Goal: Task Accomplishment & Management: Manage account settings

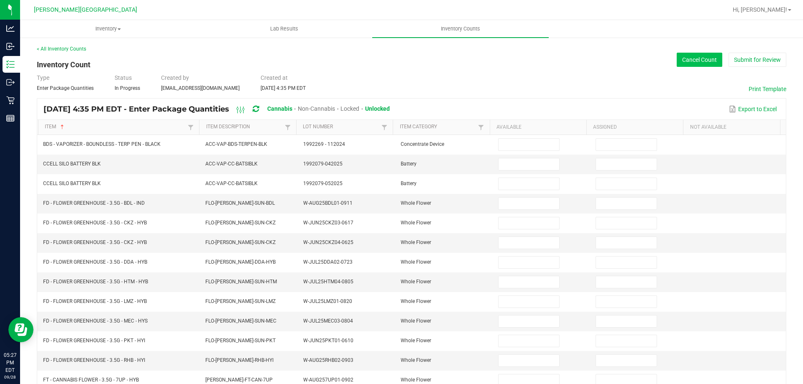
click at [699, 64] on button "Cancel Count" at bounding box center [700, 60] width 46 height 14
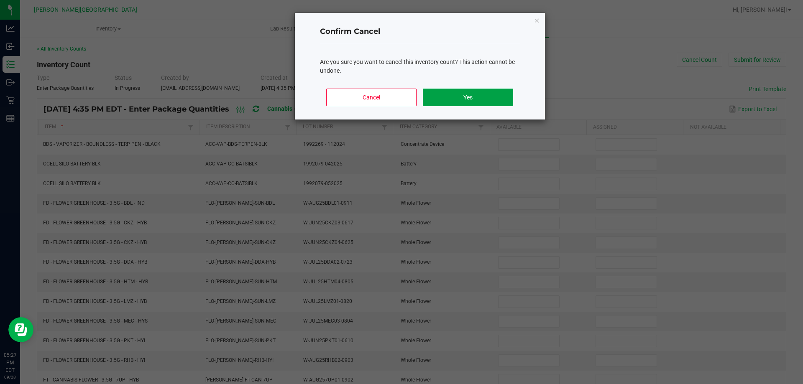
click at [496, 102] on button "Yes" at bounding box center [468, 98] width 90 height 18
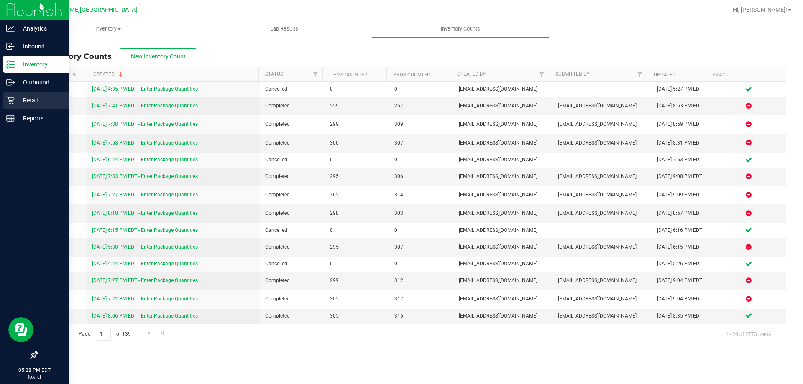
drag, startPoint x: 26, startPoint y: 101, endPoint x: 51, endPoint y: 107, distance: 25.7
click at [27, 101] on p "Retail" at bounding box center [40, 100] width 50 height 10
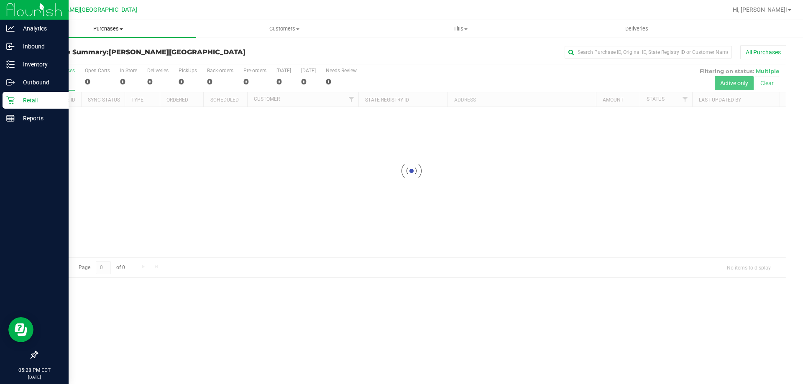
click at [108, 26] on span "Purchases" at bounding box center [108, 29] width 176 height 8
click at [57, 59] on span "Fulfillment" at bounding box center [46, 60] width 52 height 7
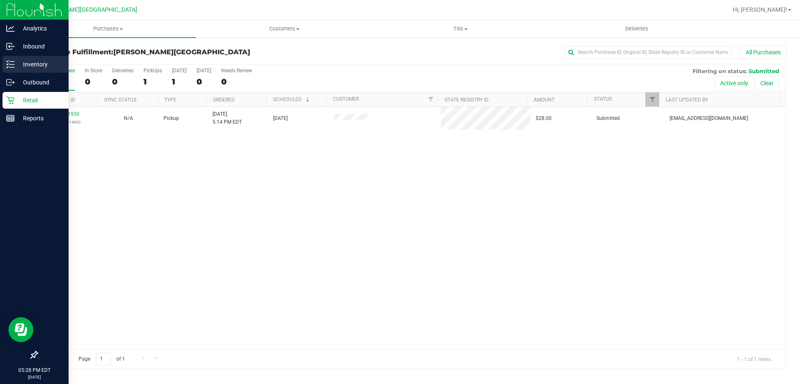
click at [16, 63] on p "Inventory" at bounding box center [40, 64] width 50 height 10
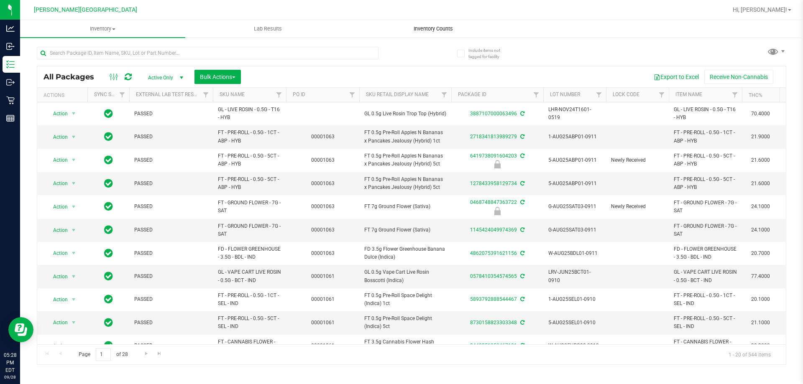
click at [436, 28] on span "Inventory Counts" at bounding box center [433, 29] width 62 height 8
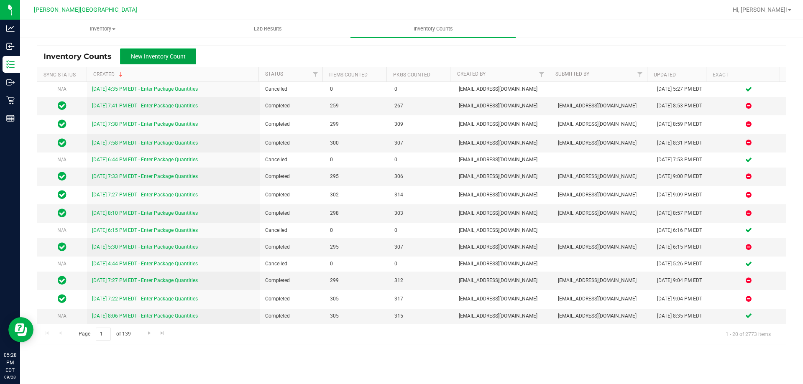
click at [154, 51] on button "New Inventory Count" at bounding box center [158, 57] width 76 height 16
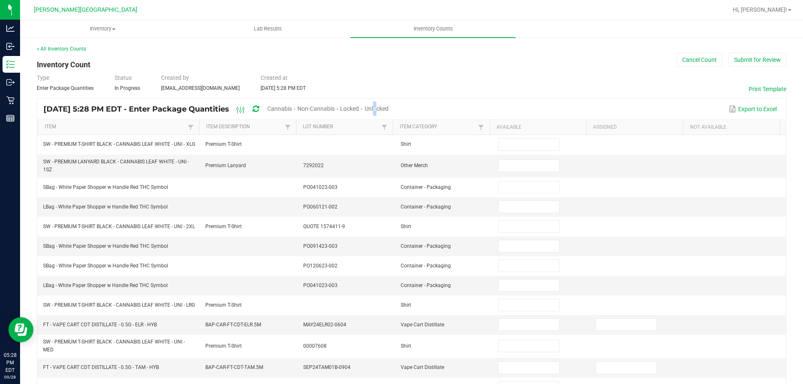
click at [388, 104] on div "Unlocked" at bounding box center [377, 109] width 24 height 15
click at [292, 105] on span "Cannabis" at bounding box center [279, 108] width 25 height 7
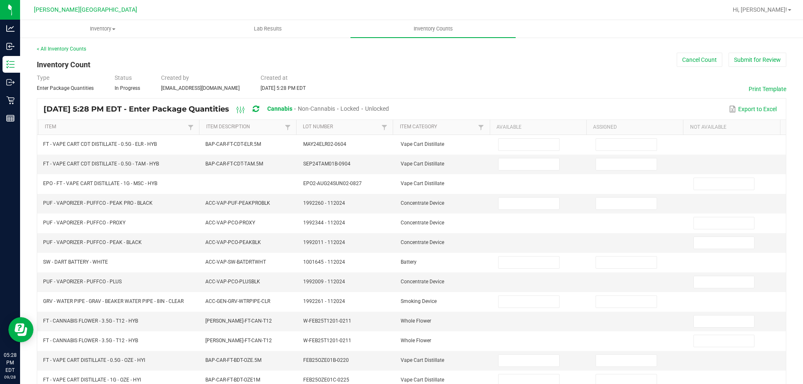
click at [389, 108] on span "Unlocked" at bounding box center [377, 108] width 24 height 7
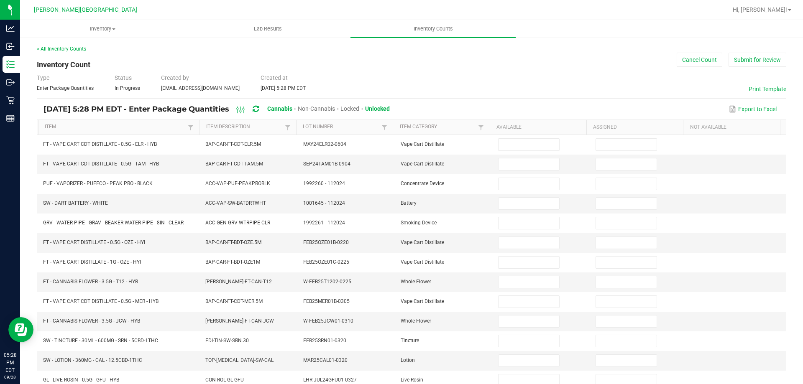
click at [124, 122] on th "Item" at bounding box center [118, 127] width 161 height 15
click at [128, 128] on link "Item" at bounding box center [115, 127] width 141 height 7
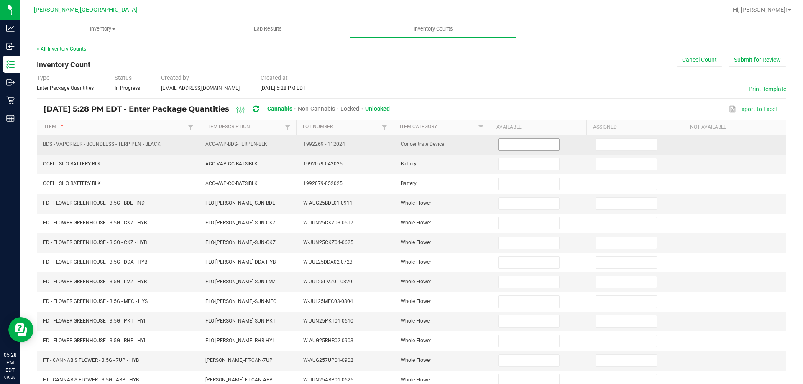
click at [504, 144] on input at bounding box center [528, 145] width 60 height 12
type input "0"
type input "19"
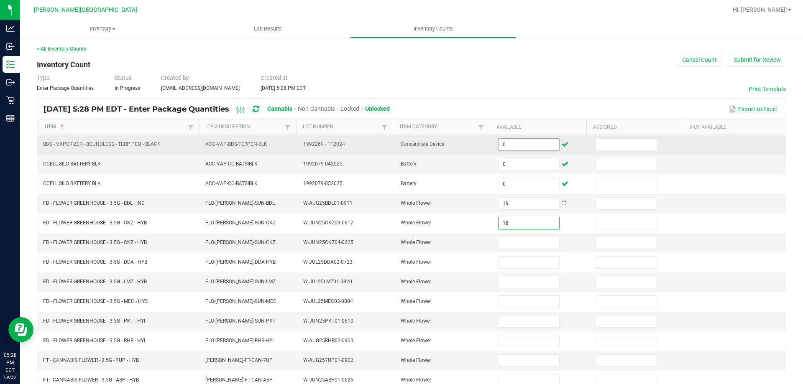
type input "18"
type input "0"
type input "8"
type input "1"
type input "15"
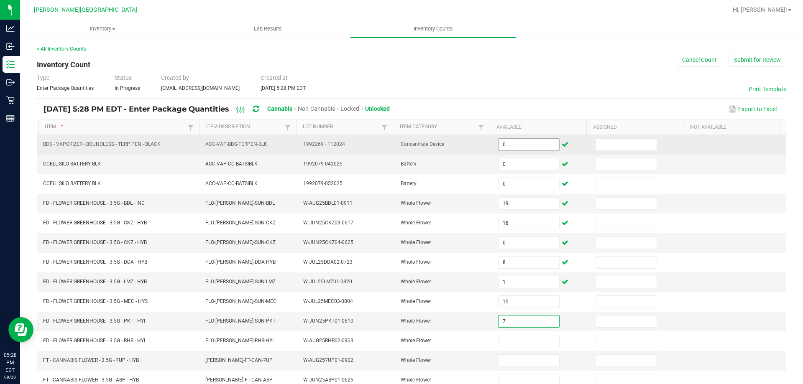
type input "7"
type input "14"
type input "6"
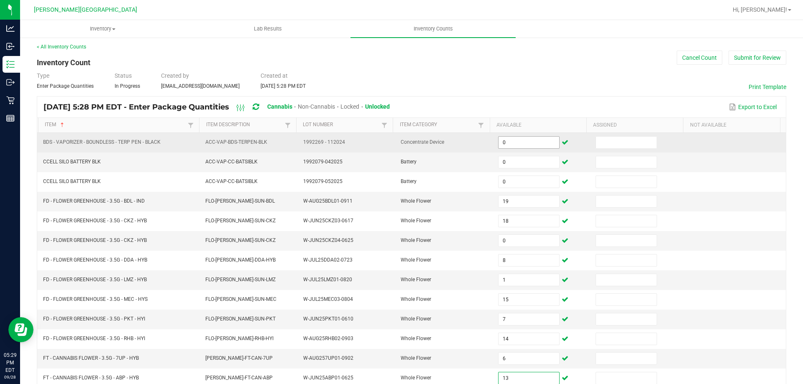
type input "13"
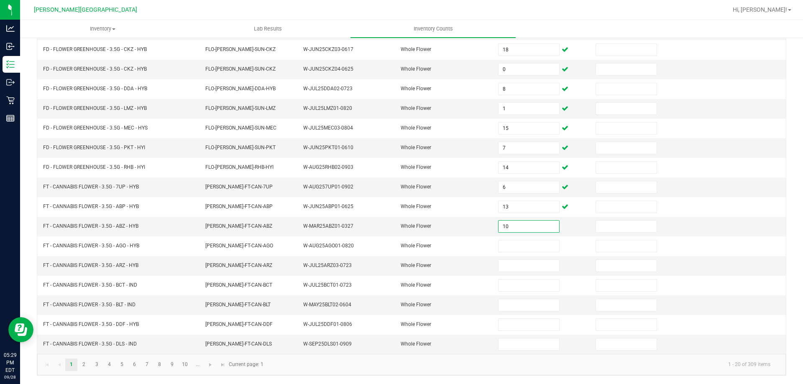
type input "10"
type input "6"
type input "16"
type input "3"
type input "13"
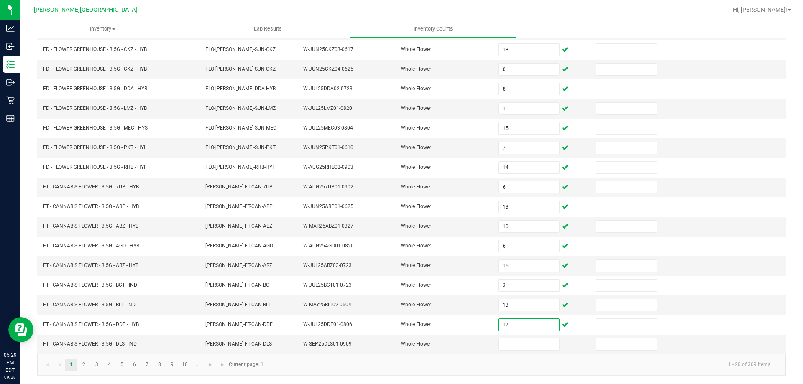
type input "17"
type input "6"
click at [85, 364] on link "2" at bounding box center [84, 365] width 12 height 13
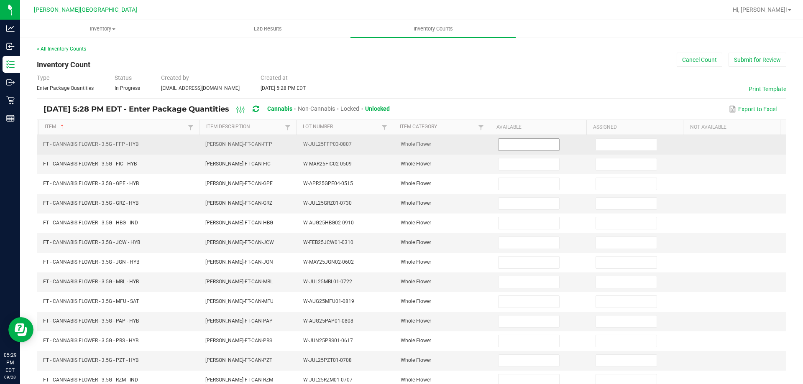
click at [535, 151] on span at bounding box center [528, 144] width 61 height 13
click at [535, 149] on input at bounding box center [528, 145] width 60 height 12
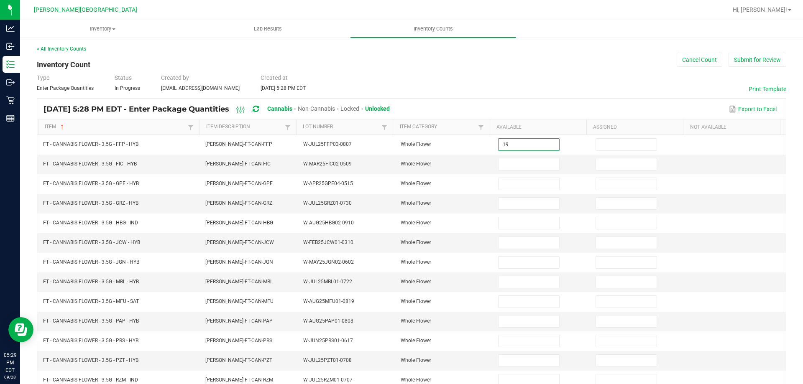
type input "19"
type input "8"
type input "13"
type input "19"
type input "1"
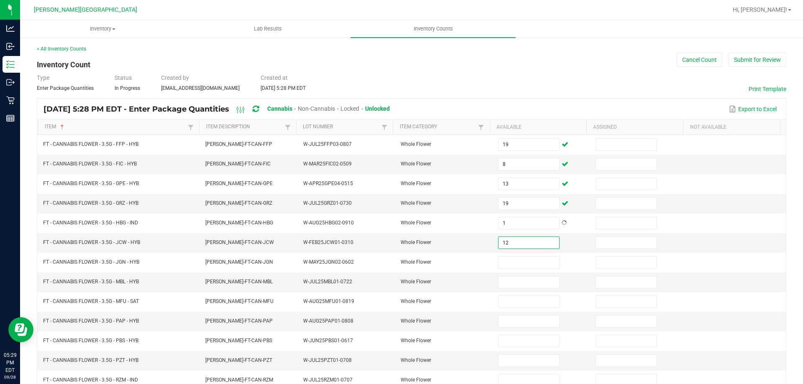
type input "12"
type input "16"
type input "19"
type input "18"
type input "13"
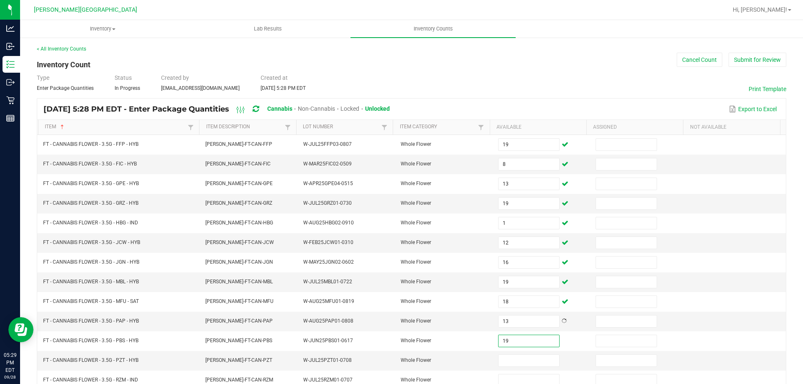
type input "19"
type input "15"
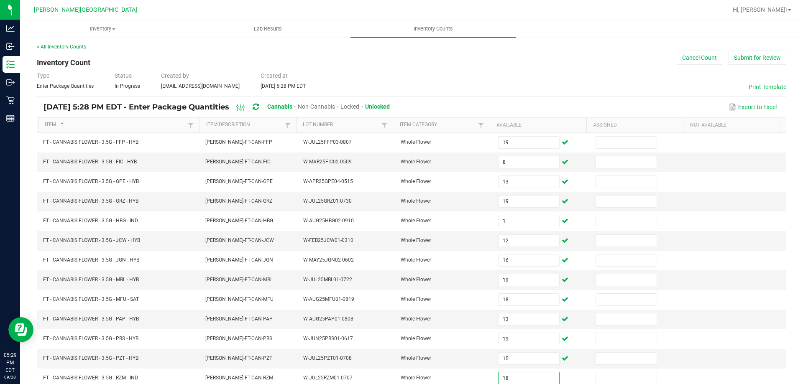
type input "18"
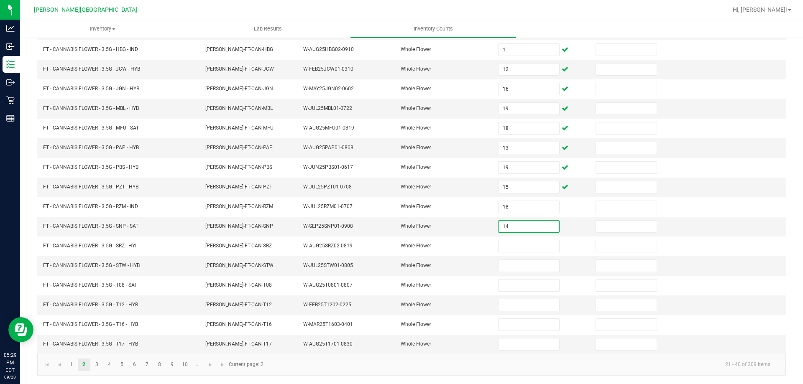
type input "14"
type input "19"
type input "6"
type input "3"
type input "16"
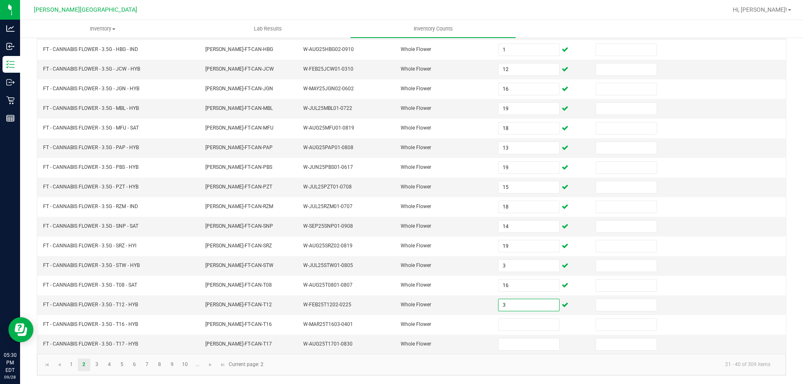
type input "3"
type input "11"
type input "12"
click at [97, 366] on link "3" at bounding box center [97, 365] width 12 height 13
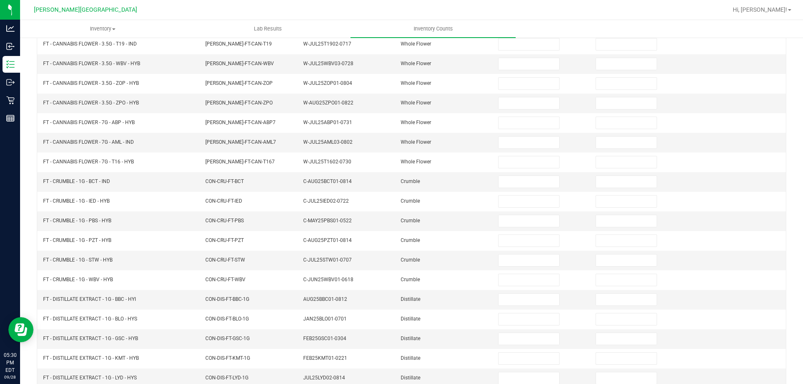
scroll to position [0, 0]
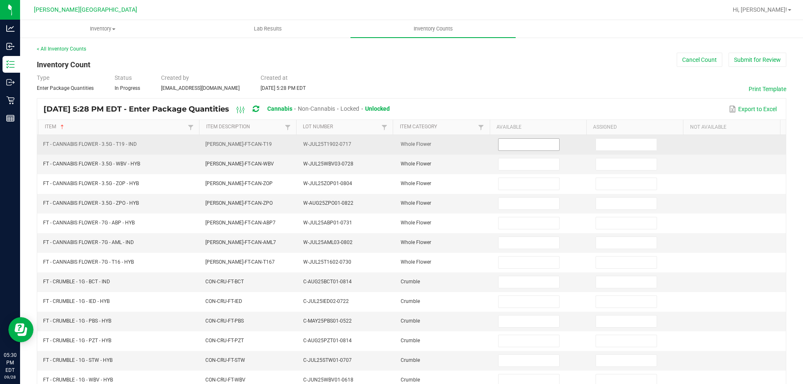
click at [512, 146] on input at bounding box center [528, 145] width 60 height 12
type input "4"
type input "2"
type input "4"
type input "20"
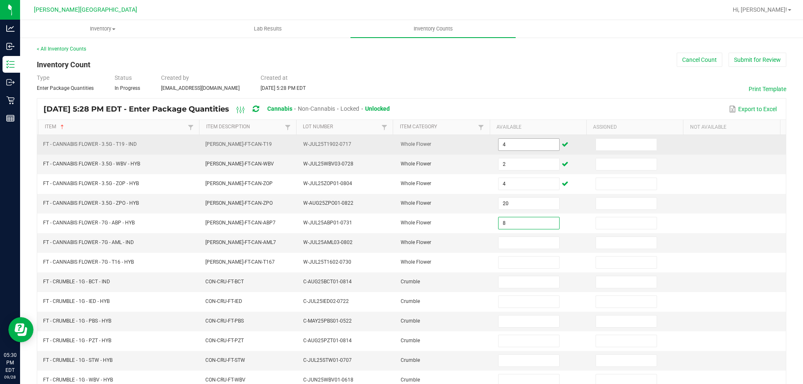
type input "8"
type input "4"
type input "7"
type input "2"
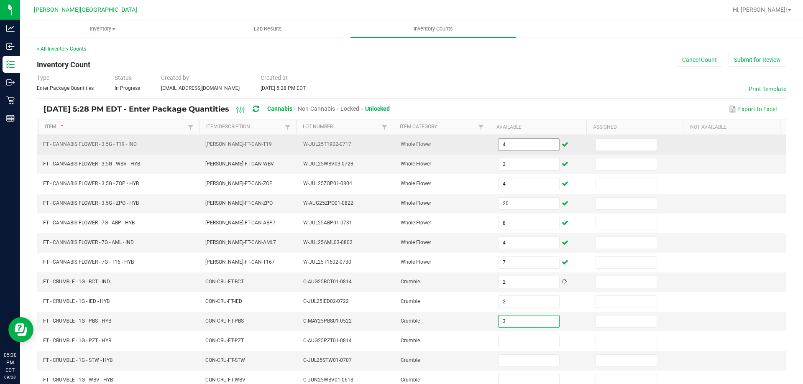
type input "3"
type input "6"
type input "1"
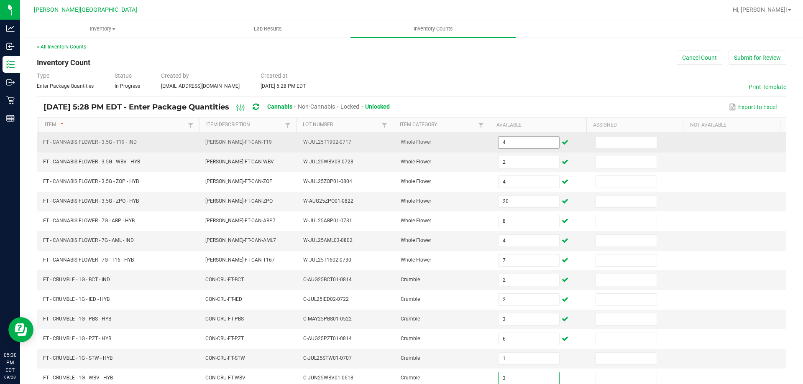
type input "3"
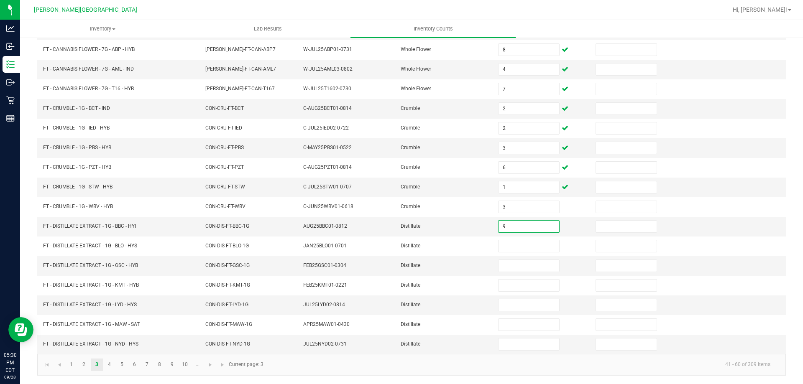
type input "9"
type input "7"
type input "6"
type input "10"
type input "8"
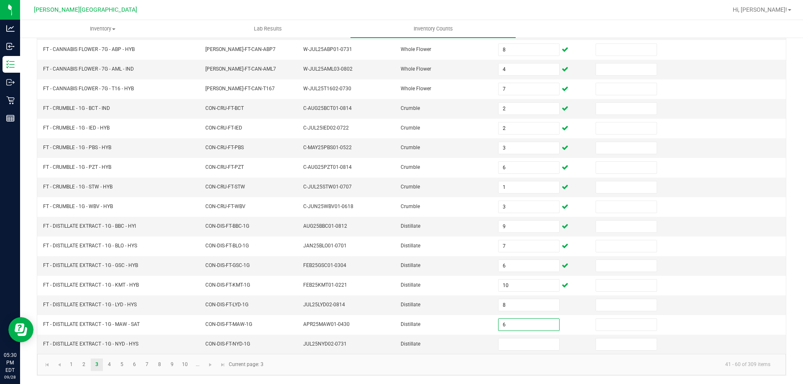
type input "6"
click at [110, 366] on link "4" at bounding box center [109, 365] width 12 height 13
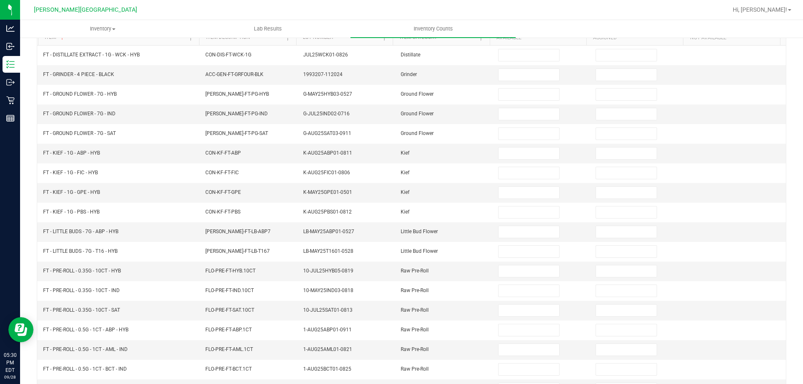
scroll to position [48, 0]
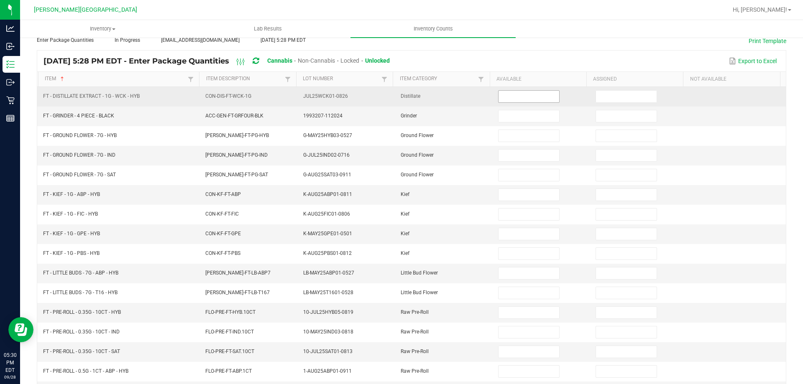
click at [513, 96] on input at bounding box center [528, 97] width 60 height 12
type input "9"
type input "0"
type input "11"
type input "2"
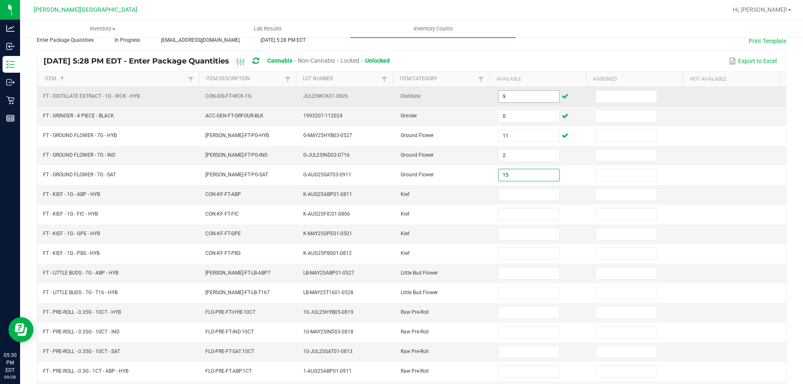
type input "15"
type input "3"
type input "6"
type input "2"
type input "5"
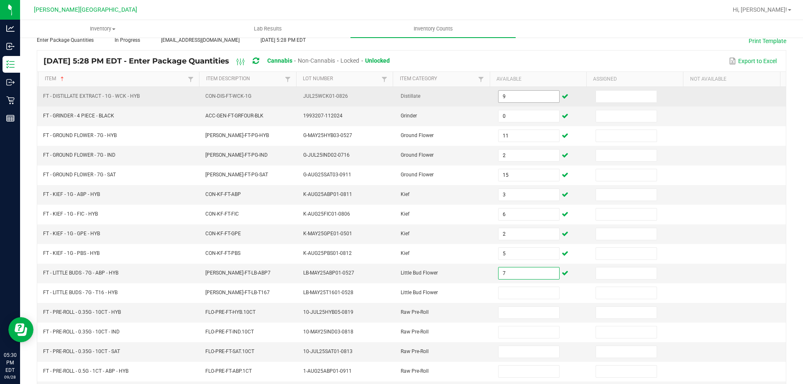
type input "7"
type input "6"
type input "3"
type input "4"
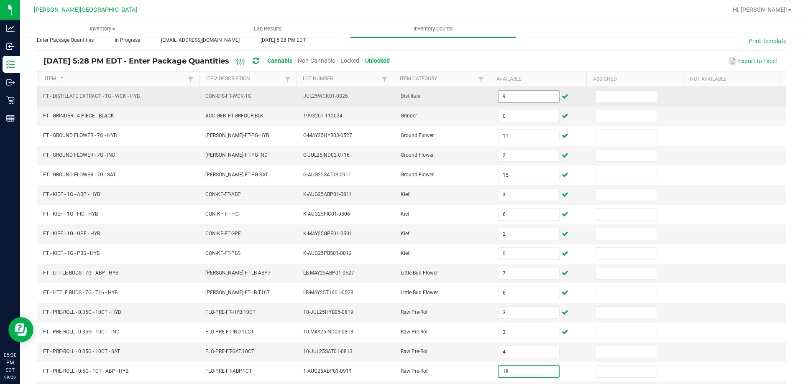
type input "18"
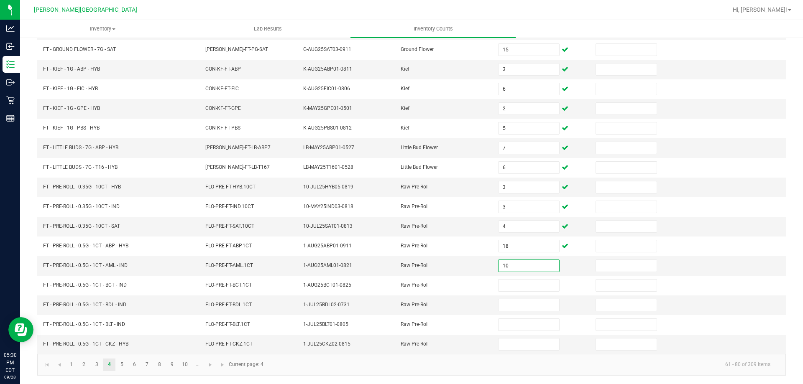
type input "10"
type input "4"
type input "2"
type input "21"
type input "7"
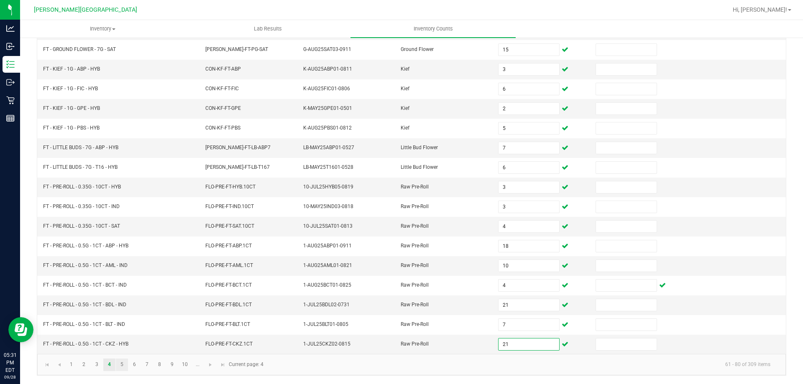
type input "21"
click at [123, 365] on link "5" at bounding box center [122, 365] width 12 height 13
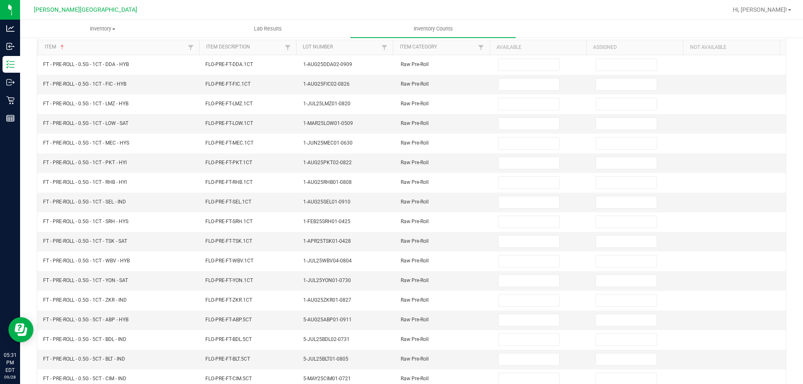
scroll to position [0, 0]
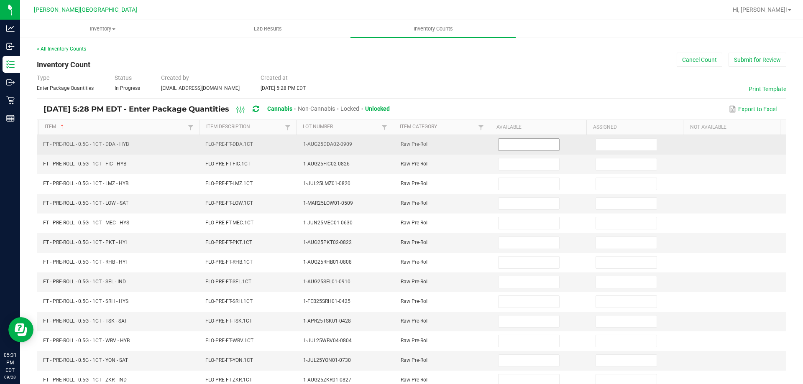
click at [510, 146] on input at bounding box center [528, 145] width 60 height 12
type input "23"
type input "14"
type input "20"
type input "2"
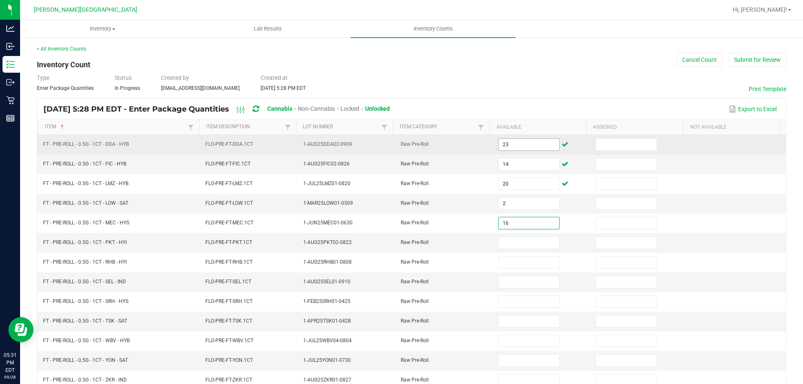
type input "16"
type input "20"
type input "8"
type input "21"
type input "8"
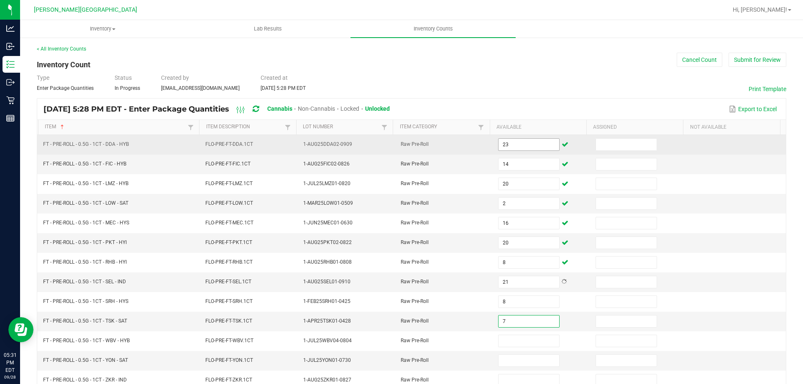
type input "7"
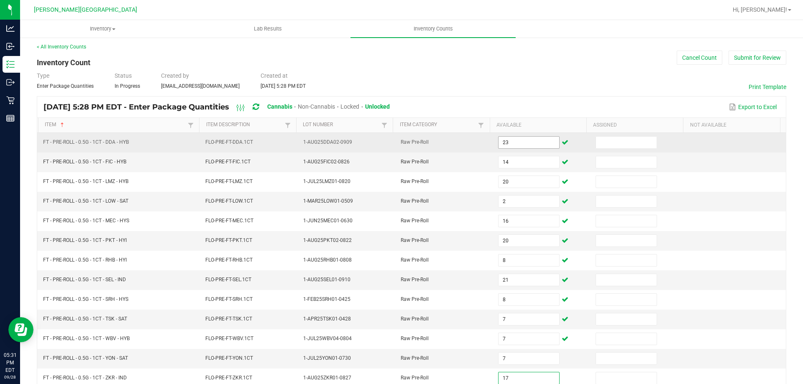
type input "17"
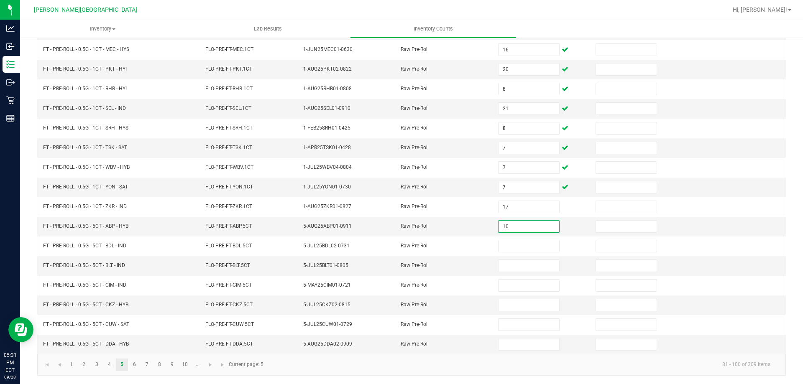
type input "10"
type input "11"
type input "9"
type input "10"
type input "2"
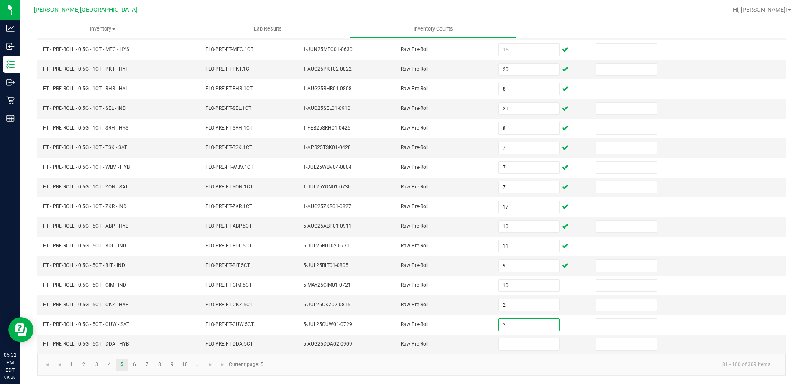
type input "2"
type input "1"
click at [136, 365] on link "6" at bounding box center [134, 365] width 12 height 13
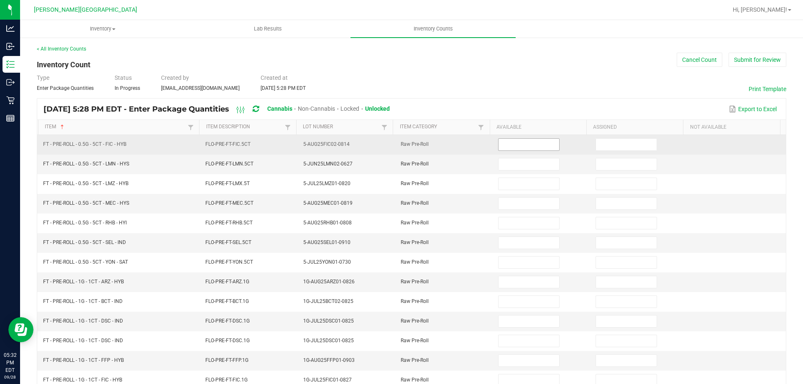
click at [503, 140] on input at bounding box center [528, 145] width 60 height 12
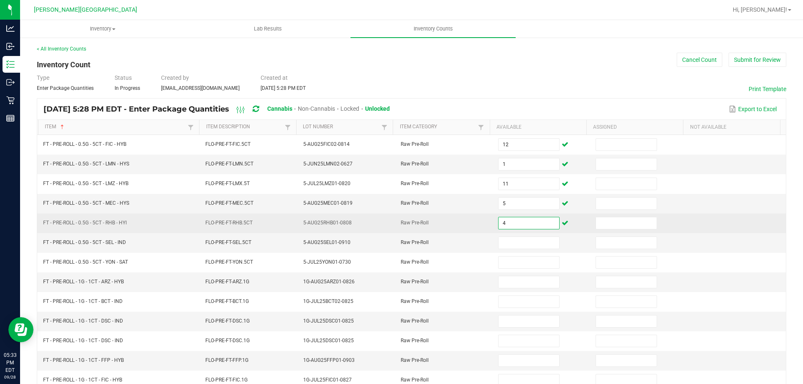
drag, startPoint x: 516, startPoint y: 225, endPoint x: 470, endPoint y: 228, distance: 45.7
click at [470, 228] on tr "FT - PRE-ROLL - 0.5G - 5CT - RHB - HYI FLO-PRE-FT-RHB.5CT 5-AUG25RHB01-0808 Raw…" at bounding box center [411, 224] width 748 height 20
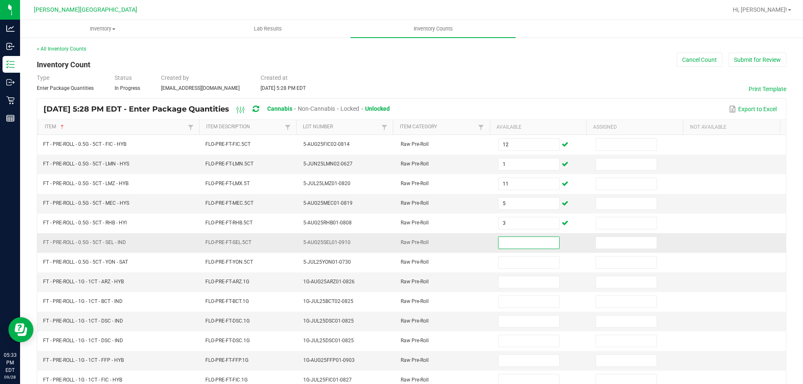
click at [521, 245] on input at bounding box center [528, 243] width 60 height 12
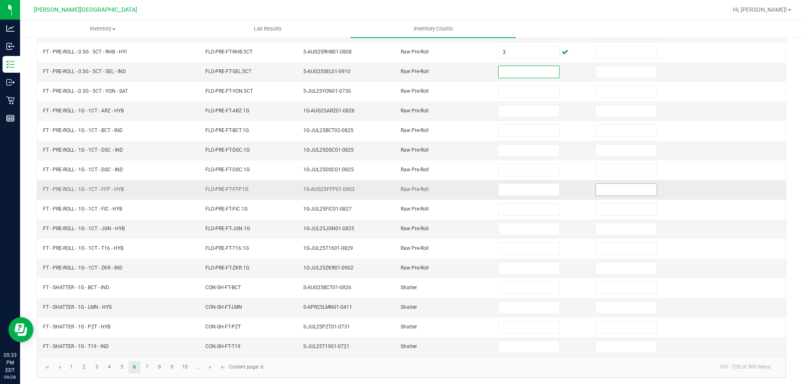
scroll to position [174, 0]
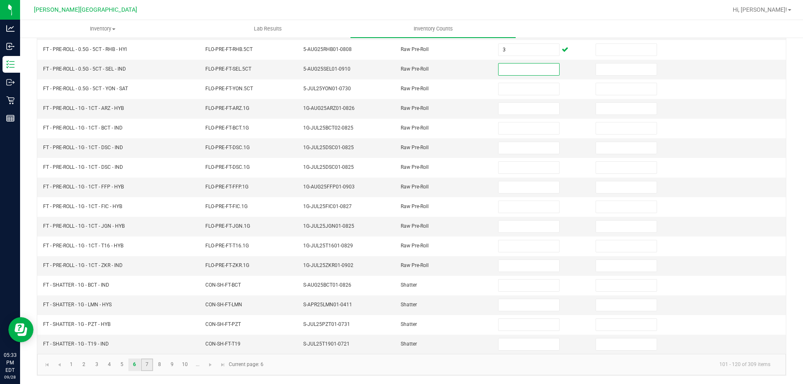
click at [151, 363] on link "7" at bounding box center [147, 365] width 12 height 13
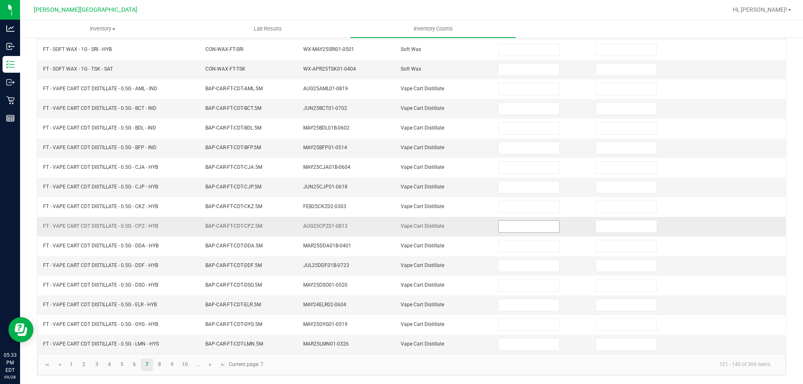
click at [518, 230] on input at bounding box center [528, 227] width 60 height 12
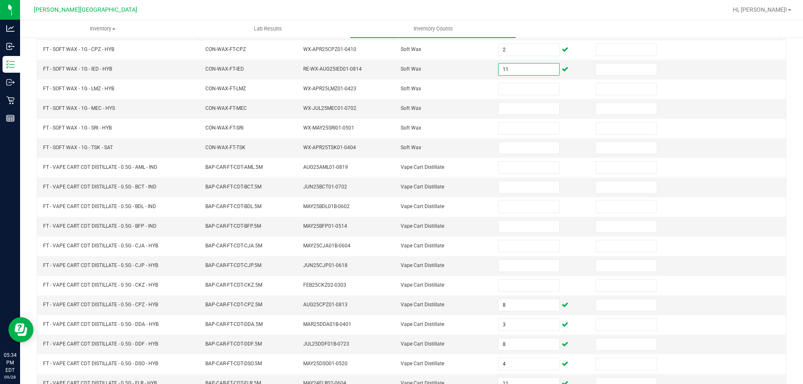
scroll to position [77, 0]
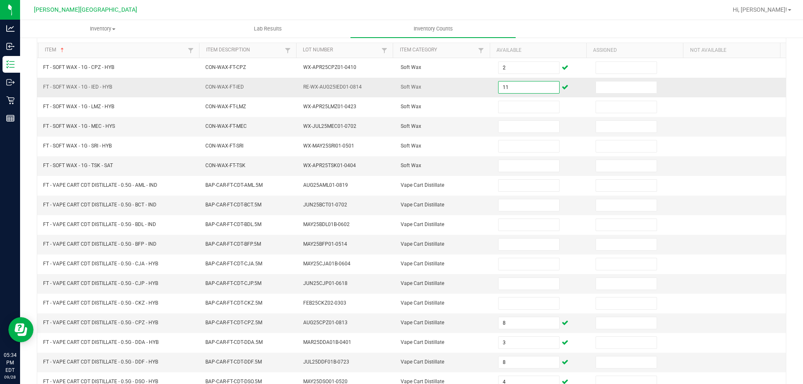
drag, startPoint x: 518, startPoint y: 86, endPoint x: 460, endPoint y: 88, distance: 59.0
click at [460, 88] on tr "FT - SOFT WAX - 1G - IED - HYB CON-WAX-FT-IED RE-WX-AUG25IED01-0814 Soft Wax 11" at bounding box center [411, 88] width 748 height 20
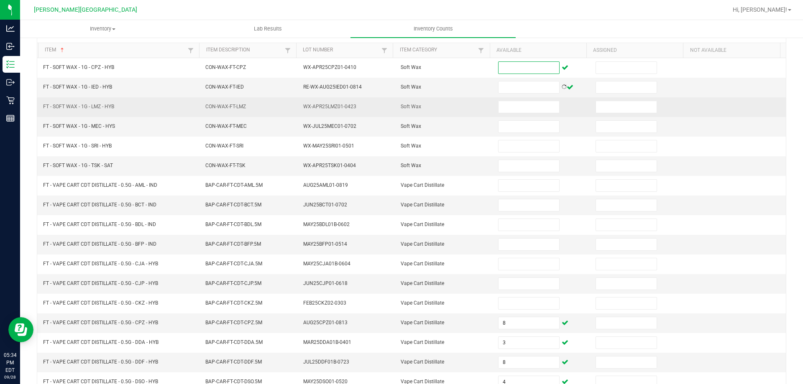
click at [513, 97] on td at bounding box center [541, 107] width 97 height 20
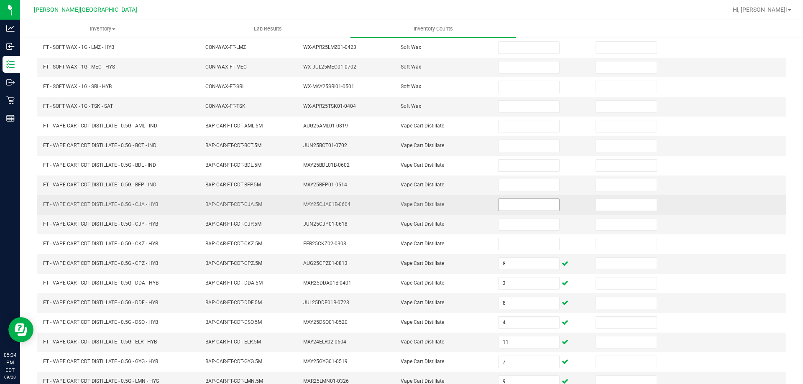
scroll to position [174, 0]
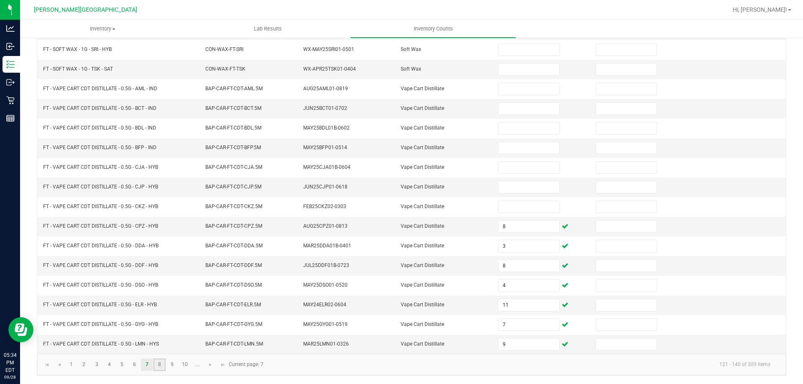
click at [157, 366] on link "8" at bounding box center [159, 365] width 12 height 13
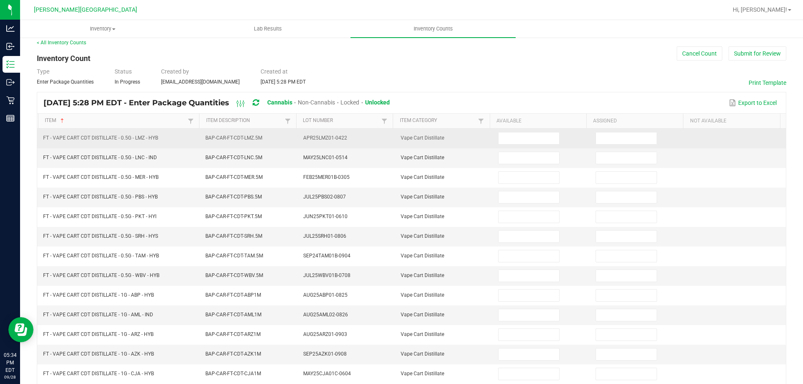
click at [515, 146] on td at bounding box center [541, 139] width 97 height 20
click at [519, 135] on input at bounding box center [528, 139] width 60 height 12
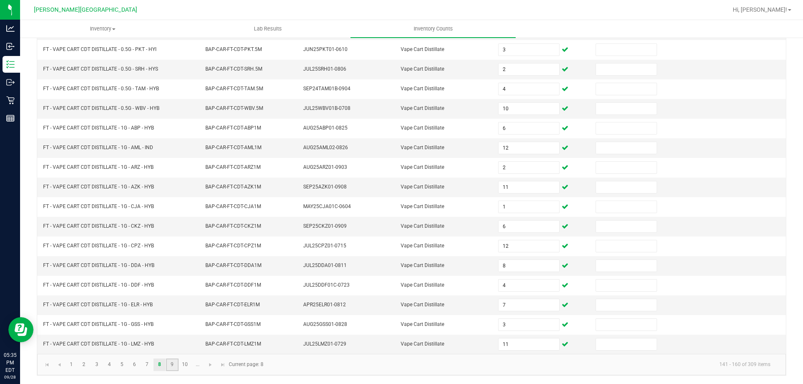
click at [173, 367] on link "9" at bounding box center [172, 365] width 12 height 13
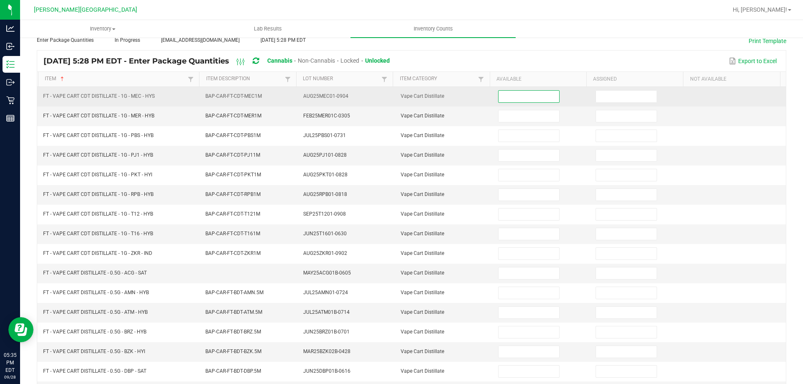
click at [531, 97] on input at bounding box center [528, 97] width 60 height 12
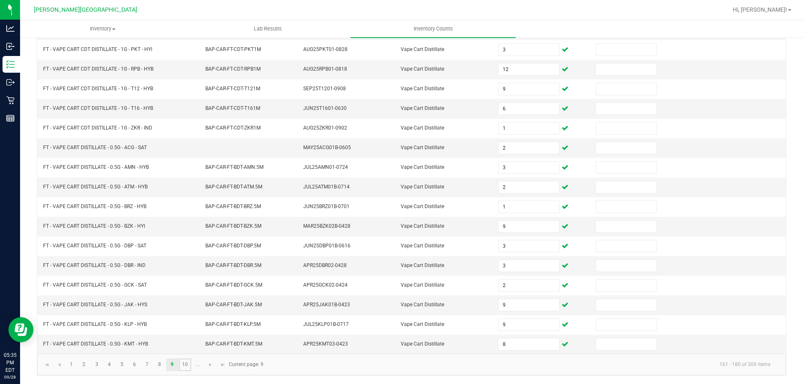
drag, startPoint x: 189, startPoint y: 369, endPoint x: 198, endPoint y: 358, distance: 14.8
click at [189, 369] on link "10" at bounding box center [185, 365] width 12 height 13
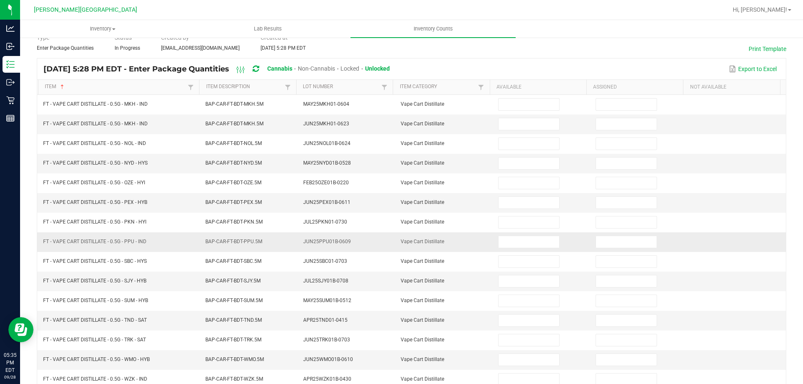
scroll to position [6, 0]
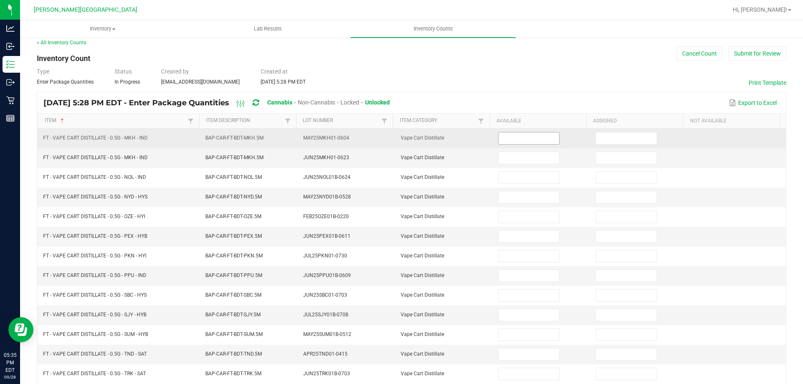
click at [512, 143] on input at bounding box center [528, 139] width 60 height 12
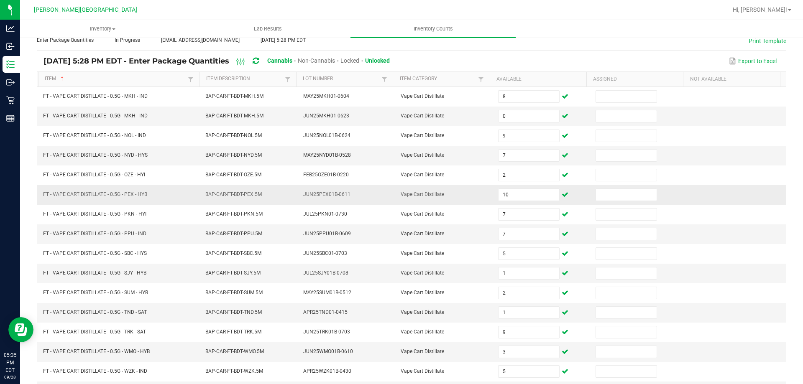
scroll to position [174, 0]
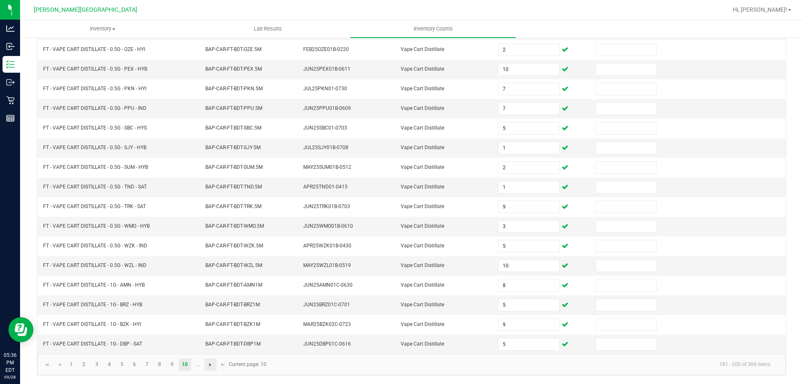
click at [212, 364] on span "Go to the next page" at bounding box center [210, 365] width 7 height 7
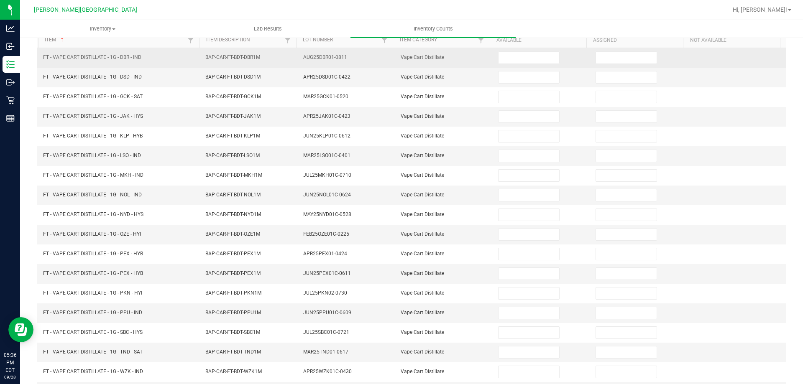
scroll to position [0, 0]
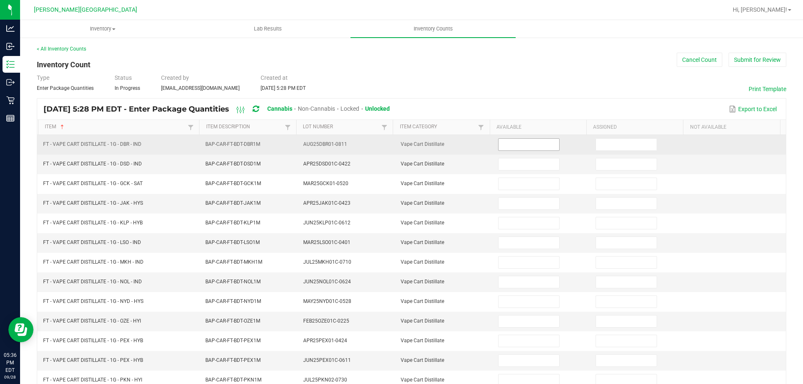
click at [522, 141] on input at bounding box center [528, 145] width 60 height 12
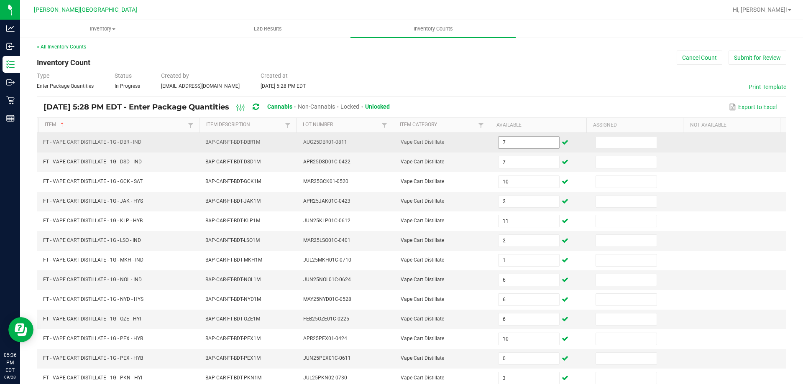
scroll to position [174, 0]
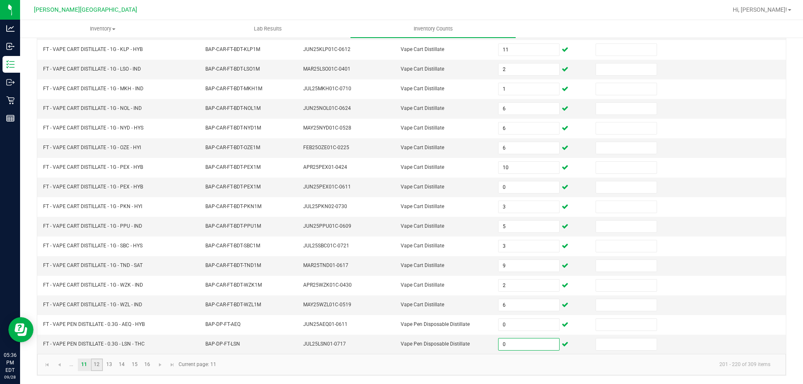
click at [100, 366] on link "12" at bounding box center [97, 365] width 12 height 13
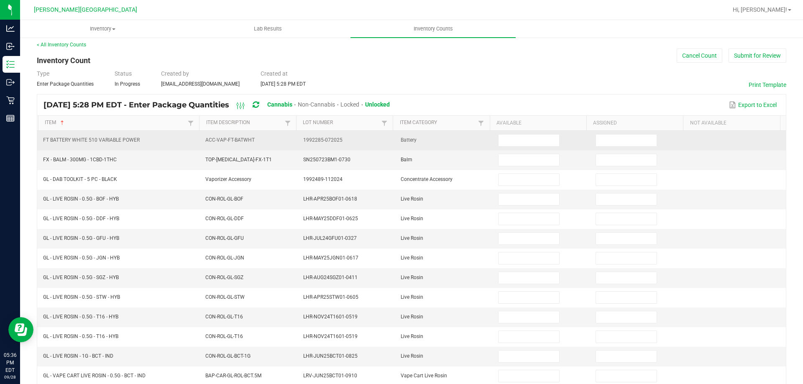
scroll to position [0, 0]
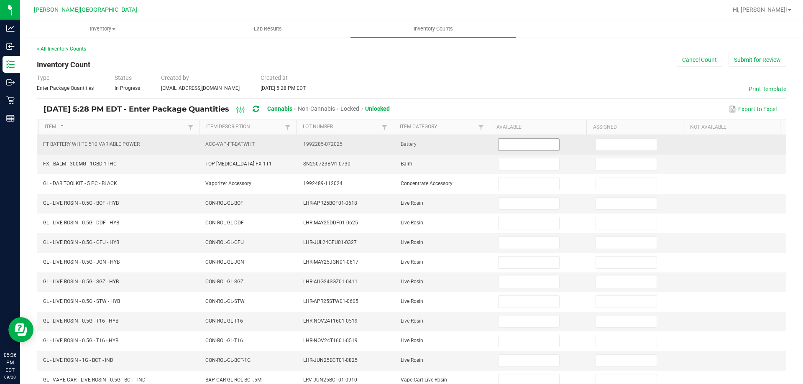
click at [517, 146] on input at bounding box center [528, 145] width 60 height 12
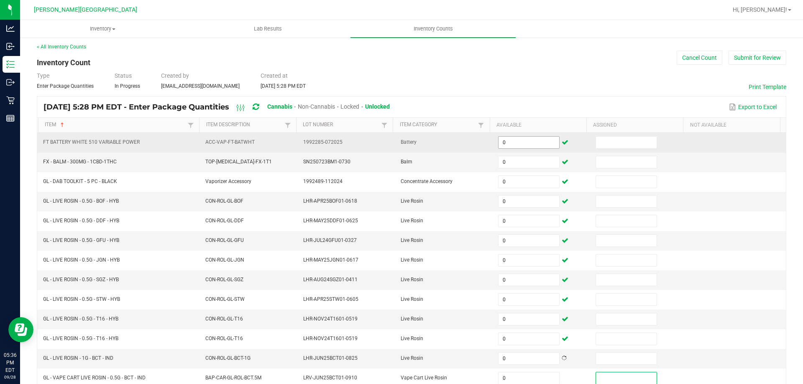
scroll to position [174, 0]
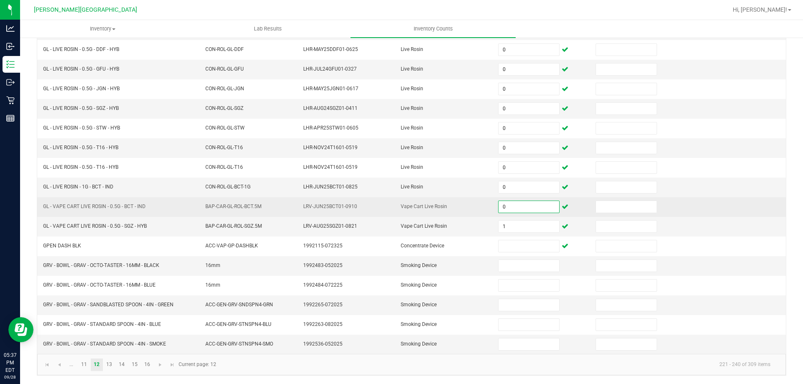
click at [502, 204] on input "0" at bounding box center [528, 207] width 60 height 12
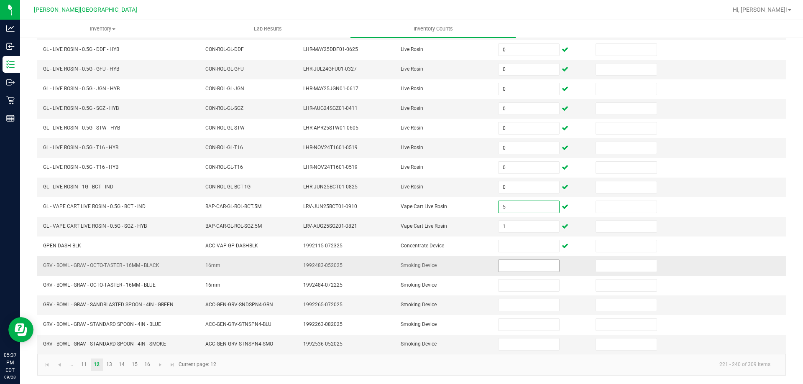
click at [512, 260] on input at bounding box center [528, 266] width 60 height 12
click at [107, 366] on link "13" at bounding box center [109, 365] width 12 height 13
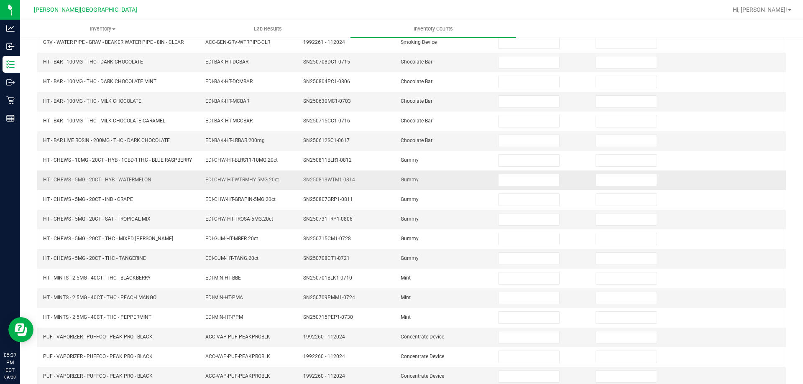
scroll to position [0, 0]
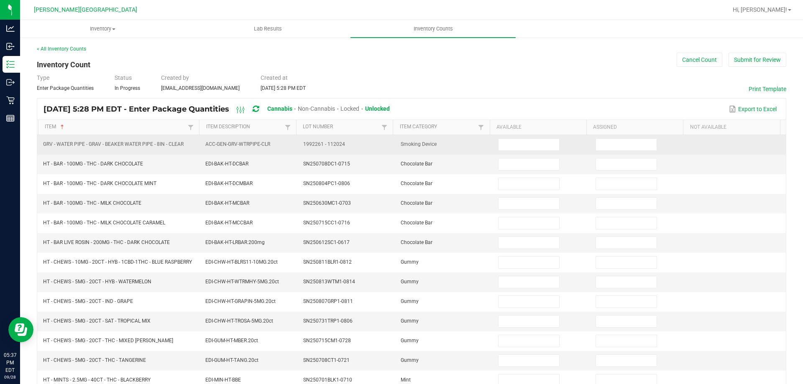
click at [515, 138] on td at bounding box center [541, 145] width 97 height 20
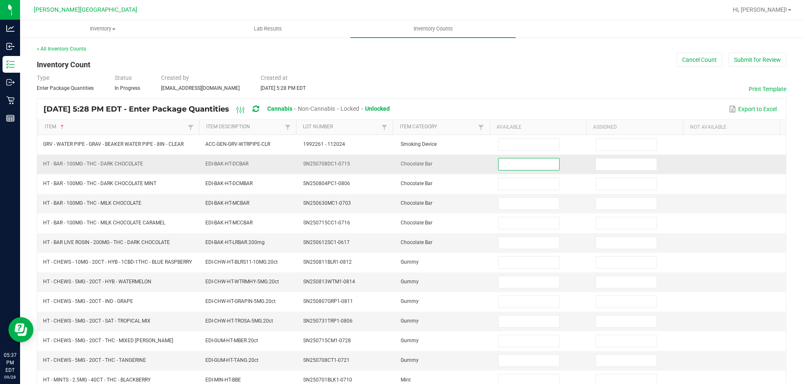
click at [513, 162] on input at bounding box center [528, 164] width 60 height 12
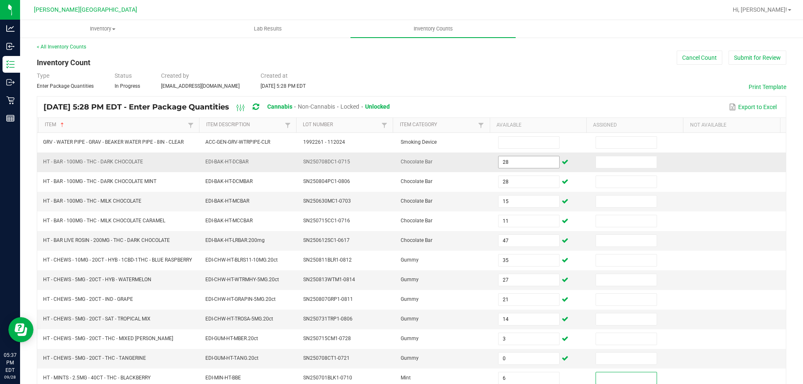
scroll to position [174, 0]
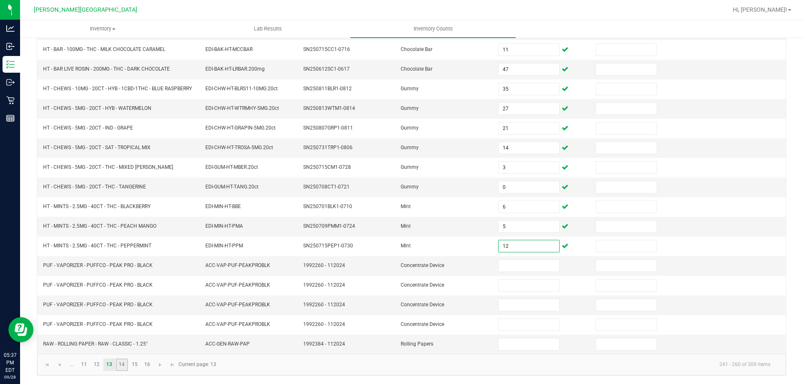
click at [126, 364] on link "14" at bounding box center [122, 365] width 12 height 13
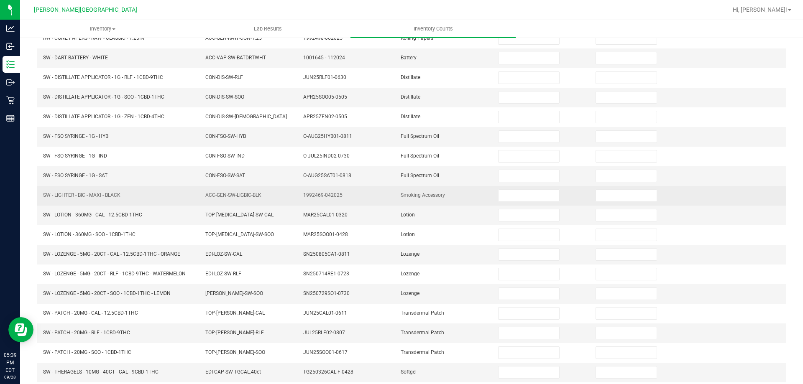
scroll to position [6, 0]
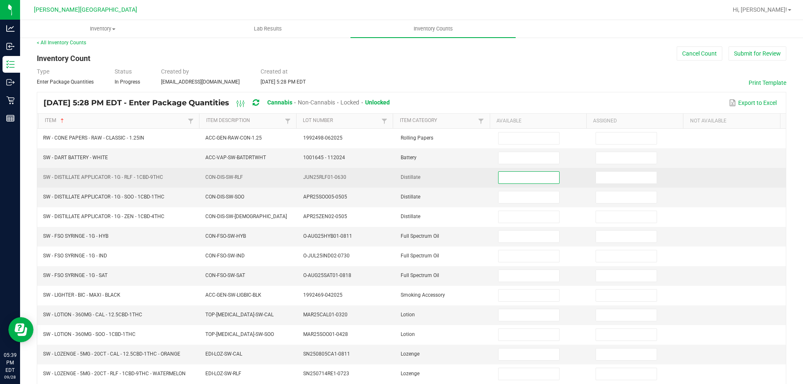
click at [516, 175] on input at bounding box center [528, 178] width 60 height 12
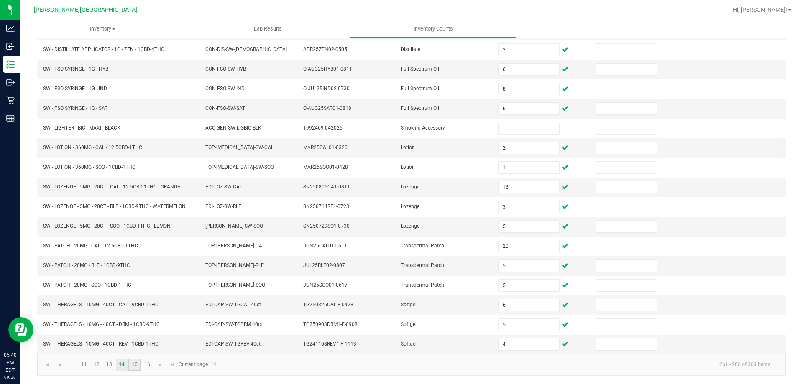
click at [138, 365] on link "15" at bounding box center [134, 365] width 12 height 13
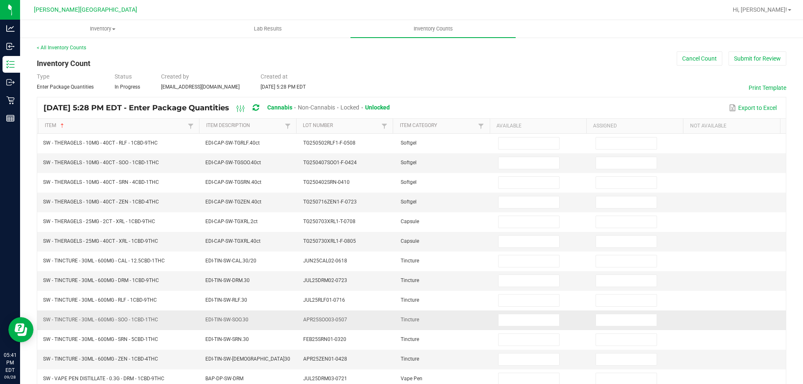
scroll to position [0, 0]
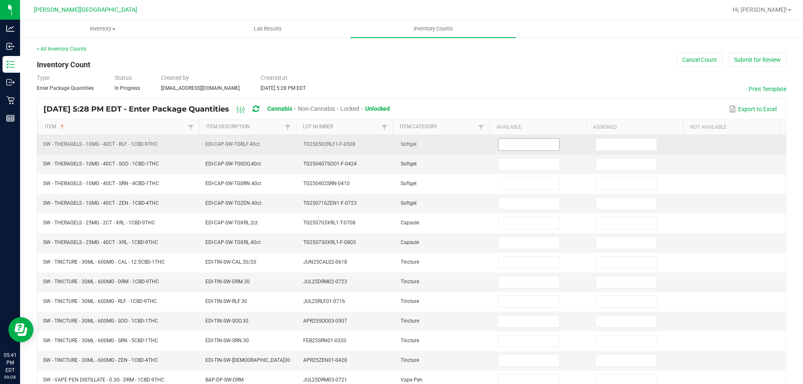
click at [511, 148] on input at bounding box center [528, 145] width 60 height 12
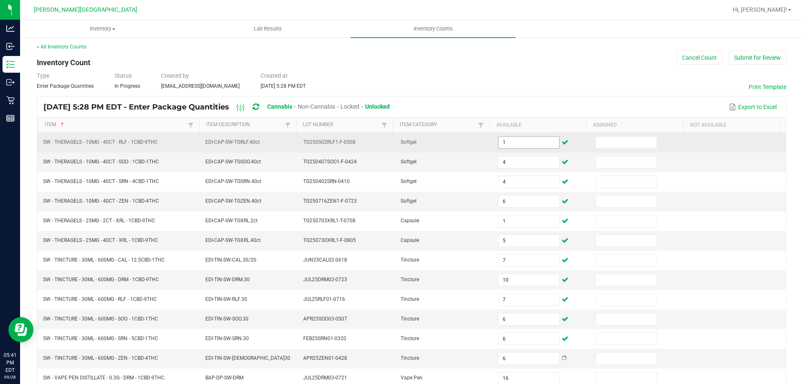
scroll to position [174, 0]
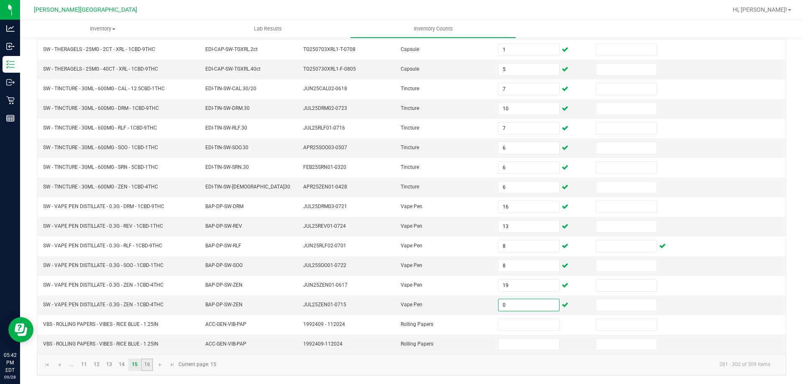
click at [153, 364] on link "16" at bounding box center [147, 365] width 12 height 13
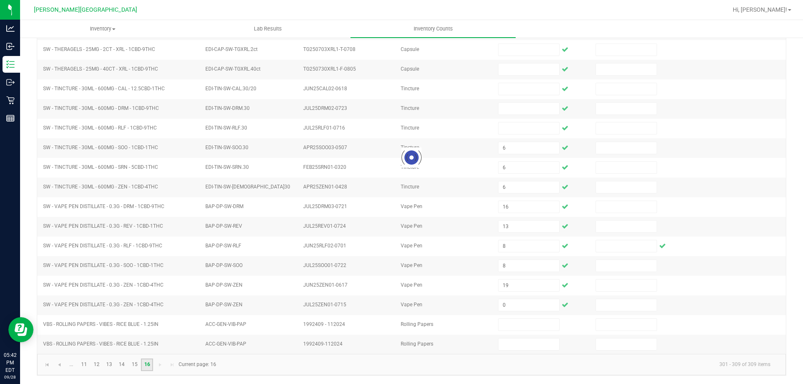
scroll to position [0, 0]
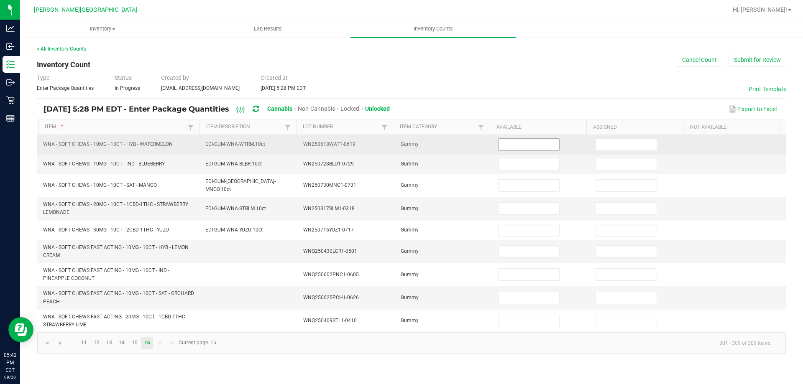
click at [514, 149] on input at bounding box center [528, 145] width 60 height 12
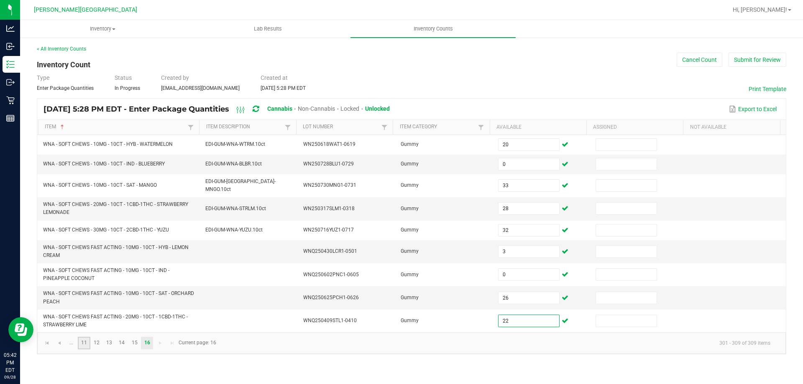
click at [85, 341] on link "11" at bounding box center [84, 343] width 12 height 13
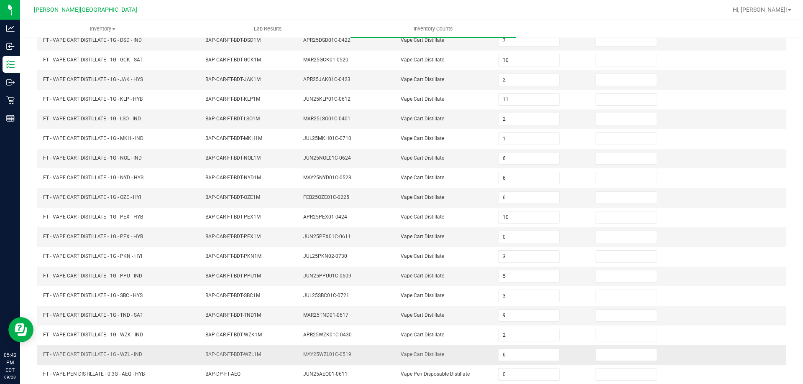
scroll to position [174, 0]
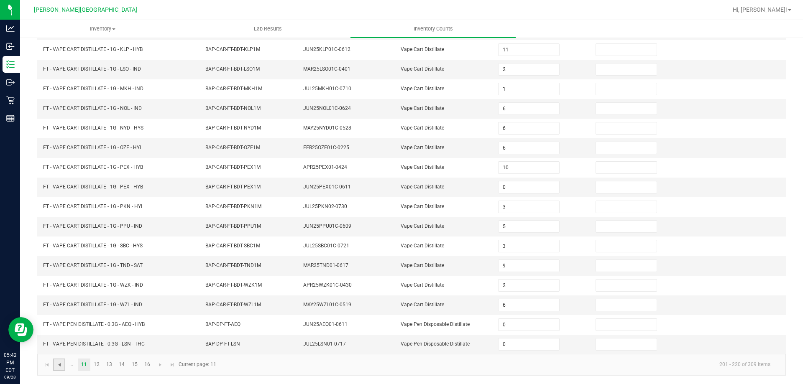
click at [60, 363] on span "Go to the previous page" at bounding box center [59, 365] width 7 height 7
click at [151, 363] on link "7" at bounding box center [147, 365] width 12 height 13
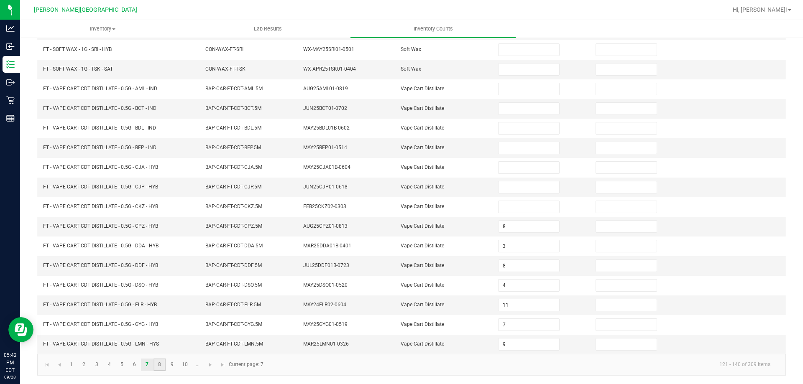
click at [160, 363] on link "8" at bounding box center [159, 365] width 12 height 13
click at [174, 365] on link "9" at bounding box center [172, 365] width 12 height 13
click at [185, 366] on link "10" at bounding box center [185, 365] width 12 height 13
click at [144, 364] on link "7" at bounding box center [147, 365] width 12 height 13
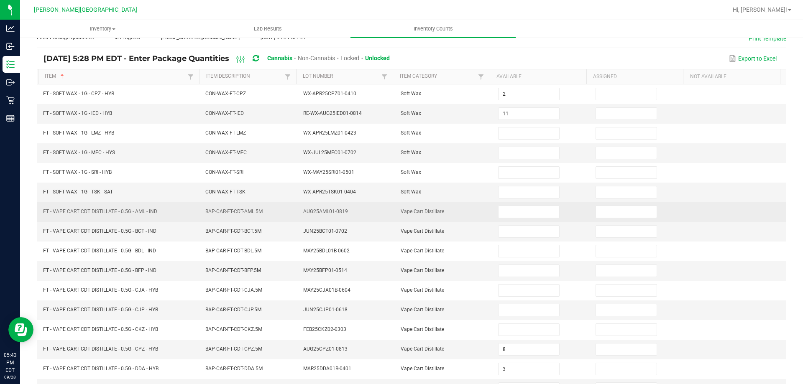
scroll to position [0, 0]
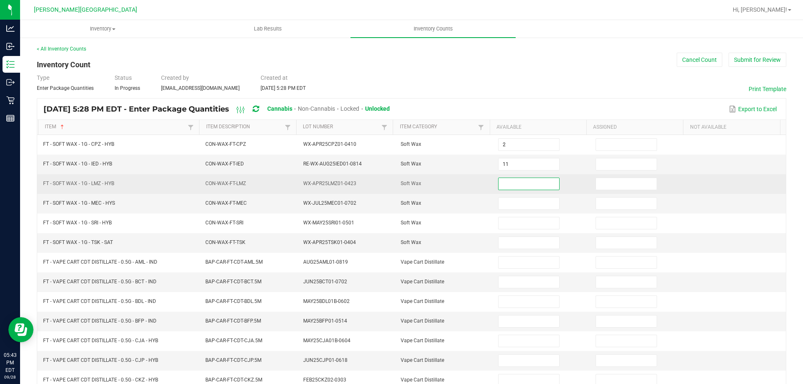
click at [503, 179] on input at bounding box center [528, 184] width 60 height 12
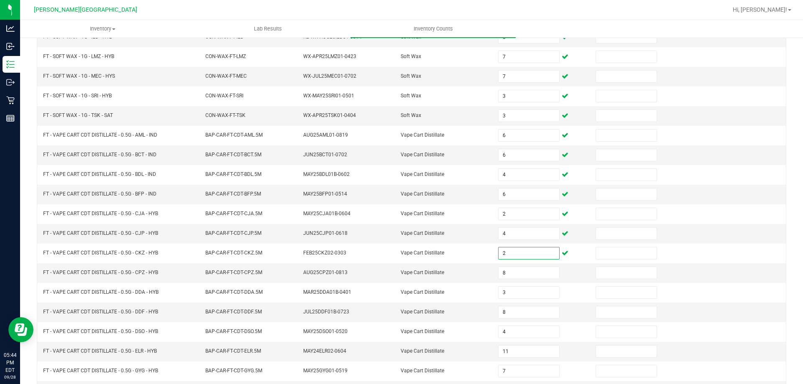
scroll to position [174, 0]
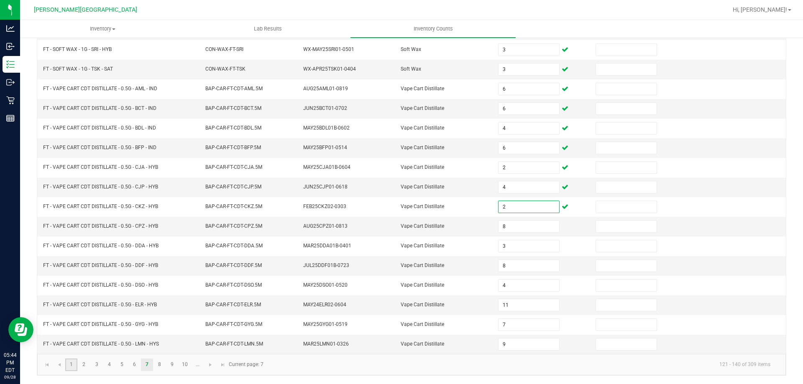
click at [72, 367] on link "1" at bounding box center [71, 365] width 12 height 13
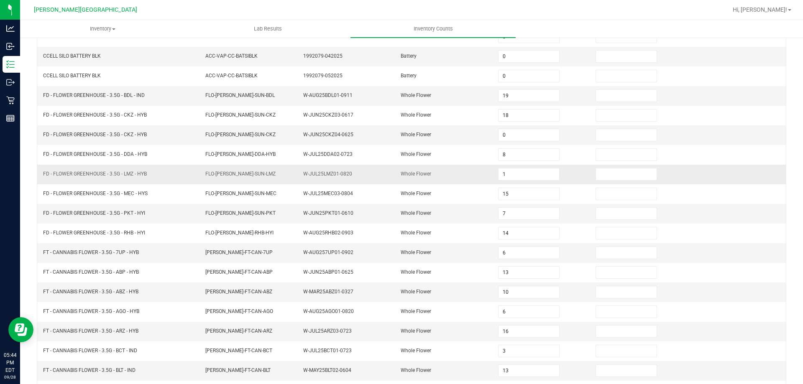
scroll to position [6, 0]
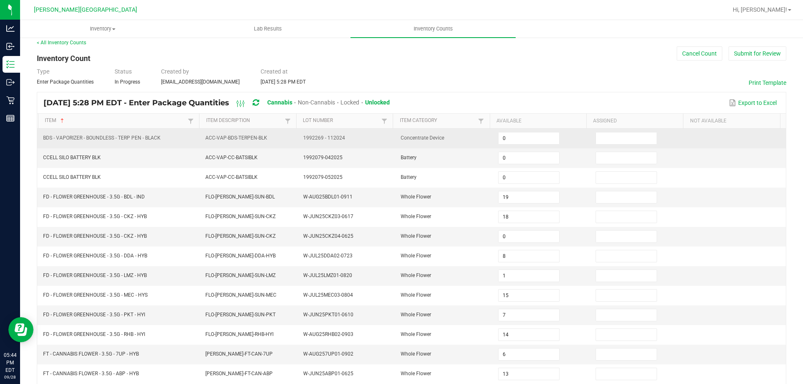
drag, startPoint x: 489, startPoint y: 138, endPoint x: 483, endPoint y: 140, distance: 6.2
click at [493, 139] on td "0" at bounding box center [541, 139] width 97 height 20
click at [505, 142] on input "0" at bounding box center [528, 139] width 60 height 12
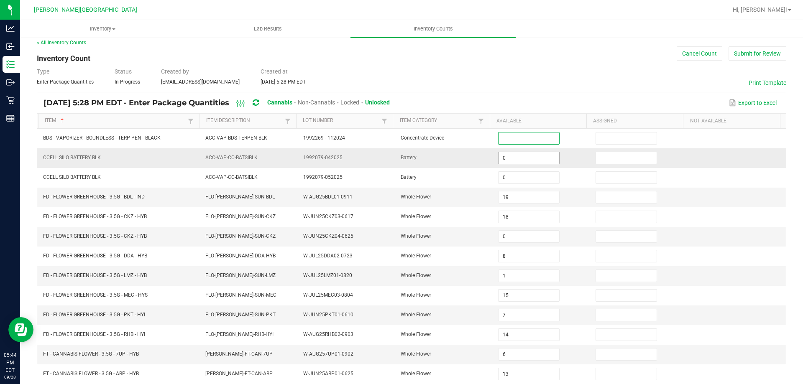
click at [505, 152] on td "0" at bounding box center [541, 158] width 97 height 20
click at [507, 158] on input "0" at bounding box center [528, 158] width 60 height 12
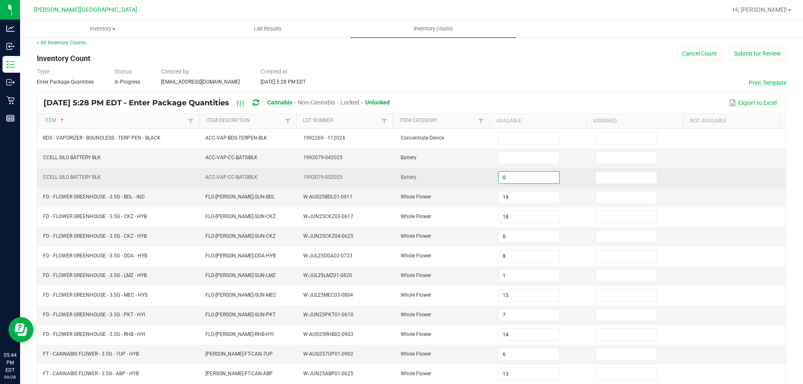
click at [505, 176] on input "0" at bounding box center [528, 178] width 60 height 12
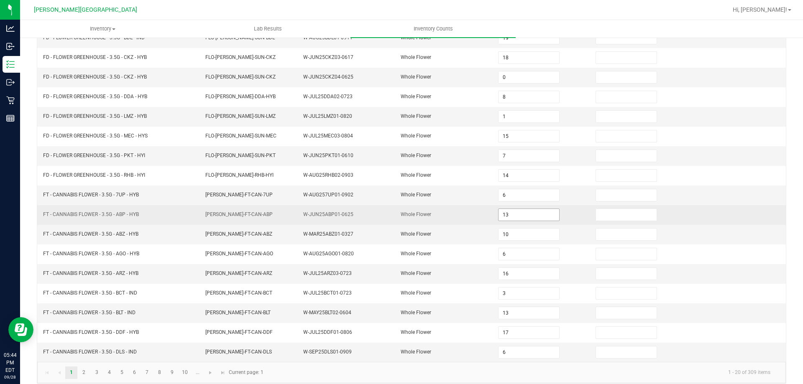
scroll to position [174, 0]
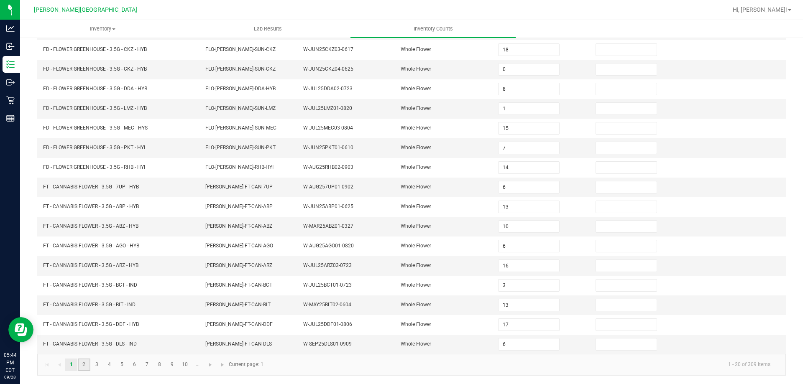
click at [86, 366] on link "2" at bounding box center [84, 365] width 12 height 13
click at [99, 364] on link "3" at bounding box center [97, 365] width 12 height 13
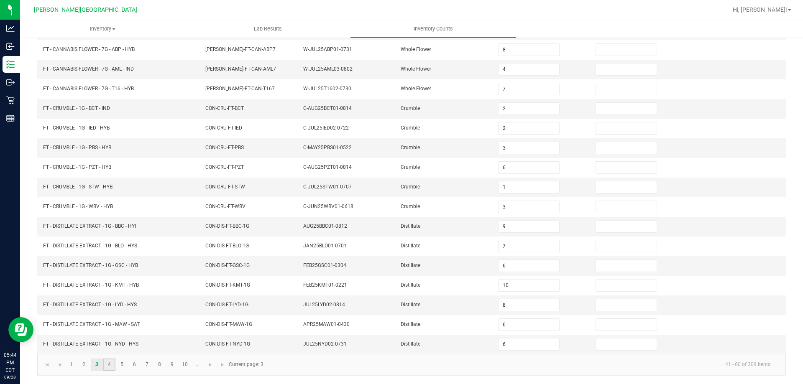
click at [112, 365] on link "4" at bounding box center [109, 365] width 12 height 13
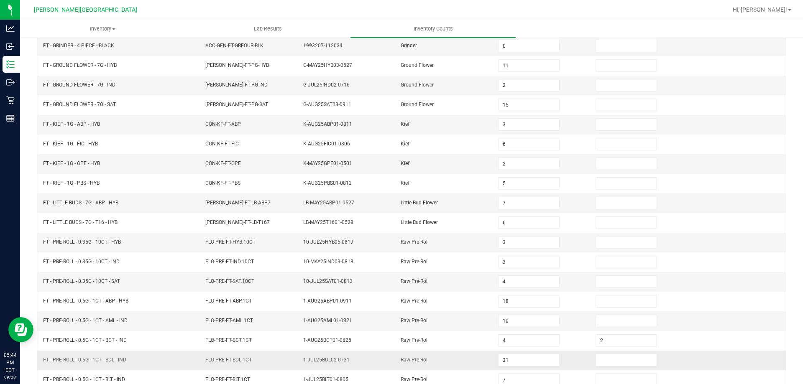
scroll to position [6, 0]
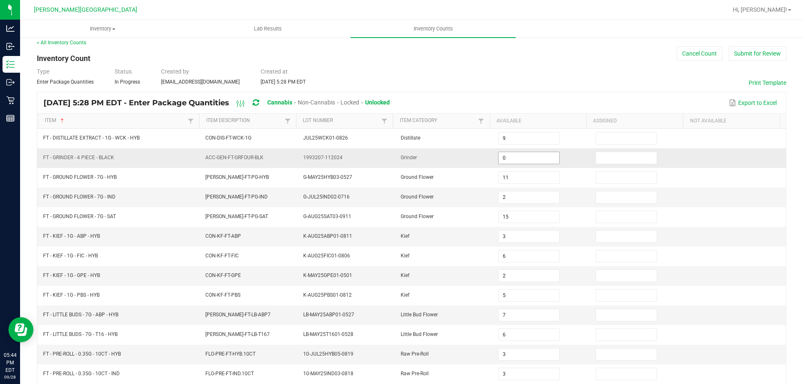
click at [525, 155] on input "0" at bounding box center [528, 158] width 60 height 12
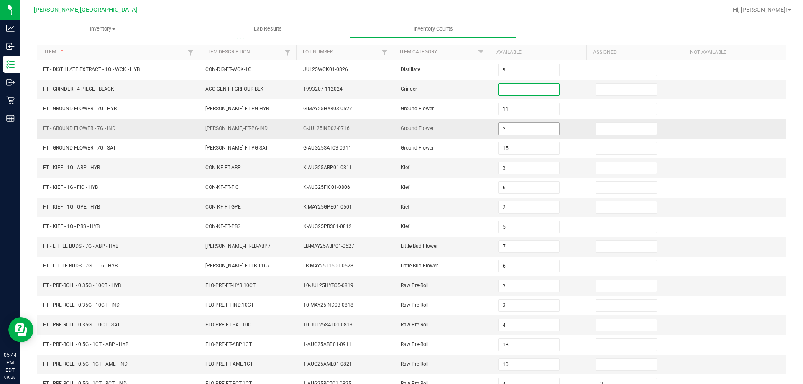
scroll to position [174, 0]
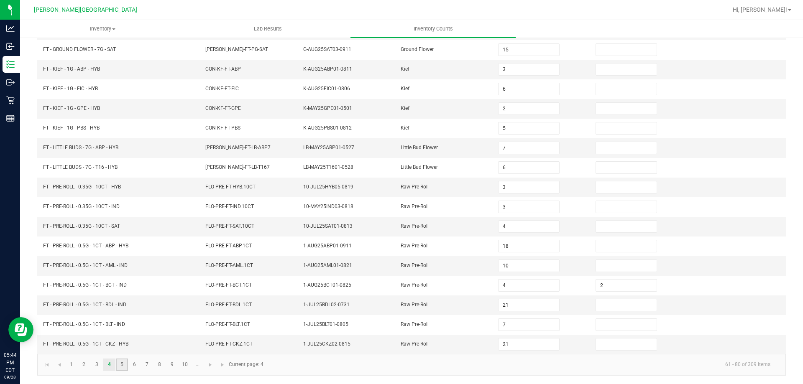
click at [120, 366] on link "5" at bounding box center [122, 365] width 12 height 13
click at [135, 365] on link "6" at bounding box center [134, 365] width 12 height 13
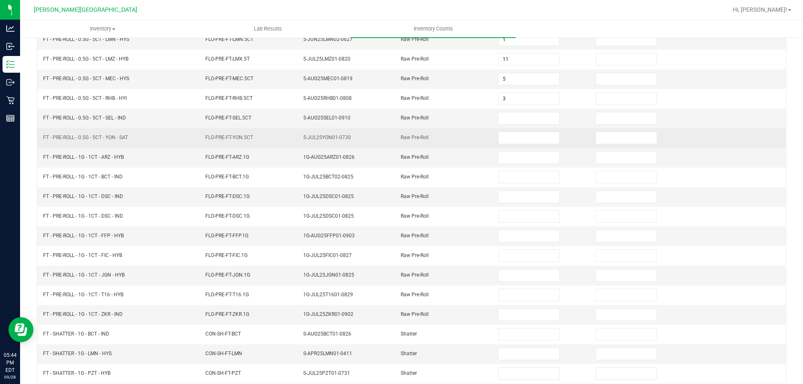
scroll to position [84, 0]
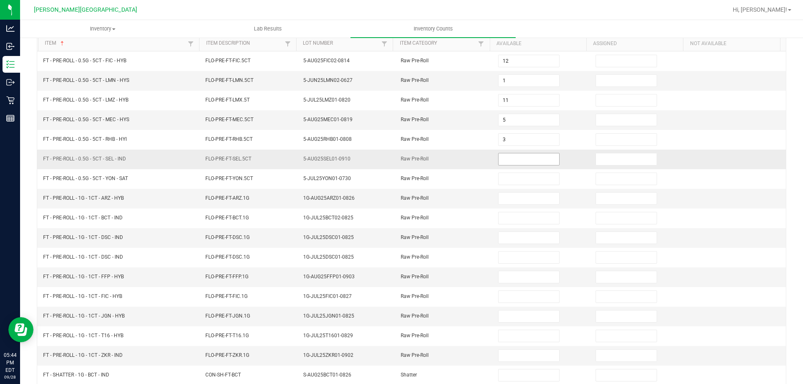
click at [503, 156] on input at bounding box center [528, 159] width 60 height 12
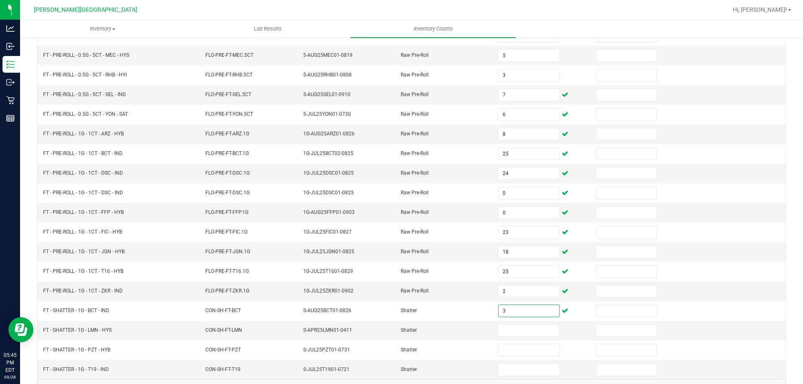
scroll to position [174, 0]
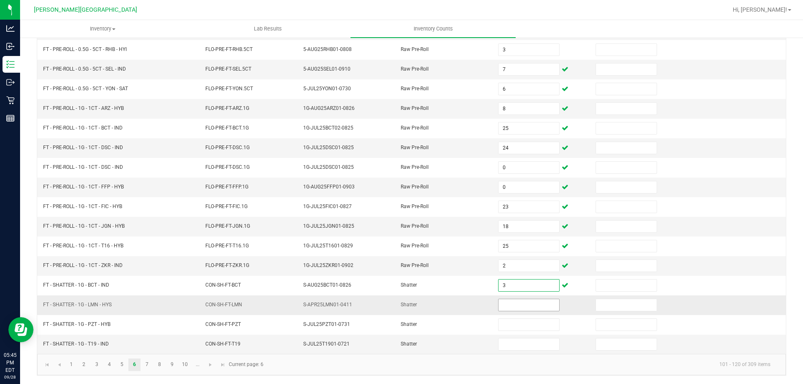
click at [506, 307] on input at bounding box center [528, 305] width 60 height 12
click at [505, 349] on input at bounding box center [528, 345] width 60 height 12
click at [509, 301] on input at bounding box center [528, 305] width 60 height 12
click at [147, 367] on link "7" at bounding box center [147, 365] width 12 height 13
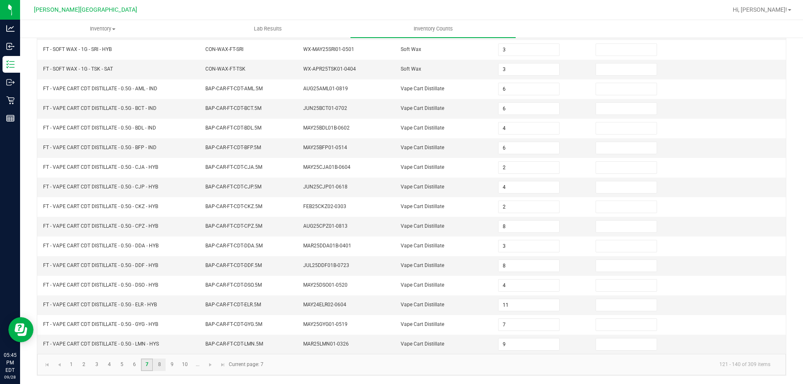
click at [153, 368] on ul "1 2 3 4 5 6 7 8 9 10 ..." at bounding box center [134, 365] width 139 height 13
click at [154, 368] on link "8" at bounding box center [159, 365] width 12 height 13
click at [173, 366] on link "9" at bounding box center [172, 365] width 12 height 13
click at [189, 366] on link "10" at bounding box center [185, 365] width 12 height 13
click at [210, 367] on span "Go to the next page" at bounding box center [210, 365] width 7 height 7
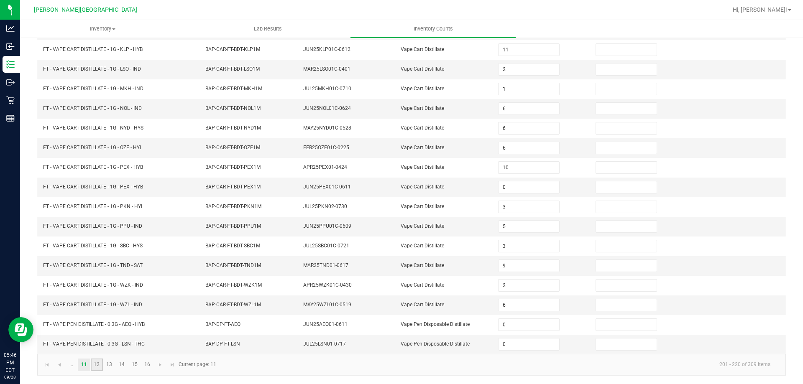
click at [98, 365] on link "12" at bounding box center [97, 365] width 12 height 13
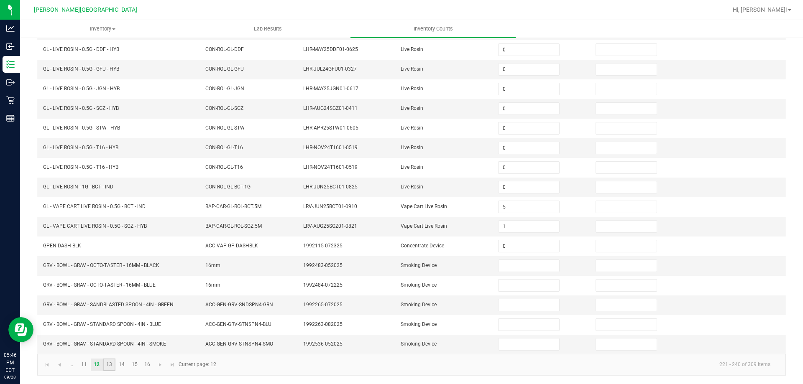
click at [107, 368] on link "13" at bounding box center [109, 365] width 12 height 13
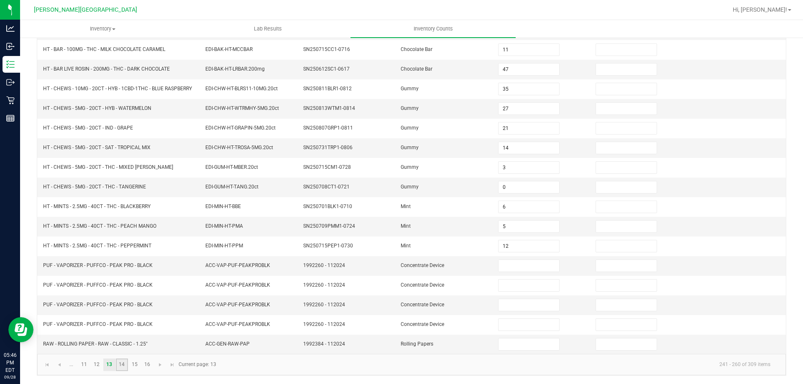
click at [123, 368] on link "14" at bounding box center [122, 365] width 12 height 13
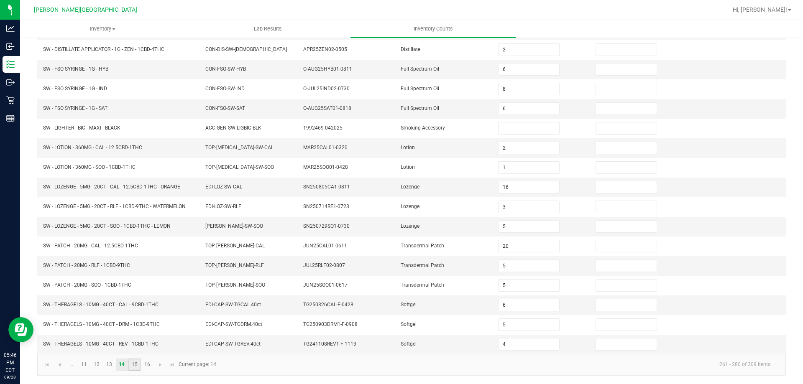
click at [133, 366] on link "15" at bounding box center [134, 365] width 12 height 13
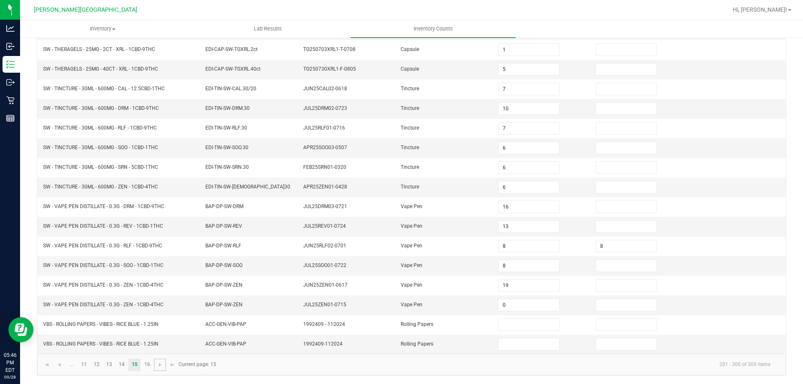
click at [160, 365] on span "Go to the next page" at bounding box center [160, 365] width 7 height 7
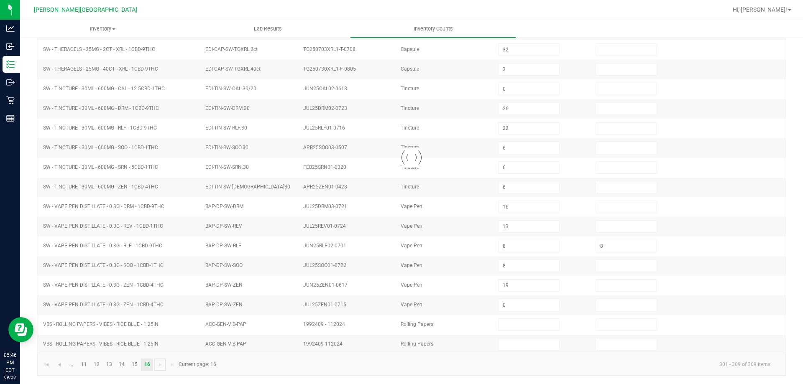
scroll to position [0, 0]
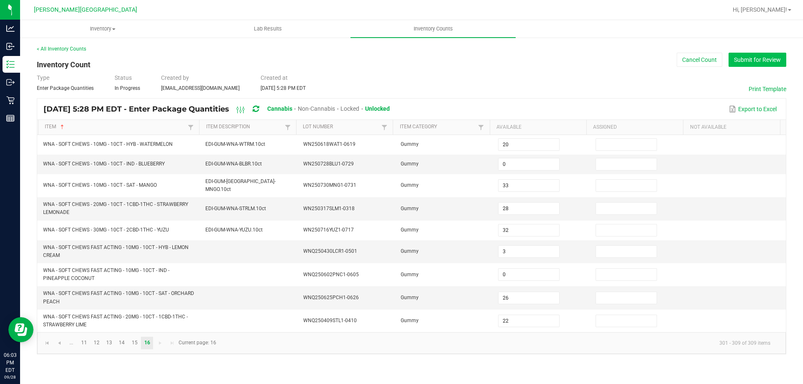
click at [742, 53] on button "Submit for Review" at bounding box center [757, 60] width 58 height 14
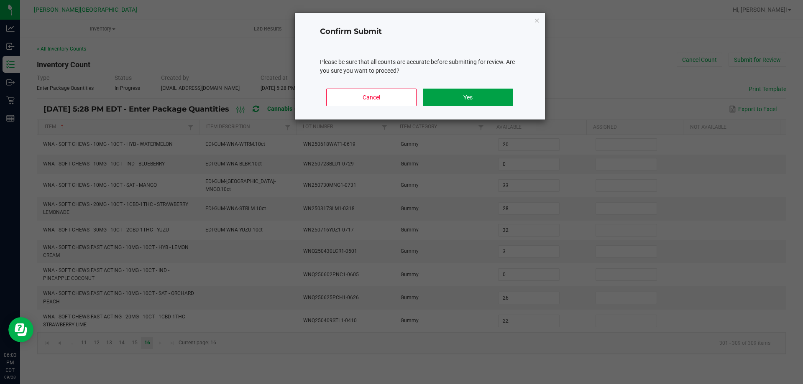
click at [464, 98] on button "Yes" at bounding box center [468, 98] width 90 height 18
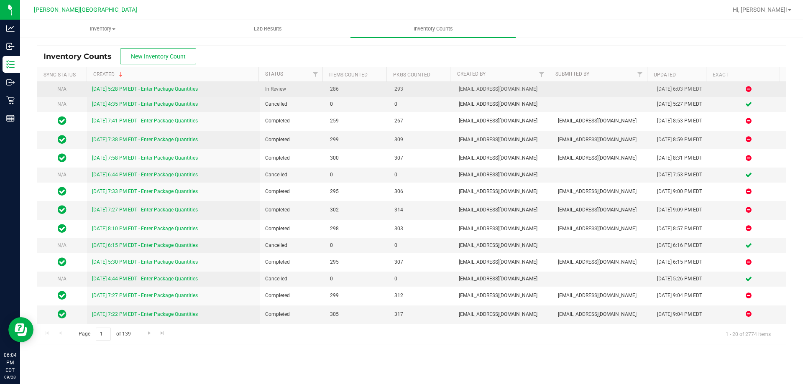
click at [133, 89] on link "[DATE] 5:28 PM EDT - Enter Package Quantities" at bounding box center [145, 89] width 106 height 6
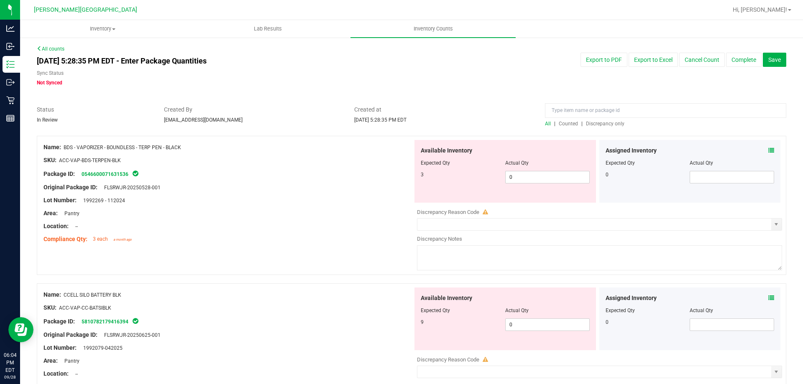
click at [601, 125] on span "Discrepancy only" at bounding box center [605, 124] width 38 height 6
drag, startPoint x: 497, startPoint y: 175, endPoint x: 429, endPoint y: 170, distance: 68.3
click at [428, 178] on div "3 0 0" at bounding box center [505, 177] width 169 height 13
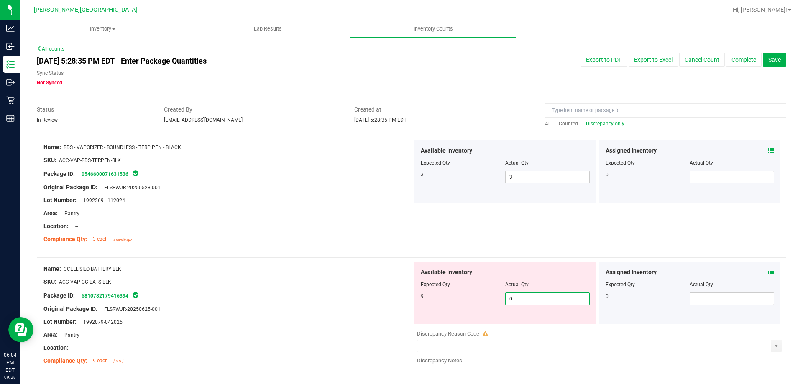
drag, startPoint x: 514, startPoint y: 326, endPoint x: 480, endPoint y: 329, distance: 34.1
click at [480, 329] on div "Available Inventory Expected Qty Actual Qty 9 0 0" at bounding box center [597, 328] width 369 height 133
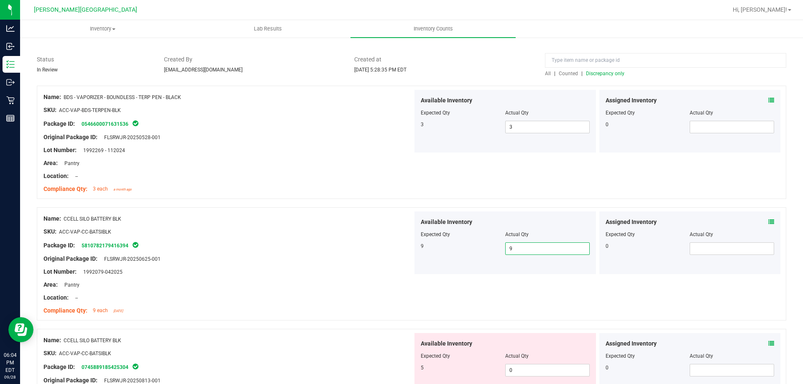
scroll to position [125, 0]
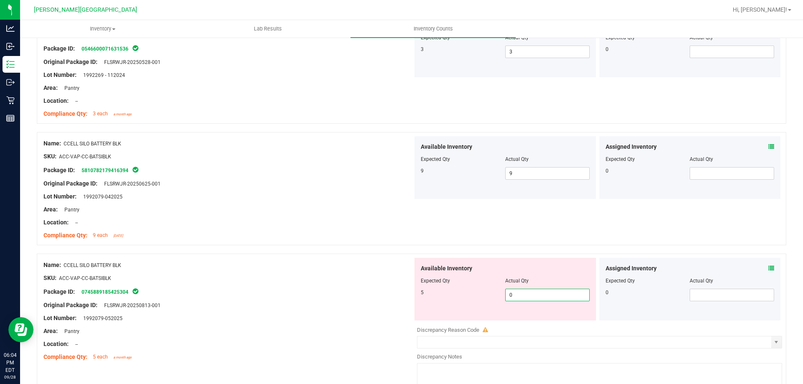
drag, startPoint x: 516, startPoint y: 297, endPoint x: 468, endPoint y: 294, distance: 47.4
click at [477, 299] on div "5 0 0" at bounding box center [505, 295] width 169 height 13
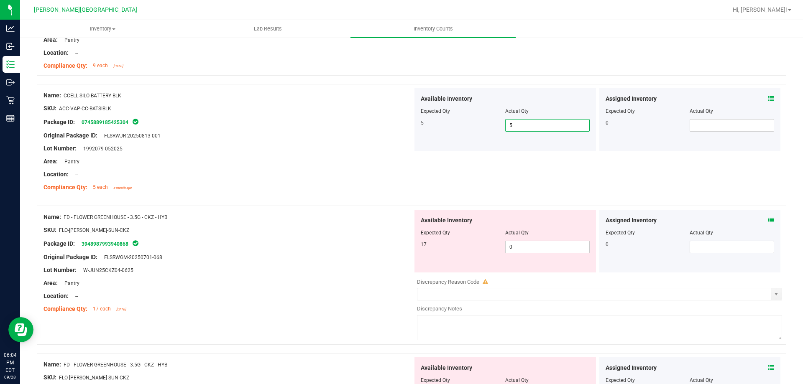
scroll to position [292, 0]
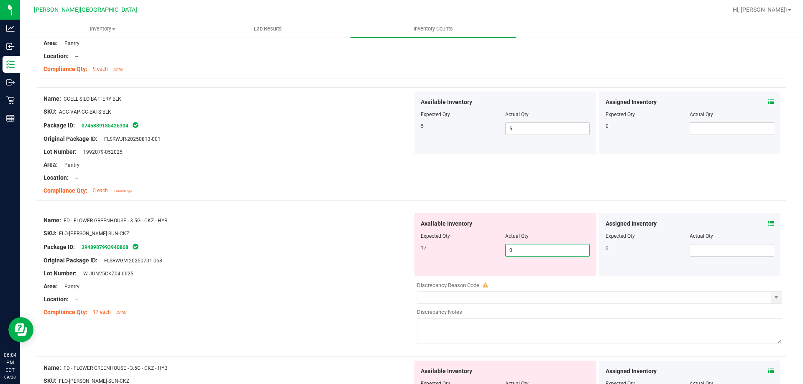
drag, startPoint x: 514, startPoint y: 254, endPoint x: 480, endPoint y: 263, distance: 35.9
click at [480, 263] on div "Available Inventory Expected Qty Actual Qty 17 0 0" at bounding box center [504, 244] width 181 height 63
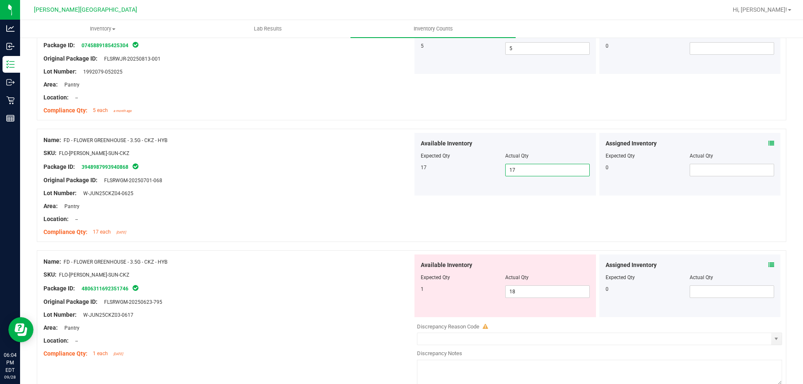
scroll to position [375, 0]
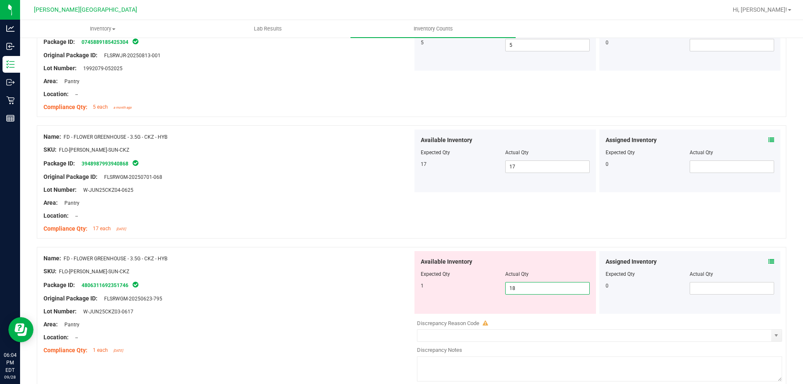
drag, startPoint x: 516, startPoint y: 291, endPoint x: 469, endPoint y: 292, distance: 47.3
click at [473, 295] on div "Available Inventory Expected Qty Actual Qty 1 18 18" at bounding box center [504, 282] width 181 height 63
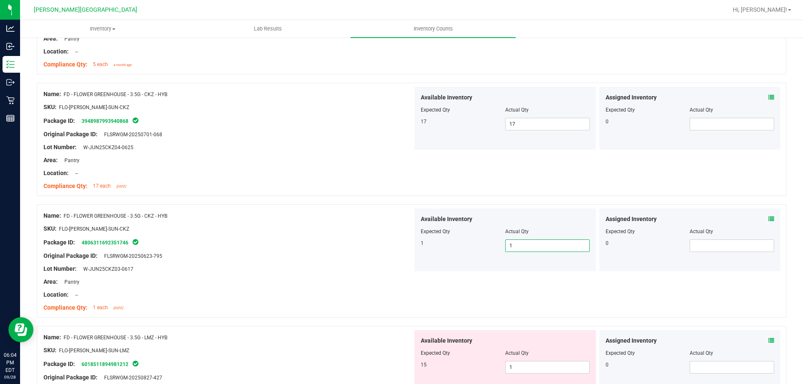
scroll to position [459, 0]
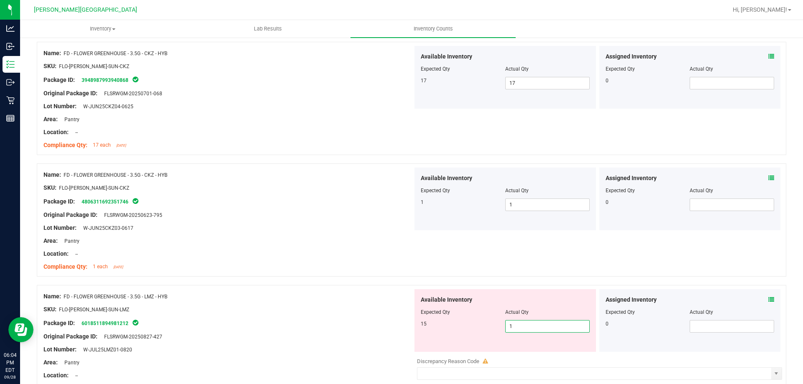
drag, startPoint x: 514, startPoint y: 327, endPoint x: 487, endPoint y: 321, distance: 27.9
click at [490, 324] on div "15 1 1" at bounding box center [505, 326] width 169 height 13
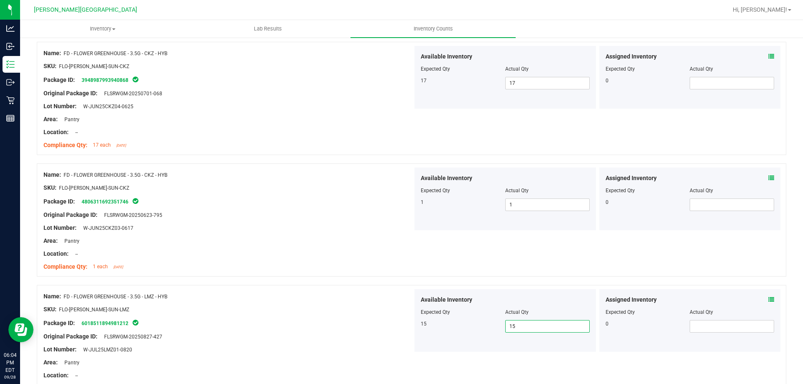
scroll to position [543, 0]
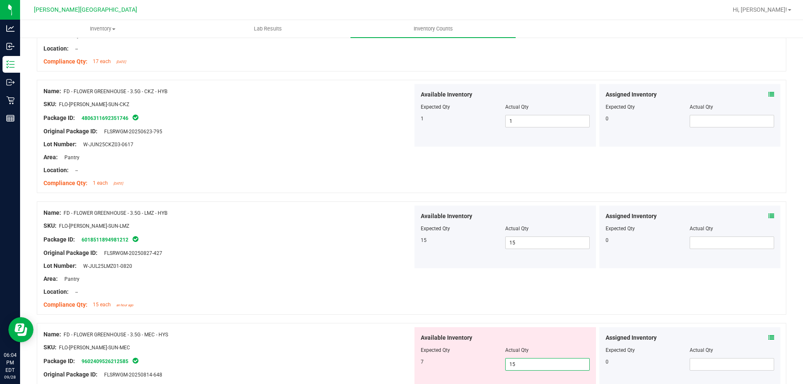
drag, startPoint x: 515, startPoint y: 367, endPoint x: 484, endPoint y: 358, distance: 32.4
click at [487, 367] on div "7 15 15" at bounding box center [505, 364] width 169 height 13
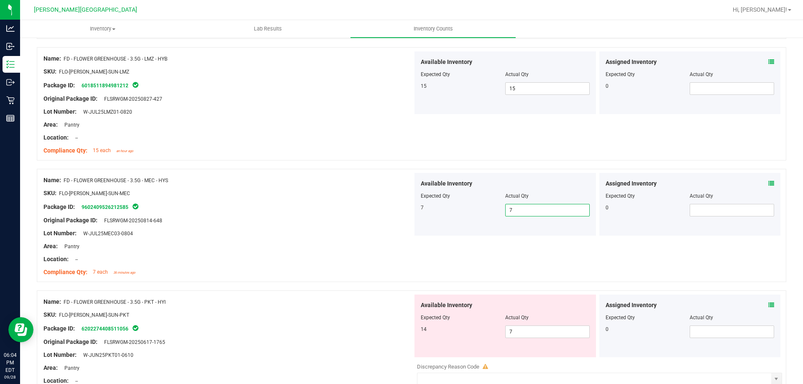
scroll to position [752, 0]
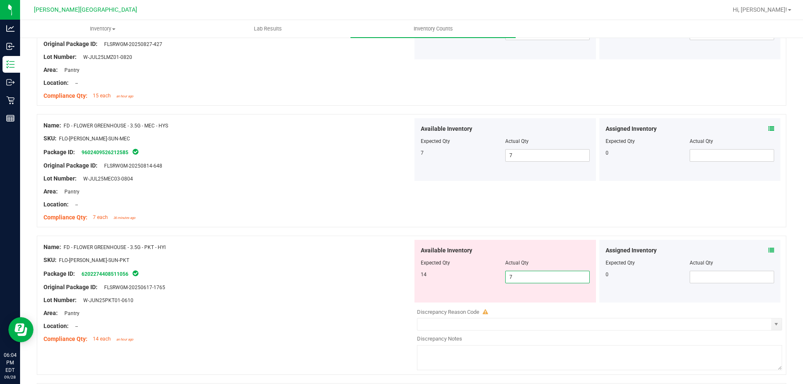
drag, startPoint x: 524, startPoint y: 277, endPoint x: 468, endPoint y: 284, distance: 56.0
click at [475, 289] on div "Available Inventory Expected Qty Actual Qty 14 7 7" at bounding box center [504, 271] width 181 height 63
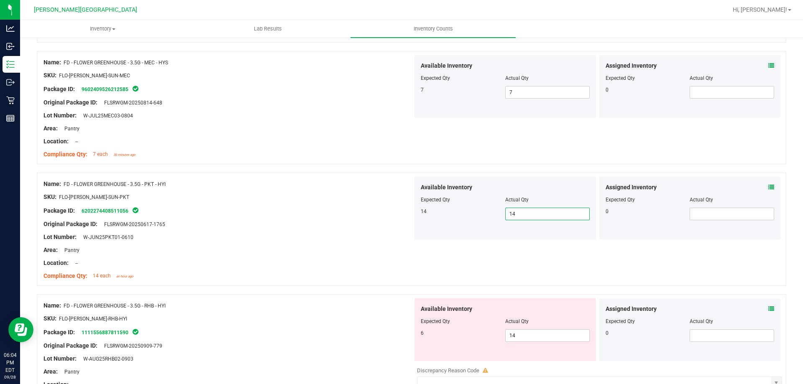
scroll to position [877, 0]
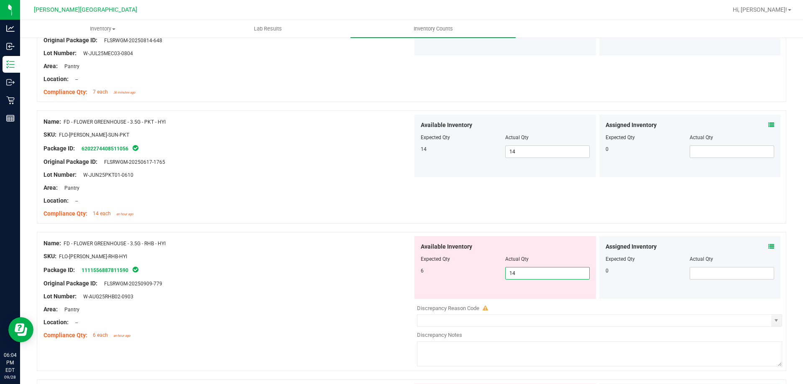
drag, startPoint x: 524, startPoint y: 277, endPoint x: 472, endPoint y: 279, distance: 52.3
click at [474, 280] on div "Available Inventory Expected Qty Actual Qty 6 14 14" at bounding box center [504, 267] width 181 height 63
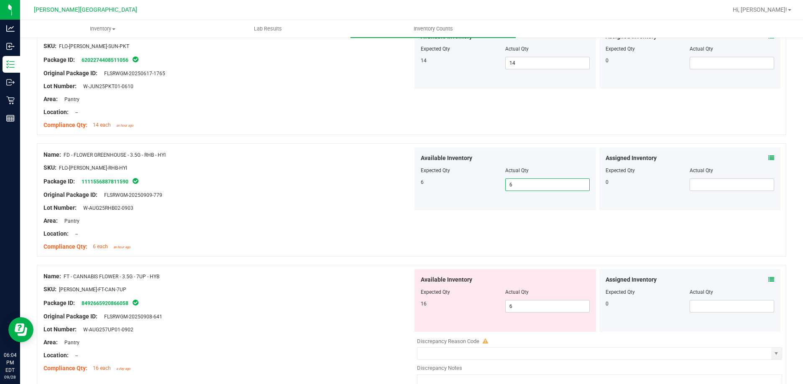
scroll to position [1045, 0]
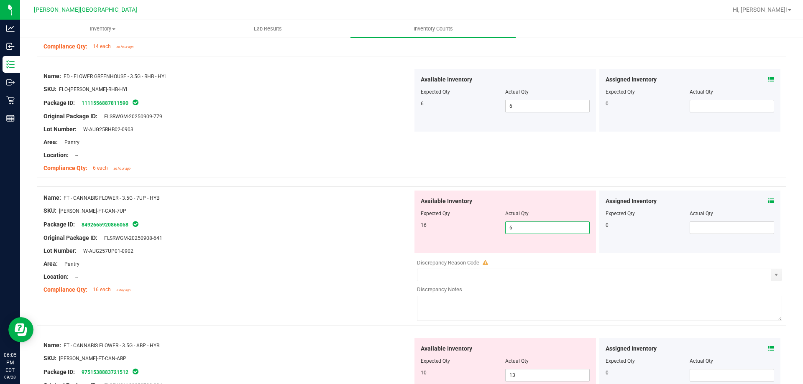
drag, startPoint x: 512, startPoint y: 225, endPoint x: 488, endPoint y: 211, distance: 27.6
click at [491, 230] on div "16 6 6" at bounding box center [505, 228] width 169 height 13
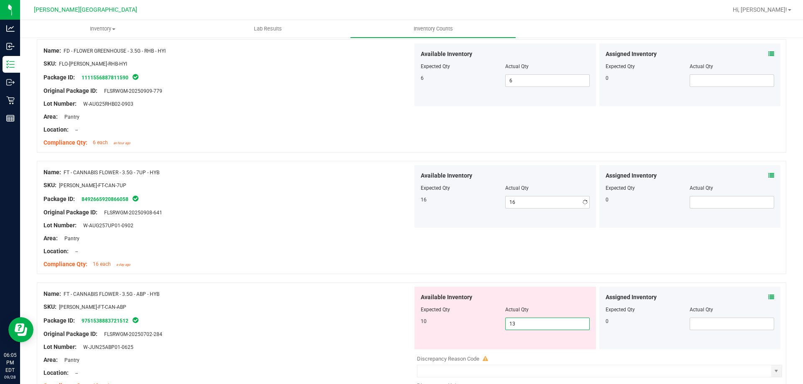
drag, startPoint x: 518, startPoint y: 377, endPoint x: 490, endPoint y: 375, distance: 28.5
click at [481, 379] on div "Available Inventory Expected Qty Actual Qty 10 13 13" at bounding box center [597, 353] width 369 height 133
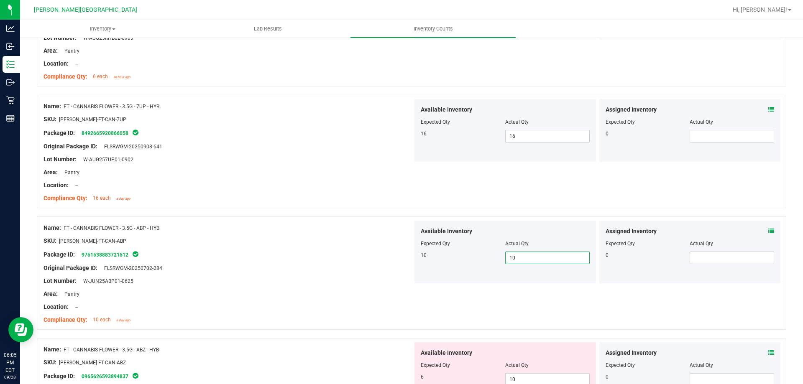
scroll to position [1211, 0]
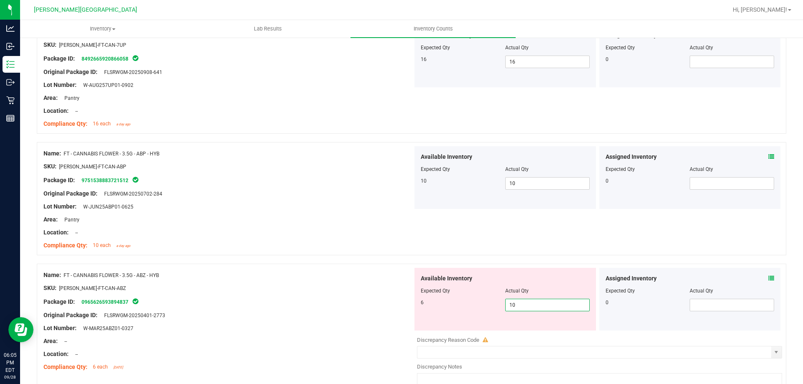
drag, startPoint x: 511, startPoint y: 307, endPoint x: 494, endPoint y: 301, distance: 17.5
click at [485, 313] on div "Available Inventory Expected Qty Actual Qty 6 10 10" at bounding box center [504, 299] width 181 height 63
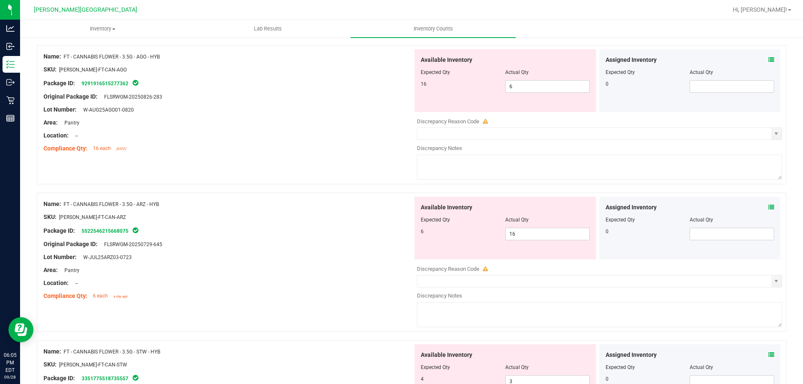
scroll to position [1503, 0]
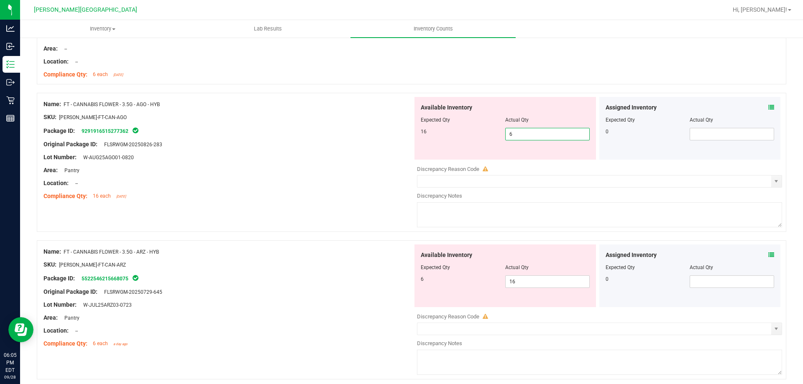
drag, startPoint x: 531, startPoint y: 133, endPoint x: 477, endPoint y: 128, distance: 54.6
click at [477, 128] on div "16 6 6" at bounding box center [505, 134] width 169 height 13
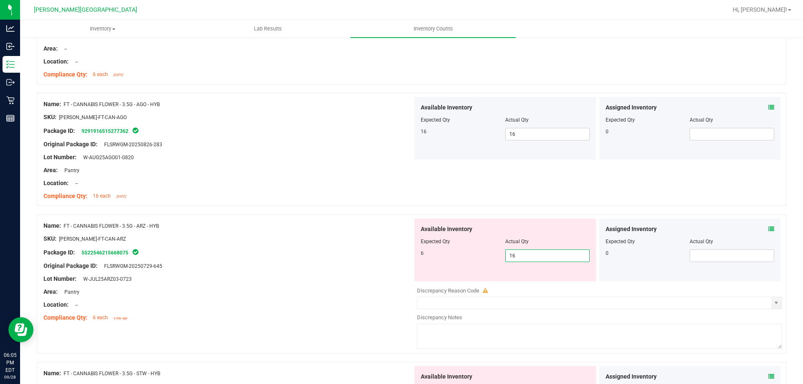
drag, startPoint x: 518, startPoint y: 255, endPoint x: 470, endPoint y: 252, distance: 48.2
click at [473, 253] on div "6 16 16" at bounding box center [505, 256] width 169 height 13
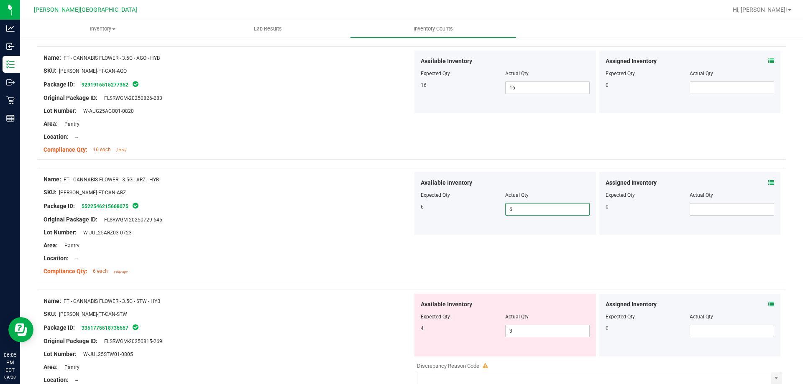
scroll to position [1629, 0]
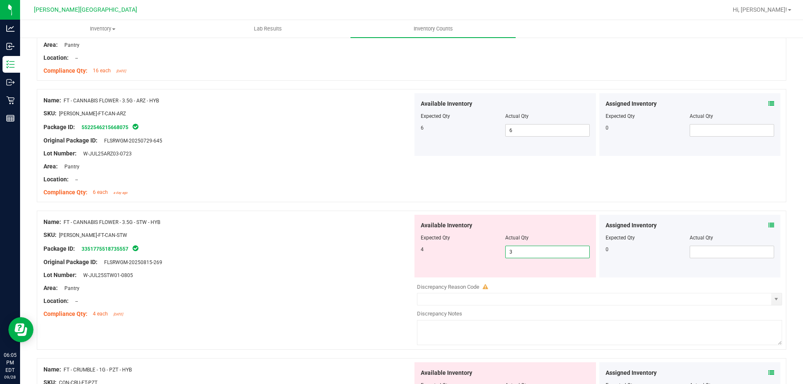
drag, startPoint x: 492, startPoint y: 251, endPoint x: 483, endPoint y: 239, distance: 14.7
click at [488, 251] on div "4 3 3" at bounding box center [505, 252] width 169 height 13
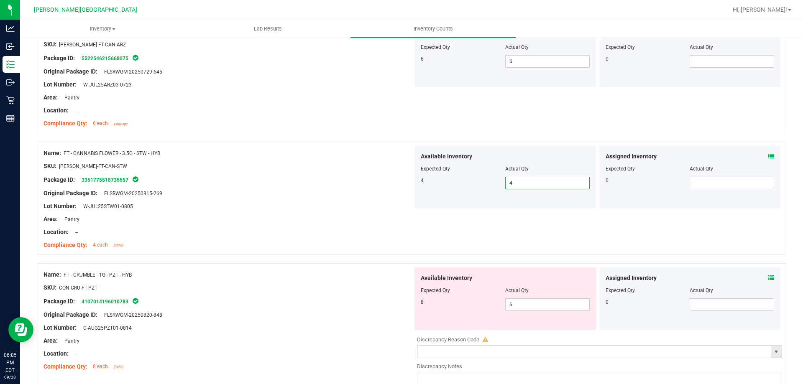
scroll to position [1754, 0]
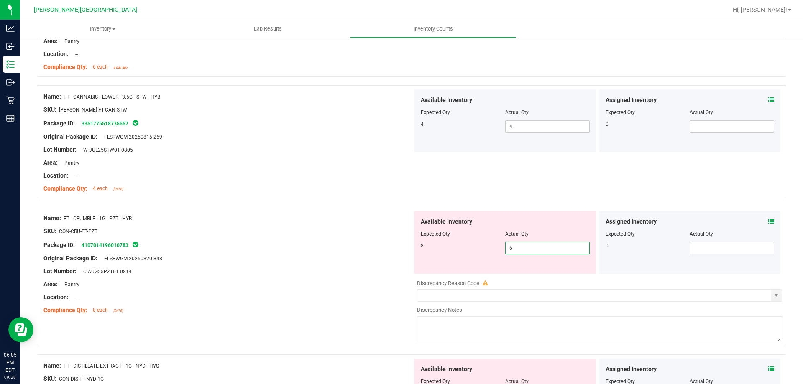
drag, startPoint x: 518, startPoint y: 251, endPoint x: 453, endPoint y: 245, distance: 65.9
click at [458, 253] on div "8 6 6" at bounding box center [505, 248] width 169 height 13
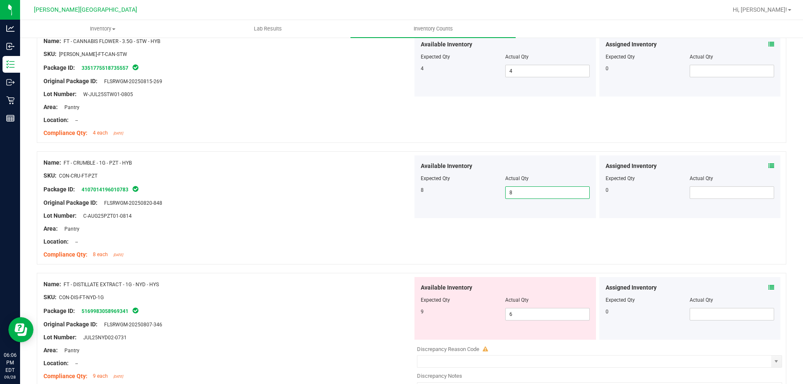
scroll to position [1921, 0]
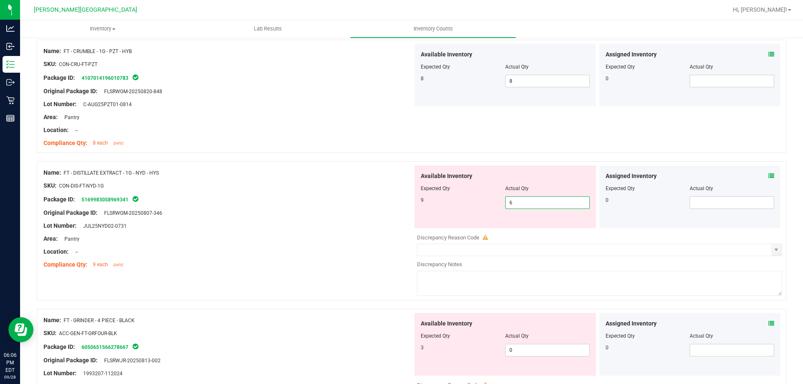
drag, startPoint x: 503, startPoint y: 201, endPoint x: 483, endPoint y: 198, distance: 20.3
click at [487, 199] on div "9 6 6" at bounding box center [505, 203] width 169 height 13
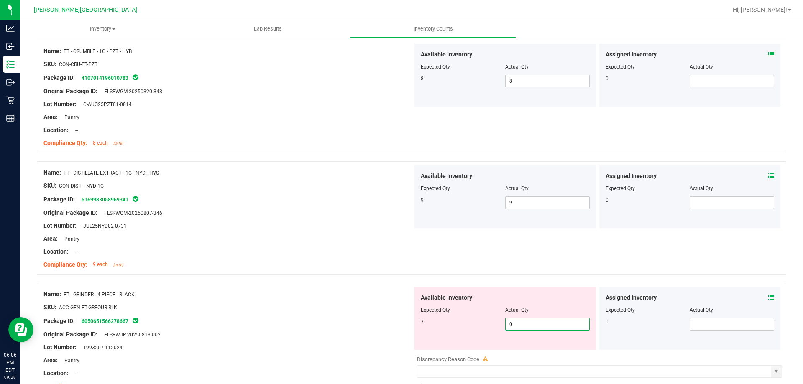
drag, startPoint x: 506, startPoint y: 327, endPoint x: 487, endPoint y: 323, distance: 19.6
click at [487, 323] on div "3 0 0" at bounding box center [505, 324] width 169 height 13
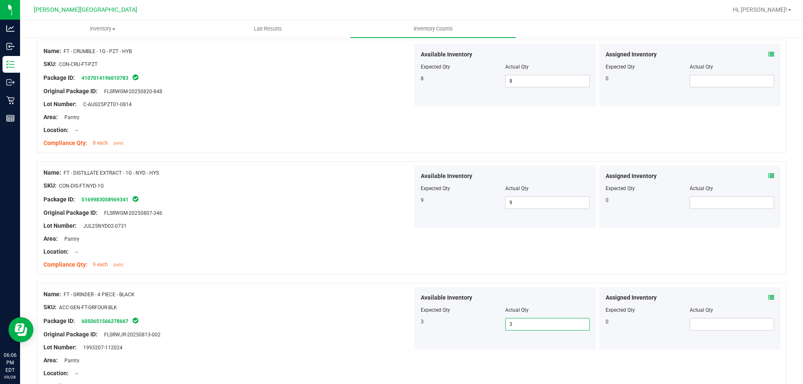
scroll to position [2089, 0]
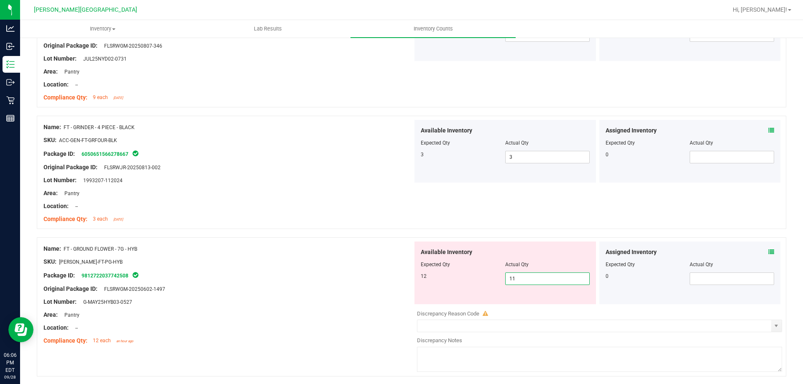
drag, startPoint x: 503, startPoint y: 282, endPoint x: 497, endPoint y: 281, distance: 6.9
click at [498, 283] on div "12 11 11" at bounding box center [505, 279] width 169 height 13
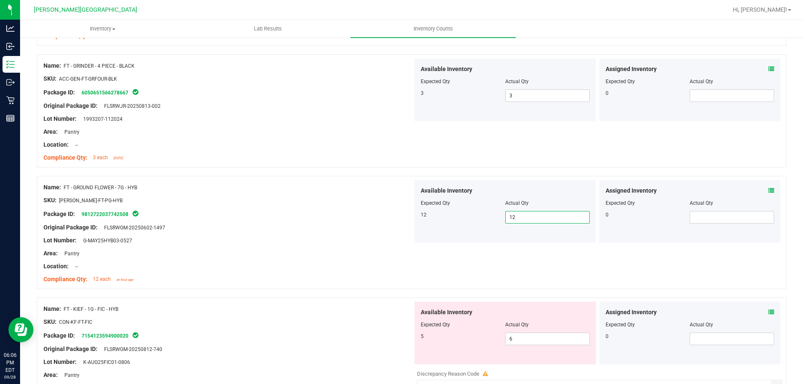
scroll to position [2240, 0]
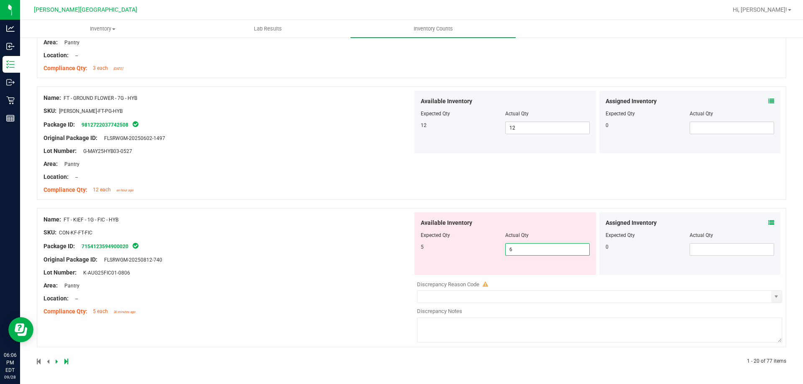
drag, startPoint x: 512, startPoint y: 251, endPoint x: 497, endPoint y: 232, distance: 24.8
click at [493, 246] on div "5 6 6" at bounding box center [505, 249] width 169 height 13
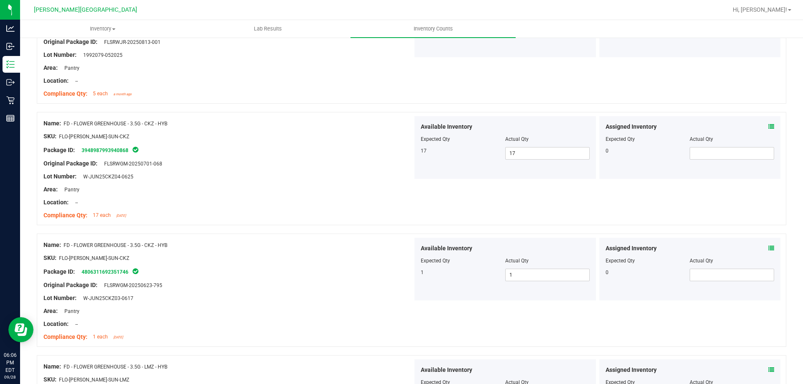
scroll to position [0, 0]
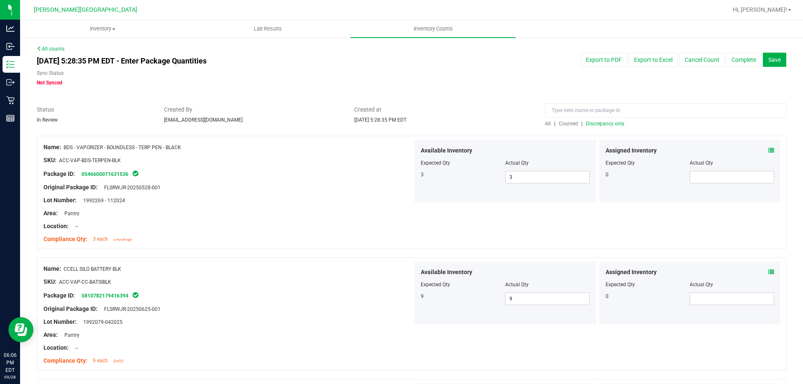
click at [611, 124] on span "Discrepancy only" at bounding box center [605, 124] width 38 height 6
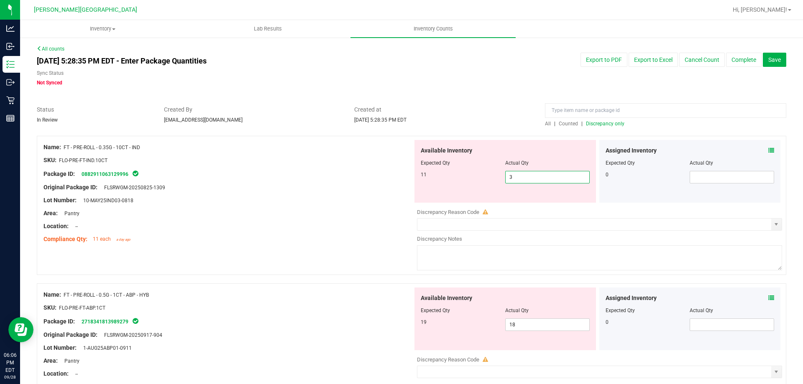
drag, startPoint x: 515, startPoint y: 179, endPoint x: 476, endPoint y: 182, distance: 39.0
click at [480, 186] on div "Available Inventory Expected Qty Actual Qty 11 3 3" at bounding box center [504, 171] width 181 height 63
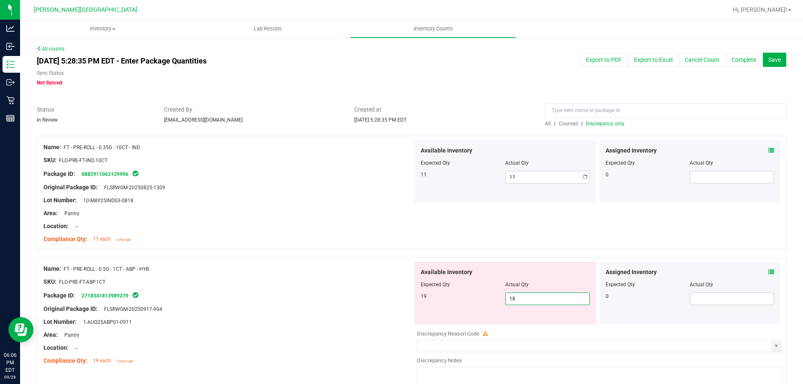
drag, startPoint x: 521, startPoint y: 326, endPoint x: 475, endPoint y: 306, distance: 50.2
click at [485, 329] on div "Available Inventory Expected Qty Actual Qty 19 18 18" at bounding box center [597, 328] width 369 height 133
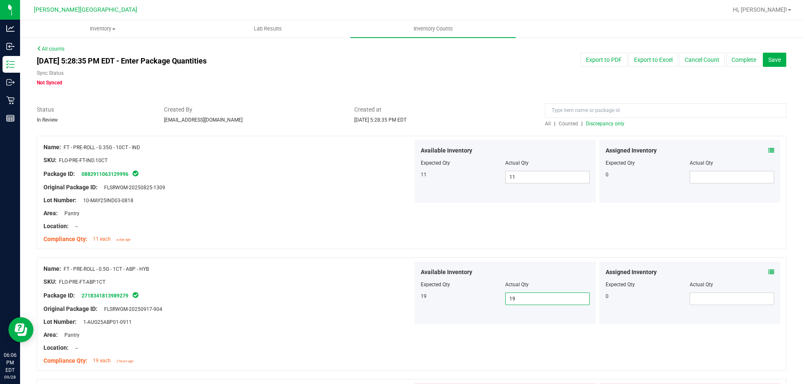
scroll to position [125, 0]
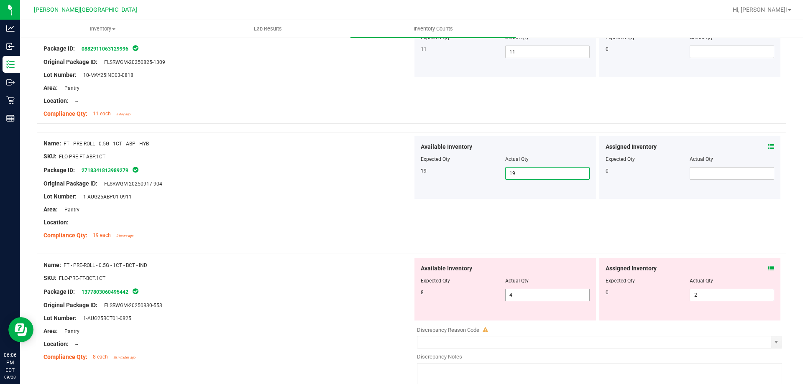
drag, startPoint x: 504, startPoint y: 291, endPoint x: 479, endPoint y: 291, distance: 24.7
click at [479, 291] on div "8 4 4" at bounding box center [505, 295] width 169 height 13
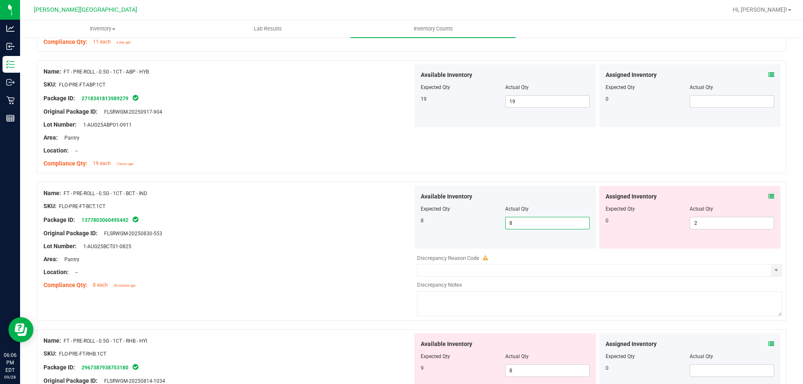
scroll to position [293, 0]
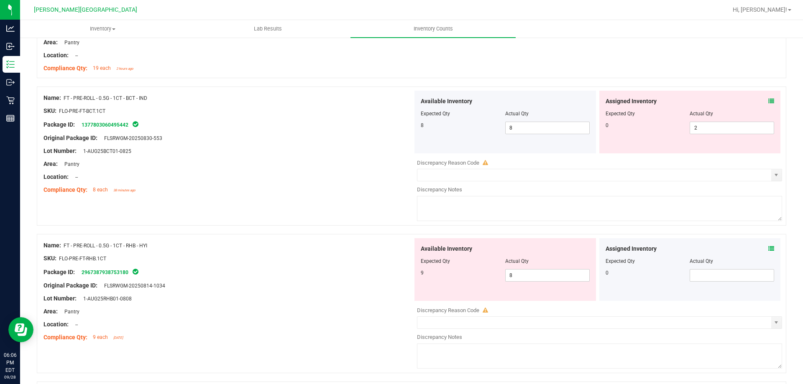
click at [334, 311] on div "Area: Pantry" at bounding box center [227, 311] width 369 height 9
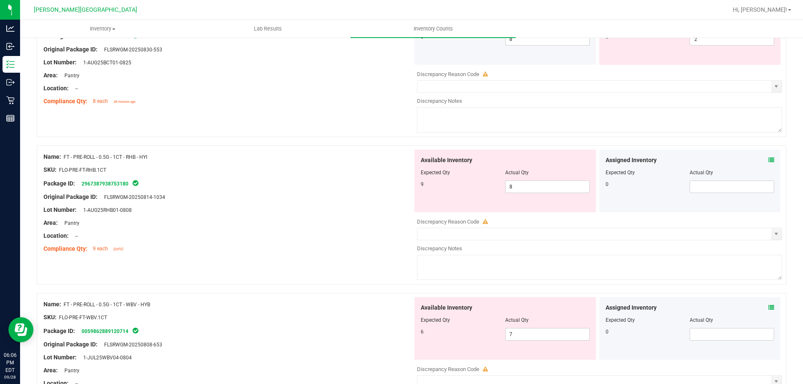
scroll to position [418, 0]
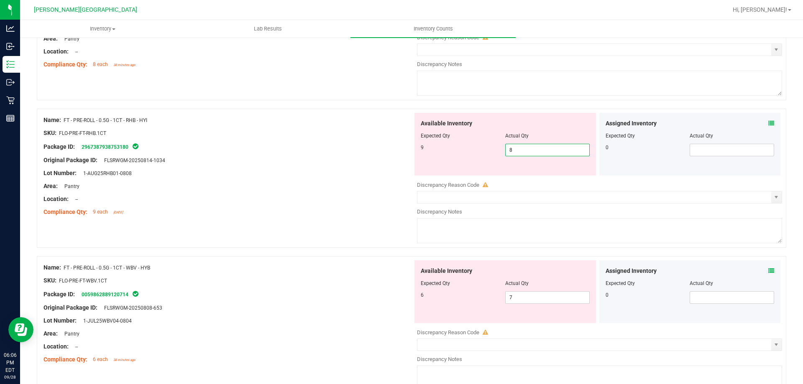
drag, startPoint x: 511, startPoint y: 149, endPoint x: 466, endPoint y: 148, distance: 44.7
click at [466, 150] on div "9 8 8" at bounding box center [505, 150] width 169 height 13
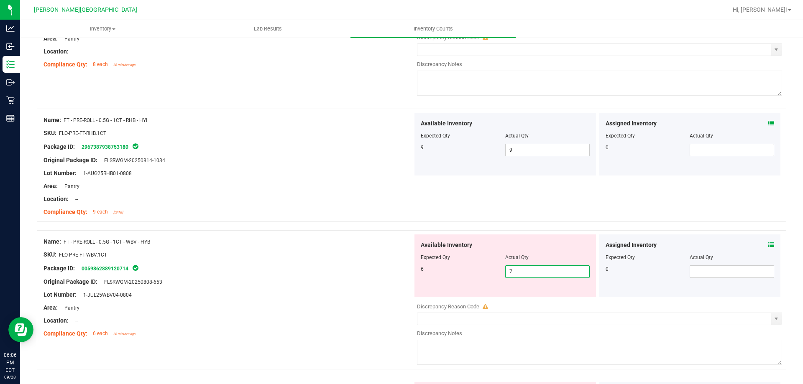
drag, startPoint x: 522, startPoint y: 271, endPoint x: 440, endPoint y: 273, distance: 82.0
click at [452, 290] on div "Available Inventory Expected Qty Actual Qty 6 7 7" at bounding box center [504, 266] width 181 height 63
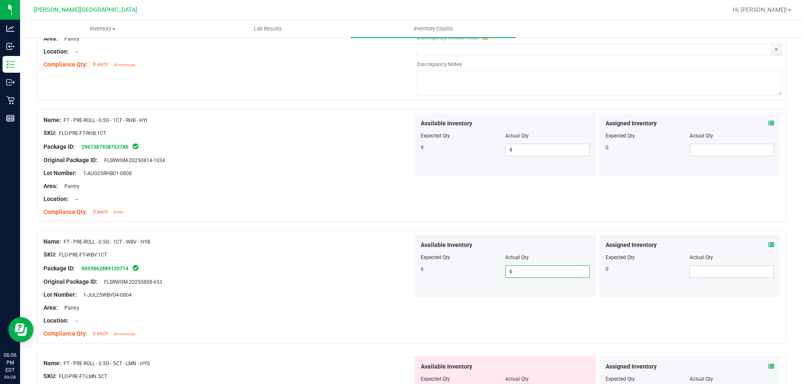
scroll to position [544, 0]
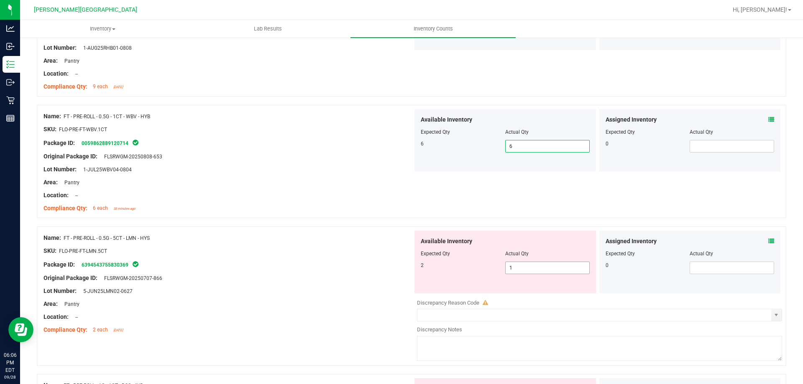
drag, startPoint x: 491, startPoint y: 267, endPoint x: 484, endPoint y: 267, distance: 7.5
click at [484, 267] on div "2 1 1" at bounding box center [505, 268] width 169 height 13
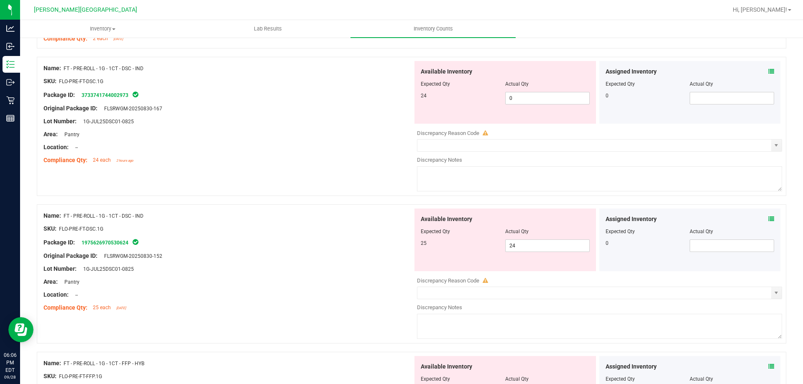
scroll to position [832, 0]
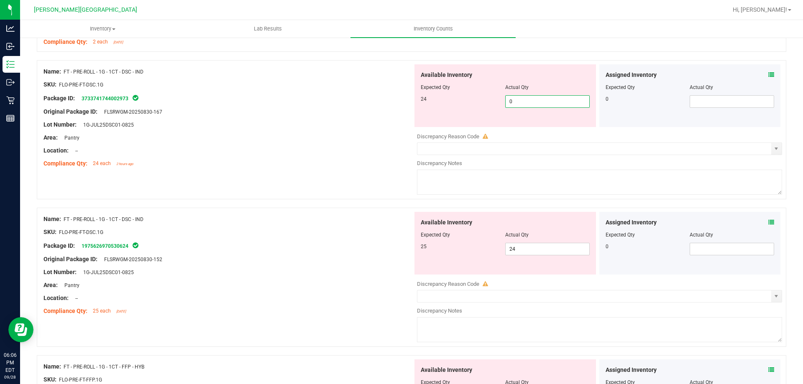
drag, startPoint x: 530, startPoint y: 102, endPoint x: 419, endPoint y: 110, distance: 111.5
click at [421, 114] on div "Available Inventory Expected Qty Actual Qty 24 0 0" at bounding box center [504, 95] width 181 height 63
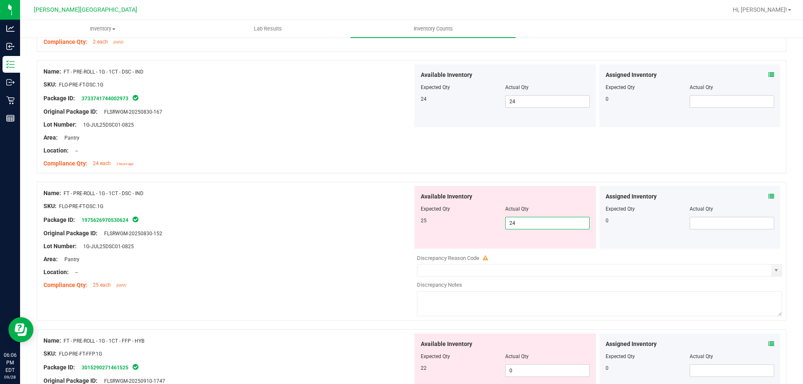
drag, startPoint x: 516, startPoint y: 247, endPoint x: 495, endPoint y: 251, distance: 20.8
click at [495, 251] on div "Available Inventory Expected Qty Actual Qty 25 24 24" at bounding box center [597, 252] width 369 height 133
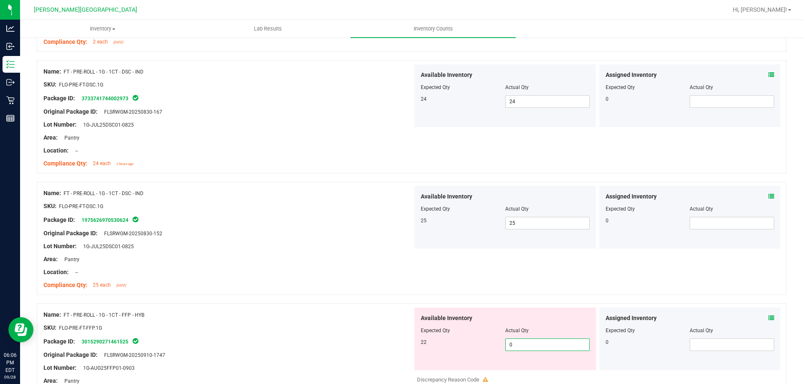
drag, startPoint x: 518, startPoint y: 368, endPoint x: 471, endPoint y: 377, distance: 47.6
click at [470, 381] on div "Available Inventory Expected Qty Actual Qty 22 0 0" at bounding box center [597, 374] width 369 height 133
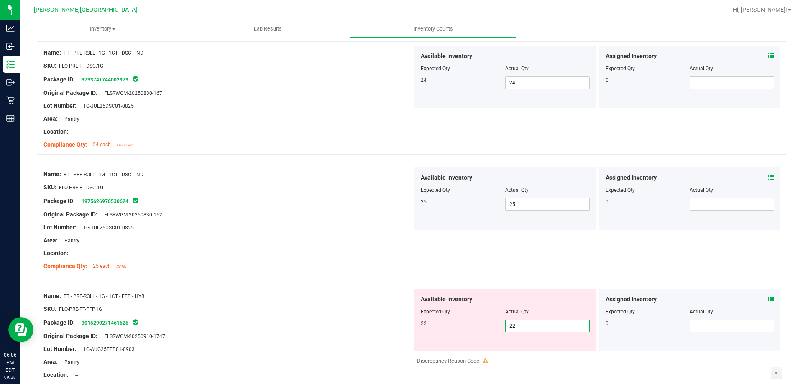
click at [357, 227] on div "Lot Number: 1G-JUL25DSC01-0825" at bounding box center [227, 227] width 369 height 9
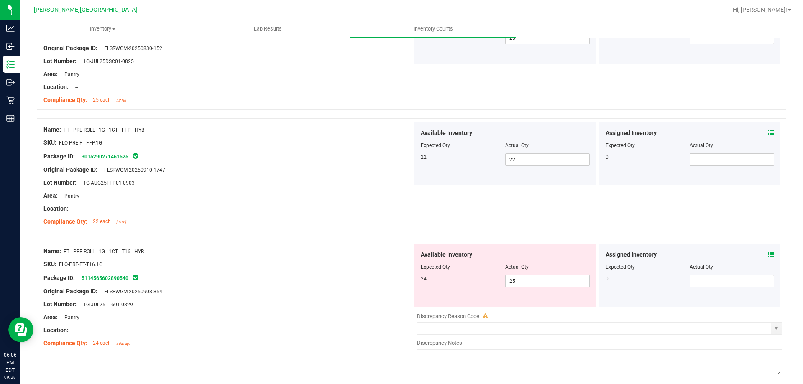
scroll to position [1018, 0]
drag, startPoint x: 511, startPoint y: 282, endPoint x: 479, endPoint y: 291, distance: 33.2
click at [479, 291] on div "Available Inventory Expected Qty Actual Qty 24 25 25" at bounding box center [504, 274] width 181 height 63
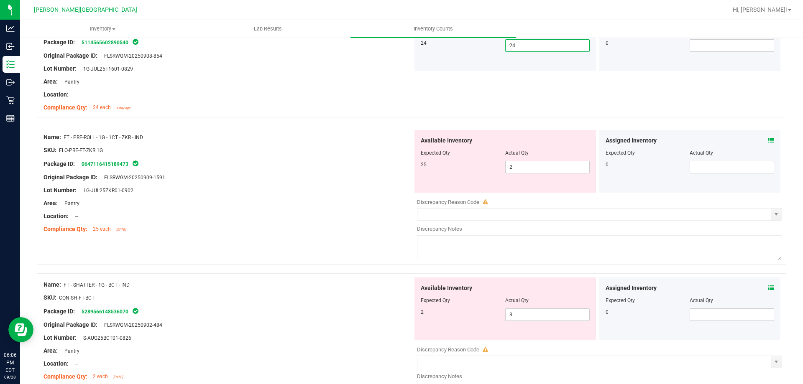
scroll to position [1182, 0]
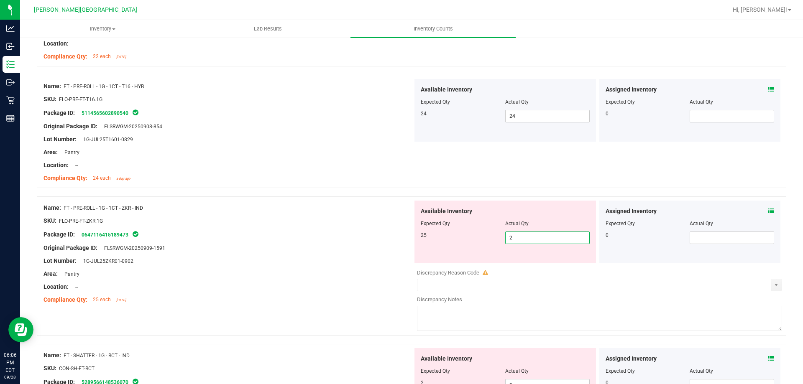
drag, startPoint x: 517, startPoint y: 237, endPoint x: 481, endPoint y: 234, distance: 36.1
click at [478, 247] on div "Available Inventory Expected Qty Actual Qty 25 2 2" at bounding box center [504, 232] width 181 height 63
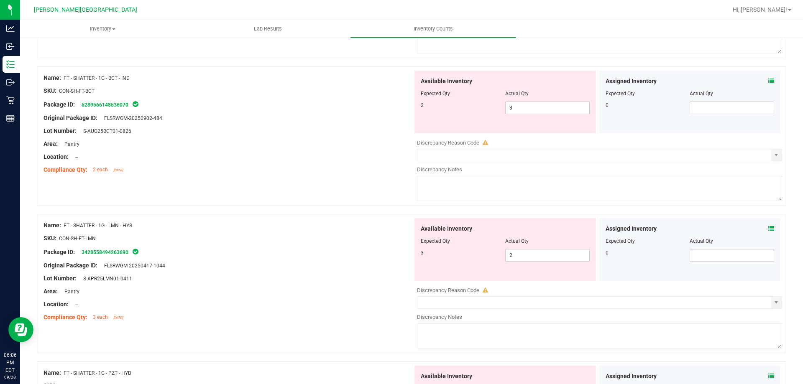
scroll to position [1456, 0]
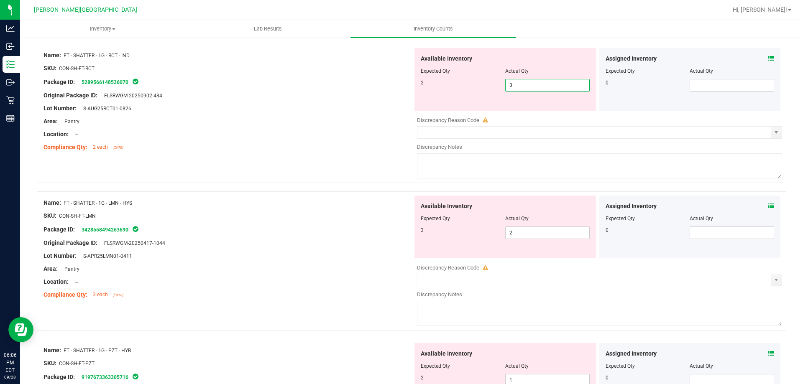
drag, startPoint x: 518, startPoint y: 112, endPoint x: 463, endPoint y: 114, distance: 54.8
click at [465, 116] on div "Available Inventory Expected Qty Actual Qty 2 3 3" at bounding box center [597, 114] width 369 height 133
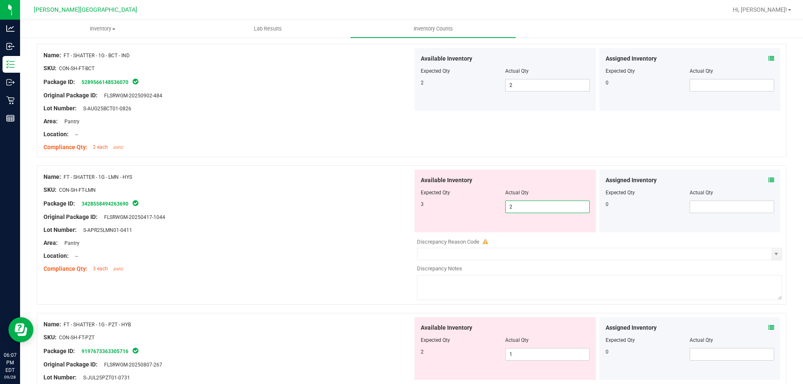
drag, startPoint x: 507, startPoint y: 207, endPoint x: 452, endPoint y: 212, distance: 55.0
click at [453, 212] on div "3 2 2" at bounding box center [505, 207] width 169 height 13
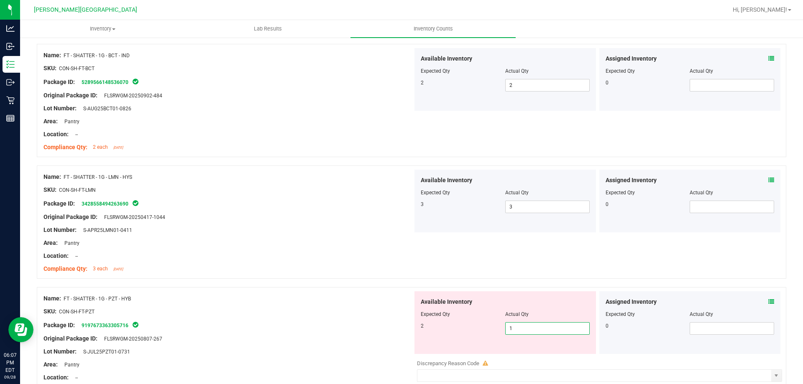
drag, startPoint x: 518, startPoint y: 325, endPoint x: 492, endPoint y: 331, distance: 26.3
click at [492, 332] on div "2 1 1" at bounding box center [505, 328] width 169 height 13
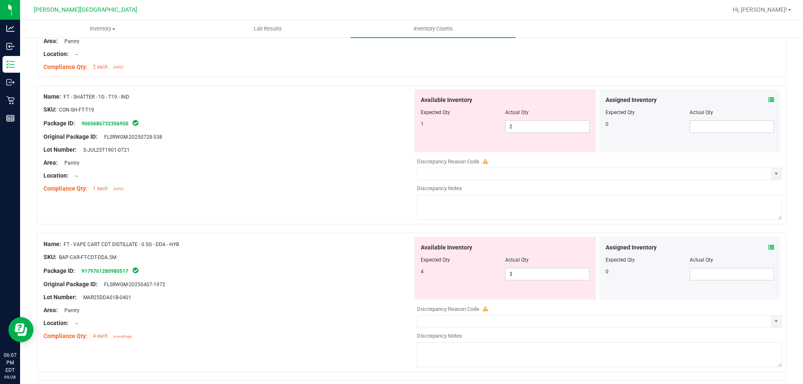
scroll to position [1777, 0]
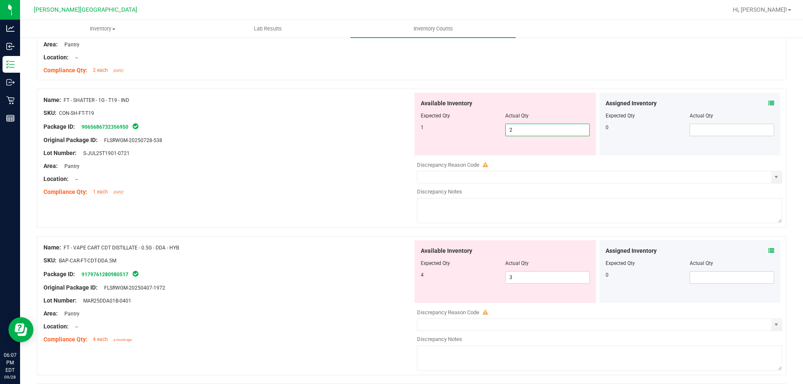
drag, startPoint x: 511, startPoint y: 126, endPoint x: 475, endPoint y: 130, distance: 35.7
click at [475, 130] on div "1 2 2" at bounding box center [505, 130] width 169 height 13
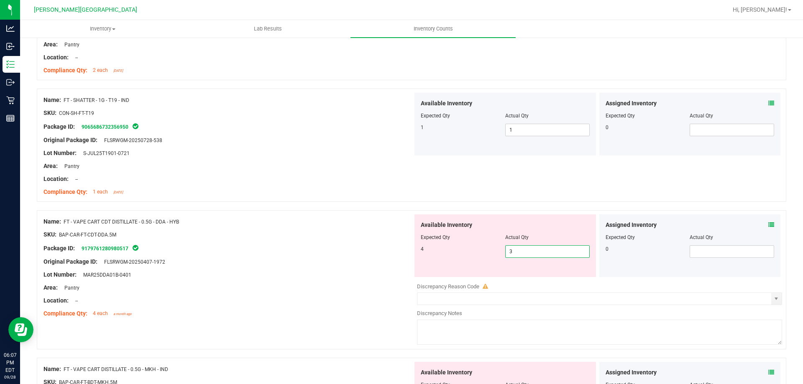
drag, startPoint x: 519, startPoint y: 255, endPoint x: 471, endPoint y: 263, distance: 48.7
click at [474, 266] on div "Available Inventory Expected Qty Actual Qty 4 3 3" at bounding box center [504, 246] width 181 height 63
click at [339, 248] on div "Package ID: 9179761280980517" at bounding box center [227, 248] width 369 height 10
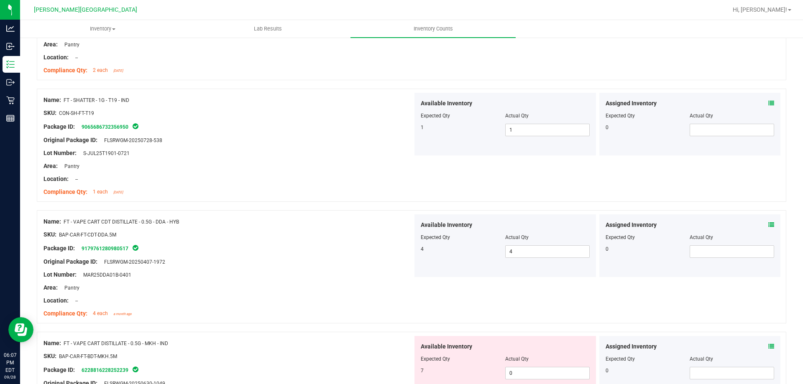
scroll to position [1944, 0]
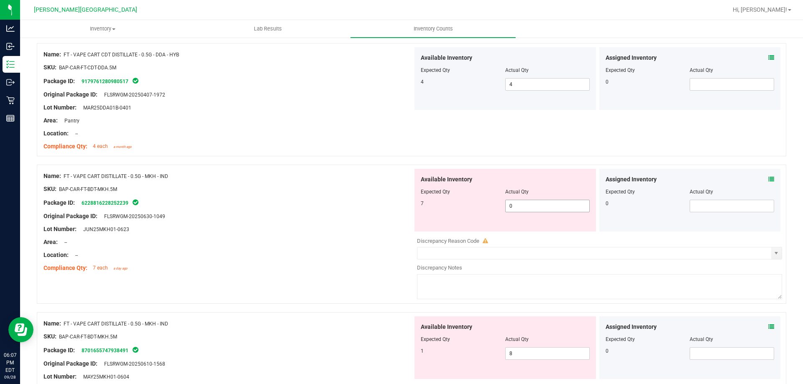
drag, startPoint x: 497, startPoint y: 205, endPoint x: 484, endPoint y: 205, distance: 13.0
click at [484, 205] on div "7 0 0" at bounding box center [505, 206] width 169 height 13
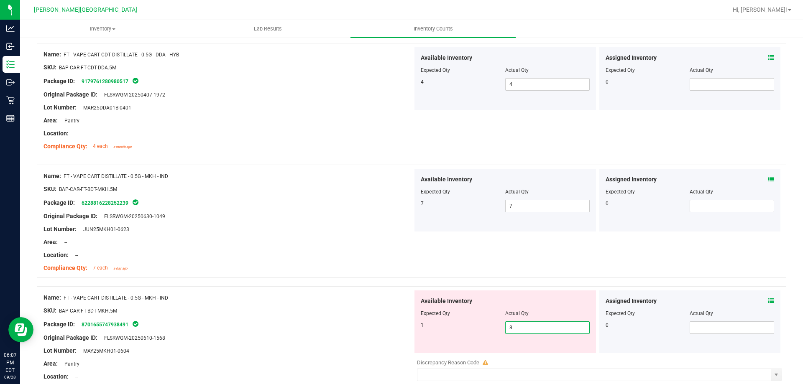
drag, startPoint x: 500, startPoint y: 328, endPoint x: 430, endPoint y: 315, distance: 71.4
click at [445, 331] on div "1 8 8" at bounding box center [505, 328] width 169 height 13
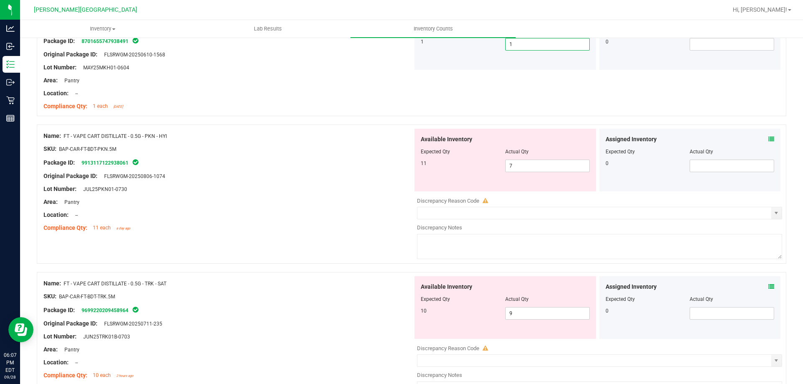
scroll to position [2291, 0]
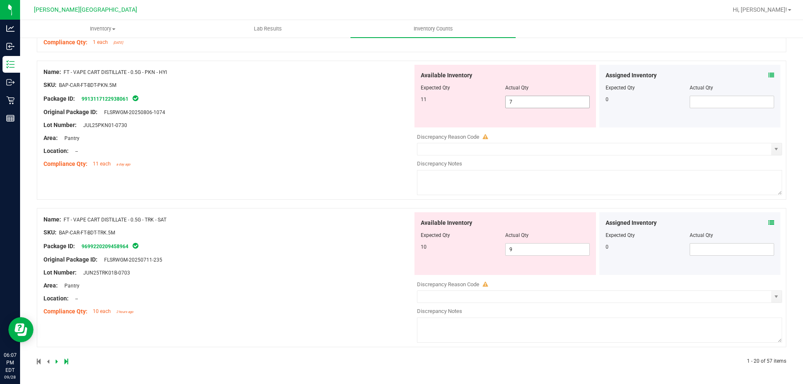
drag, startPoint x: 516, startPoint y: 100, endPoint x: 444, endPoint y: 97, distance: 72.0
click at [448, 97] on div "11 7 7" at bounding box center [505, 102] width 169 height 13
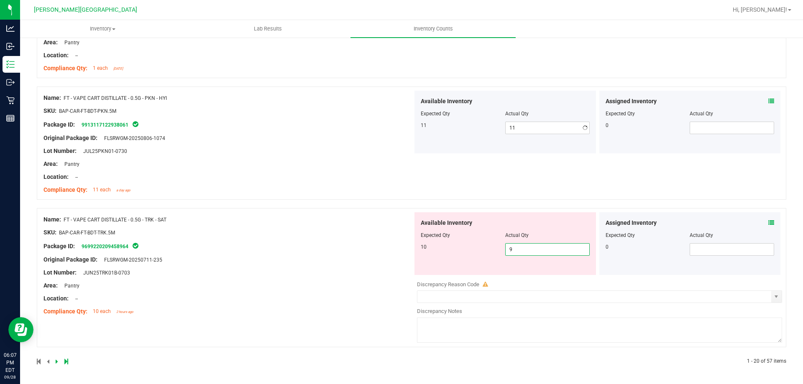
scroll to position [2265, 0]
drag, startPoint x: 517, startPoint y: 249, endPoint x: 481, endPoint y: 250, distance: 36.0
click at [482, 257] on div "Available Inventory Expected Qty Actual Qty 10 9 9" at bounding box center [504, 243] width 181 height 63
click at [296, 111] on div "SKU: BAP-CAR-FT-BDT-PKN.5M" at bounding box center [227, 111] width 369 height 9
drag, startPoint x: 517, startPoint y: 245, endPoint x: 460, endPoint y: 238, distance: 57.2
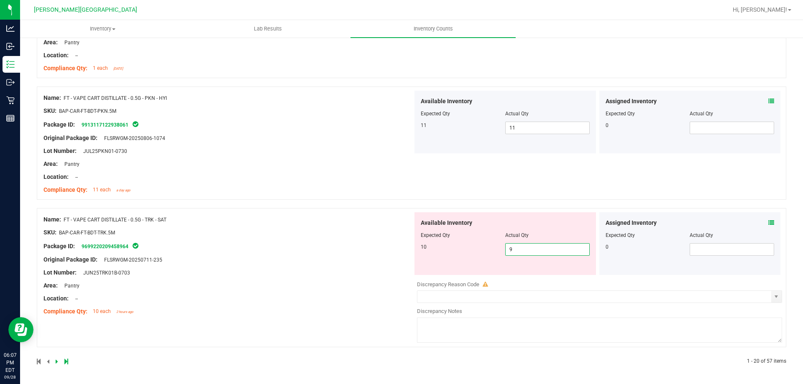
click at [472, 254] on div "10 9 9" at bounding box center [505, 249] width 169 height 13
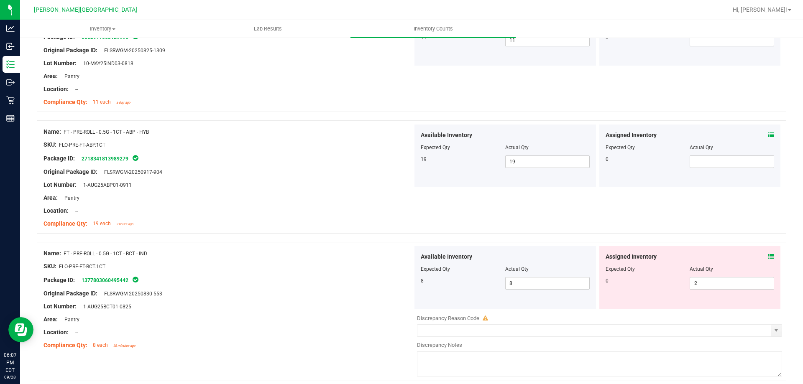
scroll to position [0, 0]
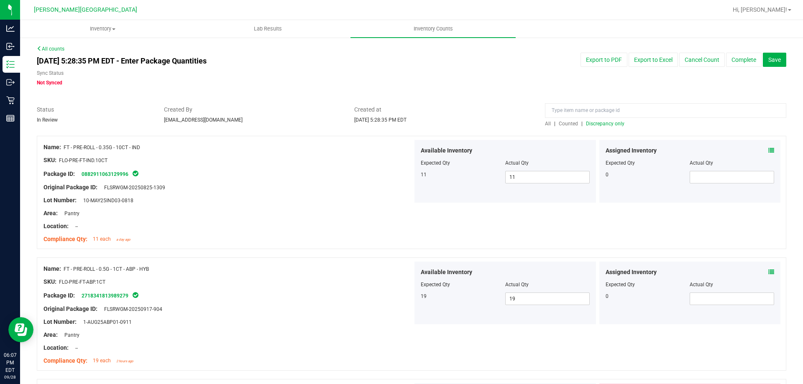
click at [613, 124] on span "Discrepancy only" at bounding box center [605, 124] width 38 height 6
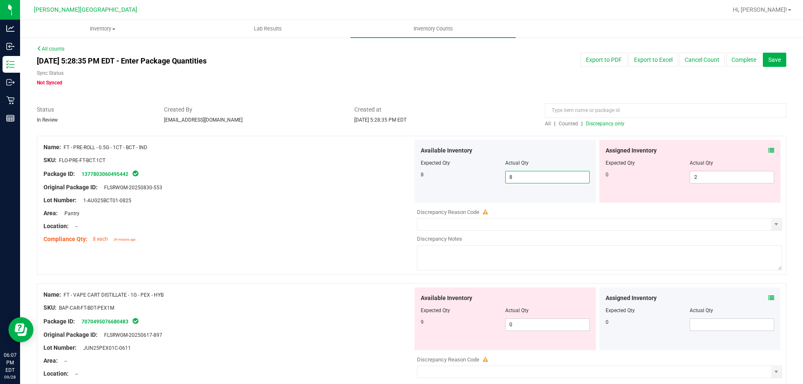
drag, startPoint x: 516, startPoint y: 176, endPoint x: 490, endPoint y: 181, distance: 26.8
click at [490, 181] on div "8 8 8" at bounding box center [505, 177] width 169 height 13
drag, startPoint x: 710, startPoint y: 173, endPoint x: 644, endPoint y: 165, distance: 66.1
click at [640, 183] on div "0 2 2" at bounding box center [689, 177] width 169 height 13
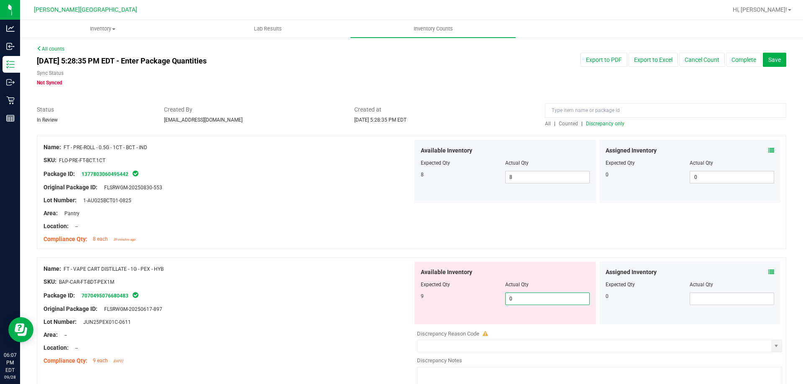
drag, startPoint x: 511, startPoint y: 299, endPoint x: 428, endPoint y: 301, distance: 83.2
click at [436, 319] on div "Available Inventory Expected Qty Actual Qty 9 0 0" at bounding box center [504, 293] width 181 height 63
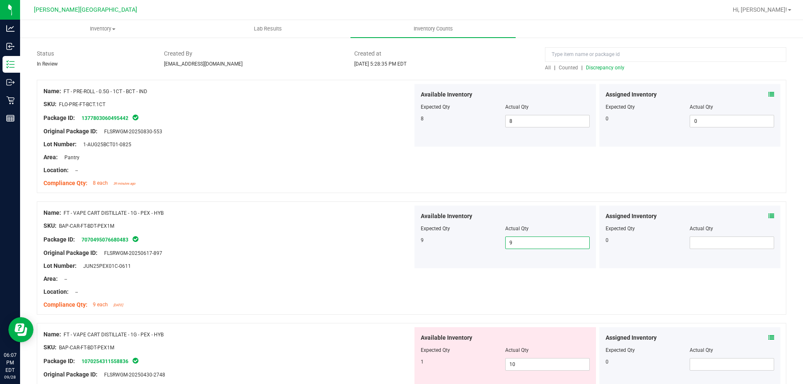
scroll to position [125, 0]
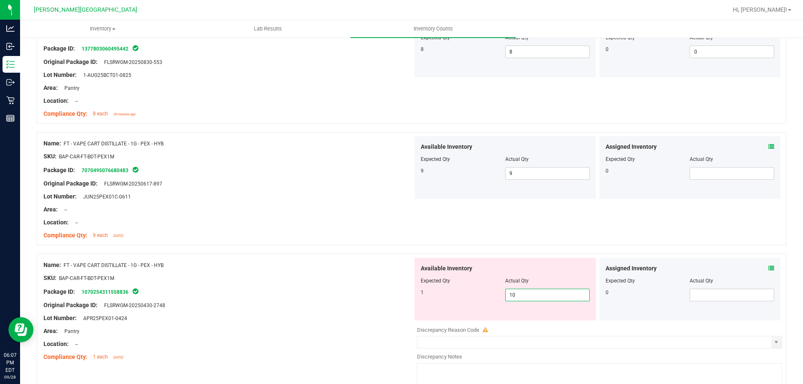
drag, startPoint x: 508, startPoint y: 294, endPoint x: 486, endPoint y: 276, distance: 28.8
click at [490, 296] on div "1 10 10" at bounding box center [505, 295] width 169 height 13
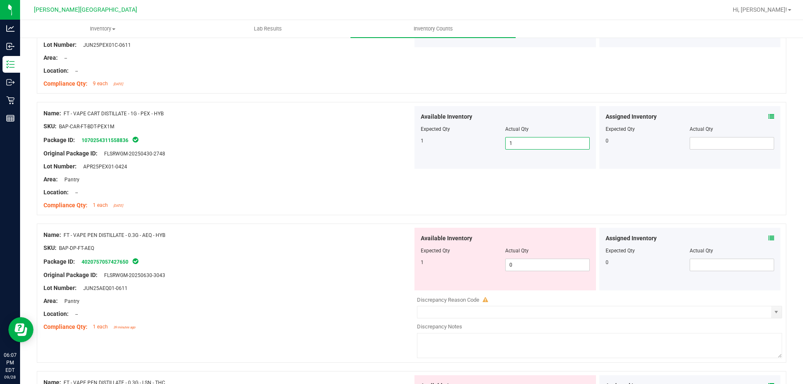
scroll to position [293, 0]
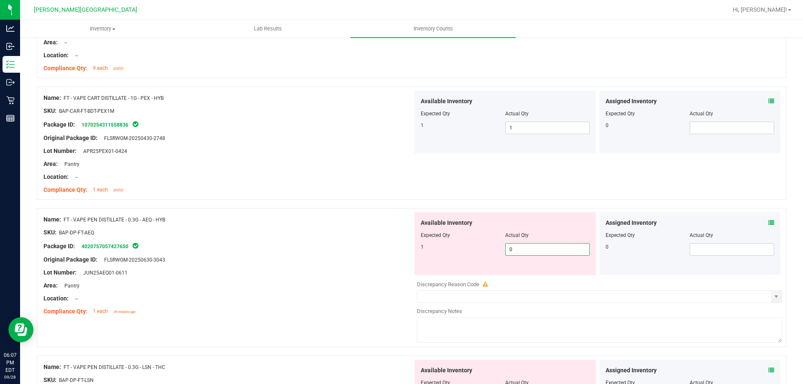
drag, startPoint x: 516, startPoint y: 250, endPoint x: 471, endPoint y: 237, distance: 47.4
click at [471, 249] on div "1 0 0" at bounding box center [505, 249] width 169 height 13
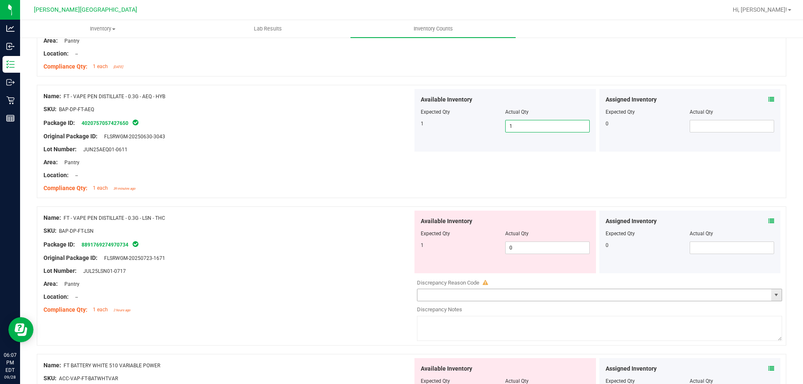
scroll to position [418, 0]
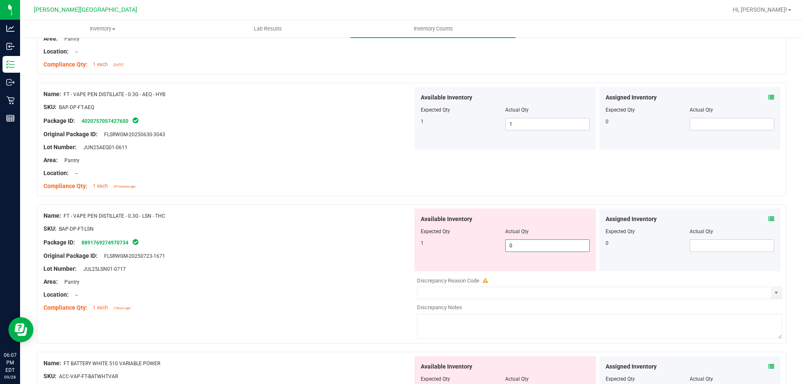
drag, startPoint x: 515, startPoint y: 245, endPoint x: 480, endPoint y: 248, distance: 34.8
click at [480, 248] on div "1 0 0" at bounding box center [505, 246] width 169 height 13
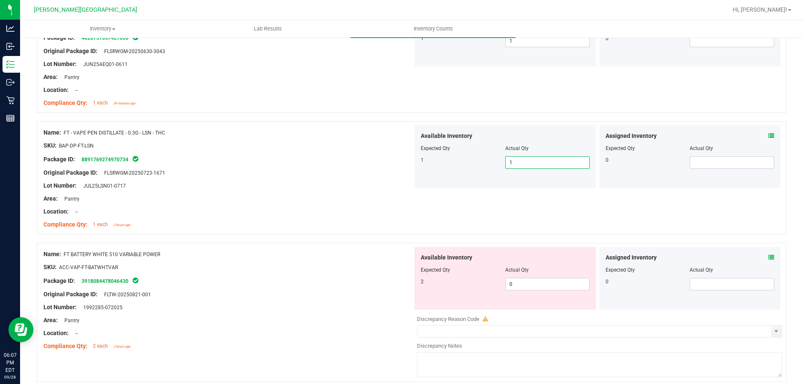
scroll to position [502, 0]
drag, startPoint x: 519, startPoint y: 288, endPoint x: 465, endPoint y: 276, distance: 55.3
click at [480, 293] on div "Available Inventory Expected Qty Actual Qty 2 0 0" at bounding box center [504, 278] width 181 height 63
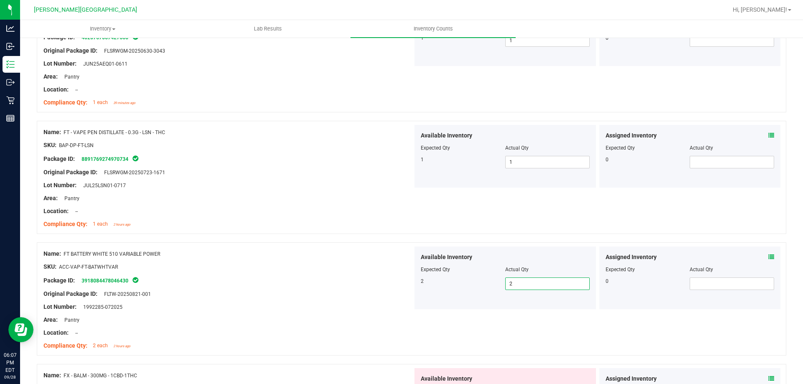
scroll to position [669, 0]
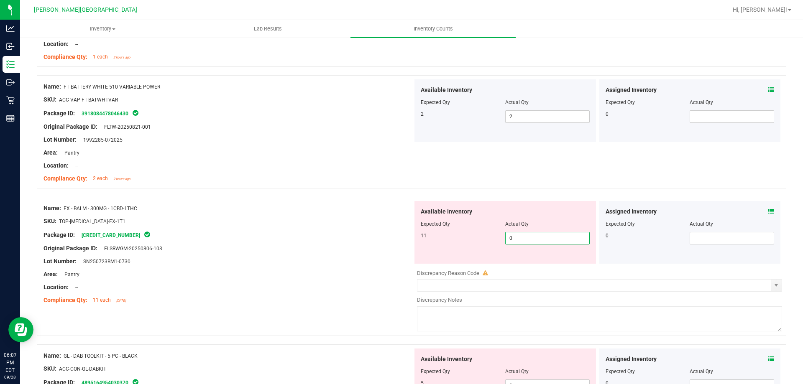
drag, startPoint x: 518, startPoint y: 237, endPoint x: 475, endPoint y: 235, distance: 43.1
click at [481, 243] on div "11 0 0" at bounding box center [505, 238] width 169 height 13
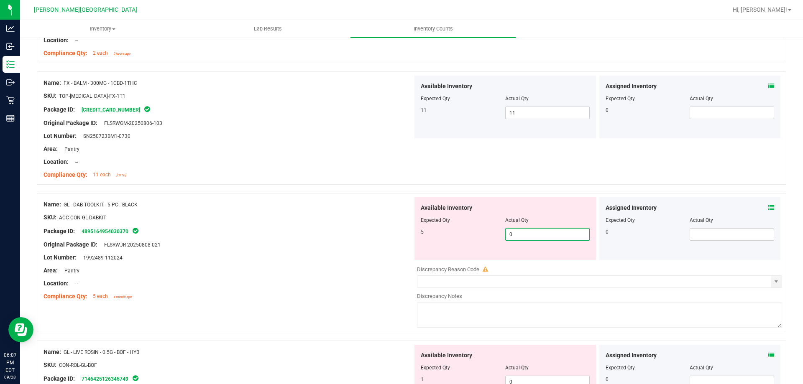
drag, startPoint x: 515, startPoint y: 234, endPoint x: 479, endPoint y: 237, distance: 36.1
click at [484, 246] on div "Available Inventory Expected Qty Actual Qty 5 0 0" at bounding box center [504, 228] width 181 height 63
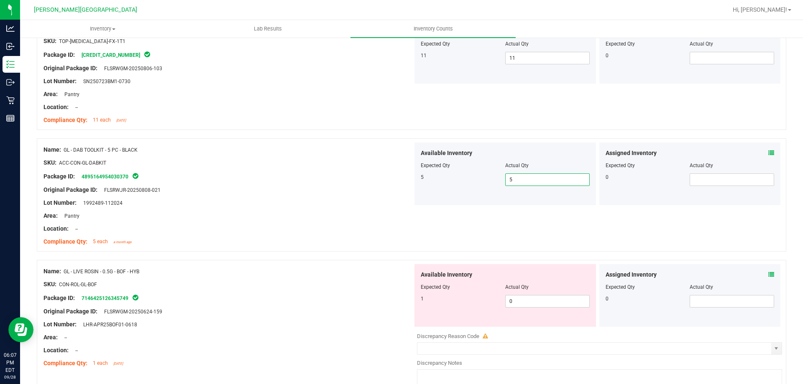
scroll to position [920, 0]
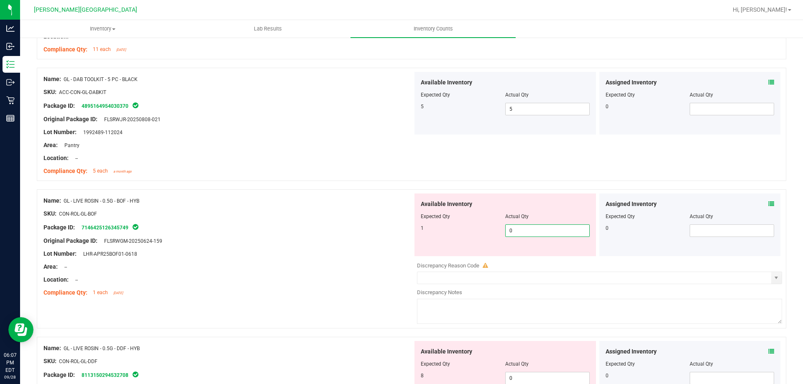
drag, startPoint x: 518, startPoint y: 228, endPoint x: 469, endPoint y: 237, distance: 49.8
click at [471, 243] on div "Available Inventory Expected Qty Actual Qty 1 0 0" at bounding box center [504, 225] width 181 height 63
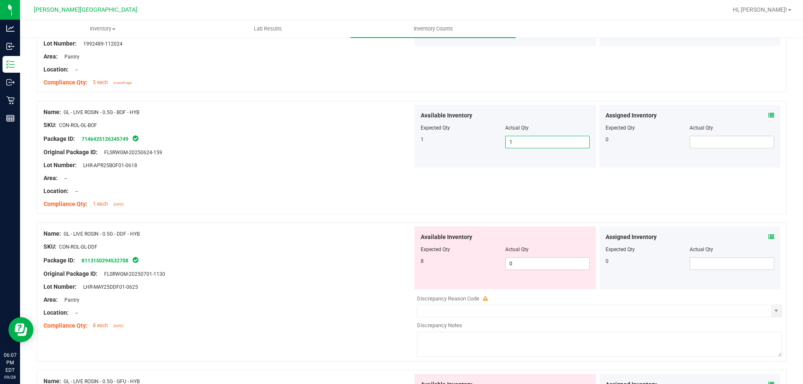
scroll to position [1087, 0]
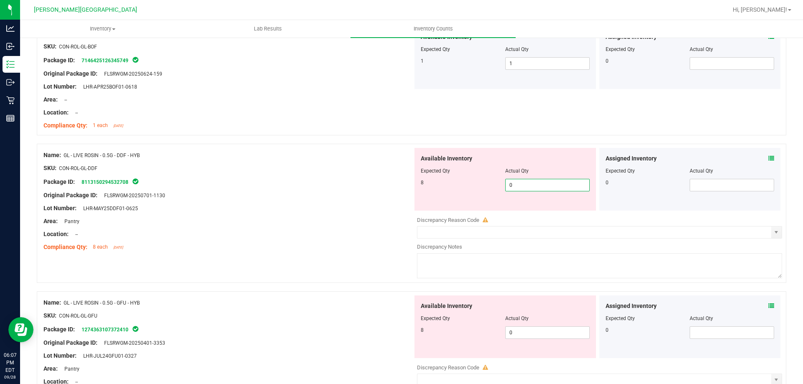
drag, startPoint x: 508, startPoint y: 186, endPoint x: 481, endPoint y: 184, distance: 27.8
click at [483, 186] on div "8 0 0" at bounding box center [505, 185] width 169 height 13
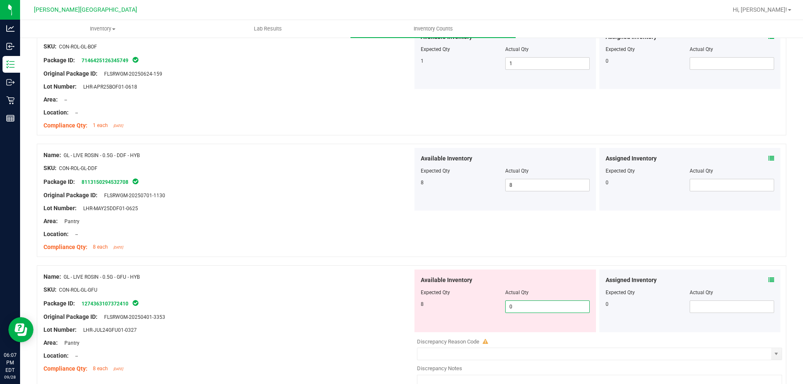
drag, startPoint x: 519, startPoint y: 309, endPoint x: 441, endPoint y: 299, distance: 79.2
click at [452, 319] on div "Available Inventory Expected Qty Actual Qty 8 0 0" at bounding box center [504, 301] width 181 height 63
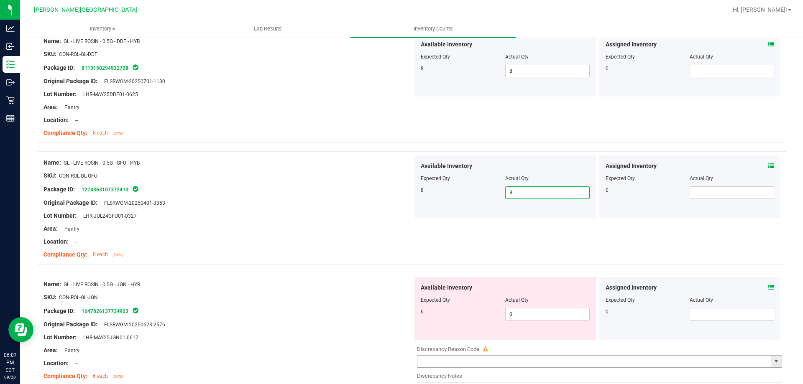
scroll to position [1338, 0]
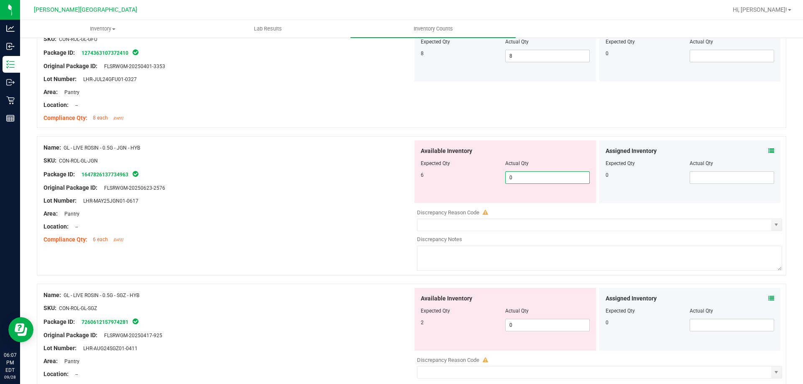
drag, startPoint x: 498, startPoint y: 179, endPoint x: 480, endPoint y: 178, distance: 18.0
click at [481, 179] on div "6 0 0" at bounding box center [505, 177] width 169 height 13
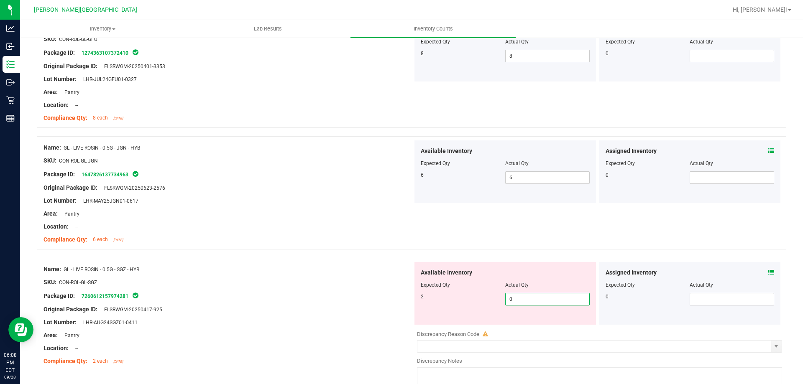
drag, startPoint x: 510, startPoint y: 299, endPoint x: 457, endPoint y: 309, distance: 54.4
click at [458, 308] on div "Available Inventory Expected Qty Actual Qty 2 0 0" at bounding box center [504, 293] width 181 height 63
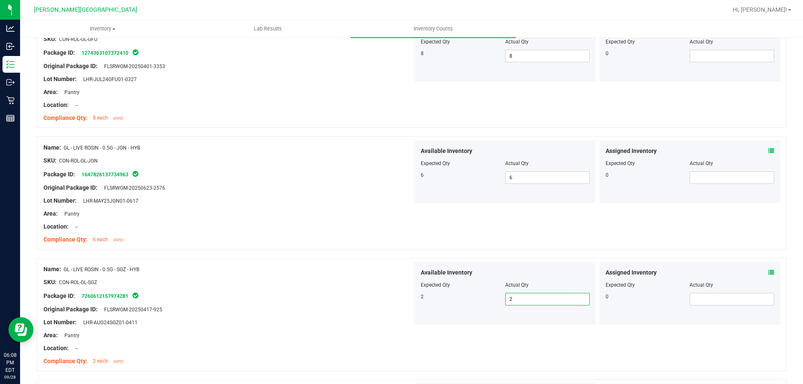
scroll to position [1463, 0]
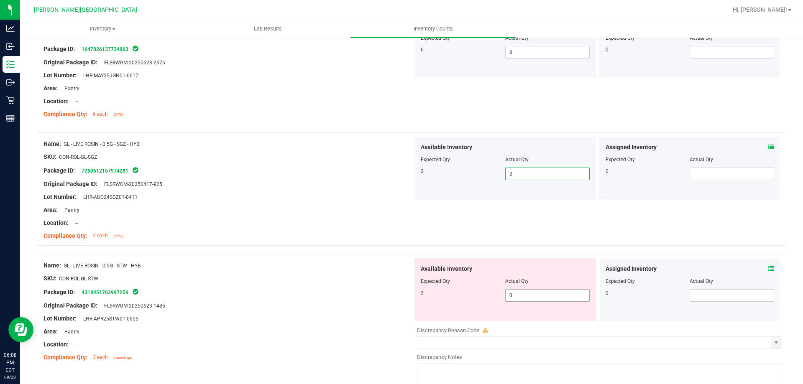
drag, startPoint x: 512, startPoint y: 298, endPoint x: 483, endPoint y: 302, distance: 30.0
click at [484, 302] on div "Available Inventory Expected Qty Actual Qty 3 0 0" at bounding box center [504, 289] width 181 height 63
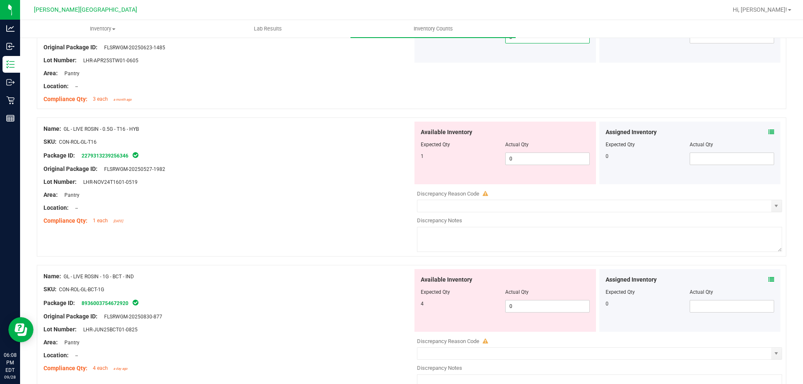
scroll to position [1719, 0]
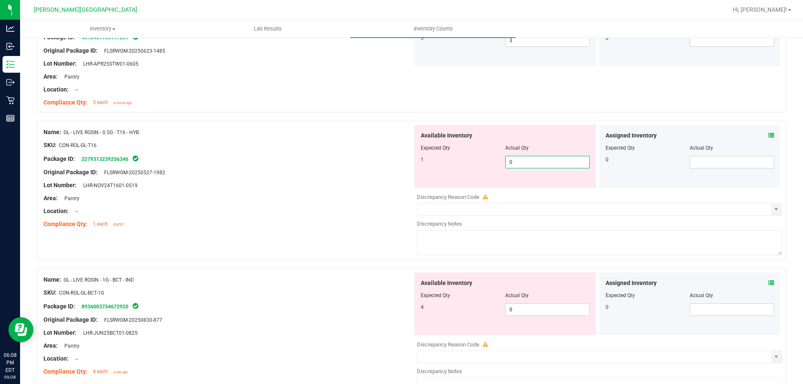
drag, startPoint x: 491, startPoint y: 163, endPoint x: 459, endPoint y: 161, distance: 32.7
click at [470, 163] on div "1 0 0" at bounding box center [505, 162] width 169 height 13
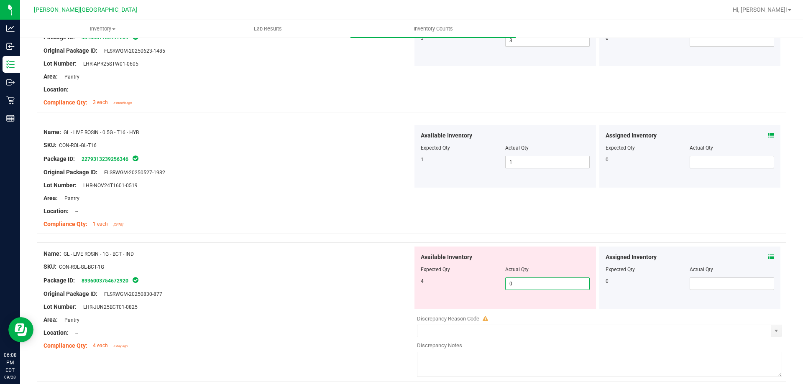
drag, startPoint x: 514, startPoint y: 284, endPoint x: 458, endPoint y: 281, distance: 56.2
click at [469, 296] on div "Available Inventory Expected Qty Actual Qty 4 0 0" at bounding box center [504, 278] width 181 height 63
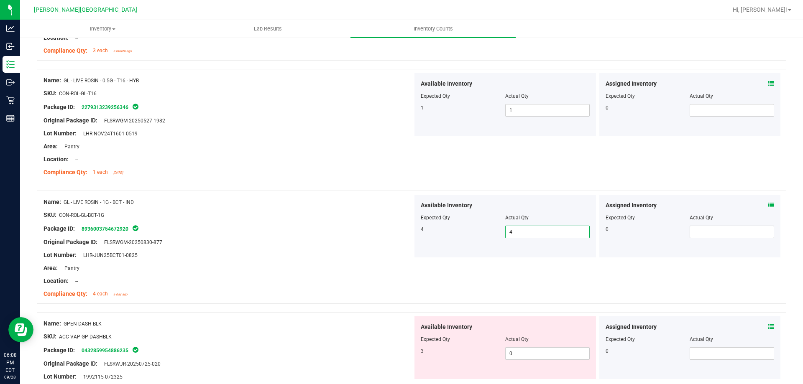
scroll to position [1844, 0]
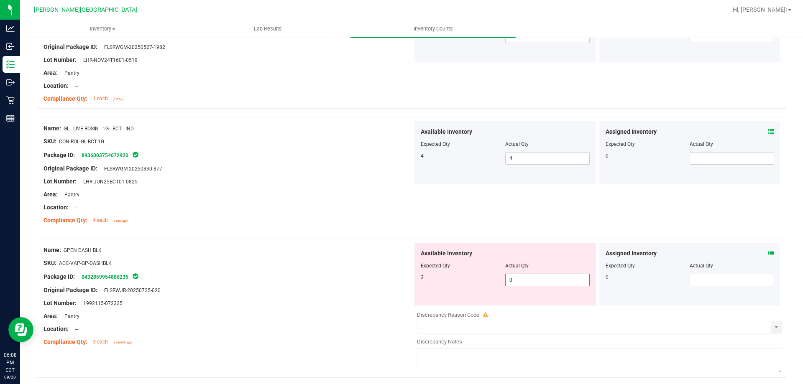
drag, startPoint x: 502, startPoint y: 279, endPoint x: 480, endPoint y: 281, distance: 22.2
click at [480, 281] on div "3 0 0" at bounding box center [505, 280] width 169 height 13
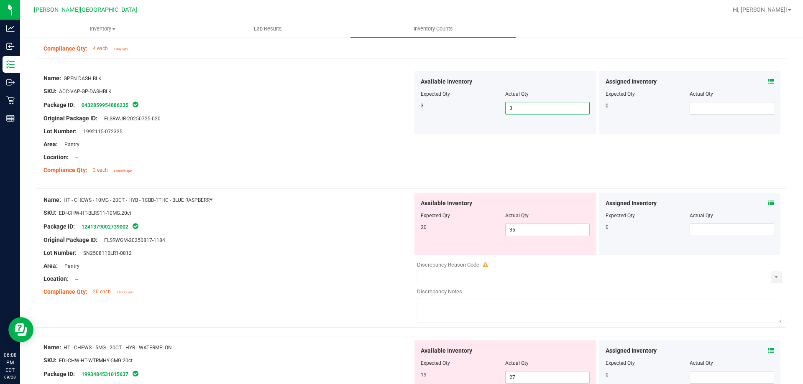
scroll to position [2140, 0]
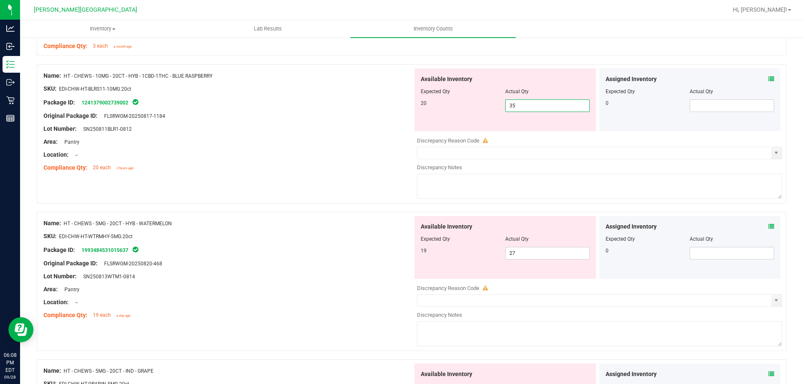
drag, startPoint x: 514, startPoint y: 107, endPoint x: 457, endPoint y: 92, distance: 58.7
click at [475, 111] on div "20 35 35" at bounding box center [505, 106] width 169 height 13
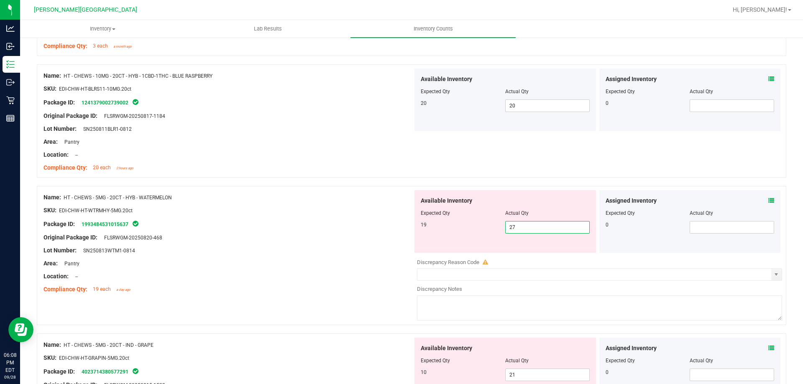
drag, startPoint x: 501, startPoint y: 235, endPoint x: 480, endPoint y: 235, distance: 20.9
click at [485, 240] on div "Available Inventory Expected Qty Actual Qty 19 27 27" at bounding box center [504, 221] width 181 height 63
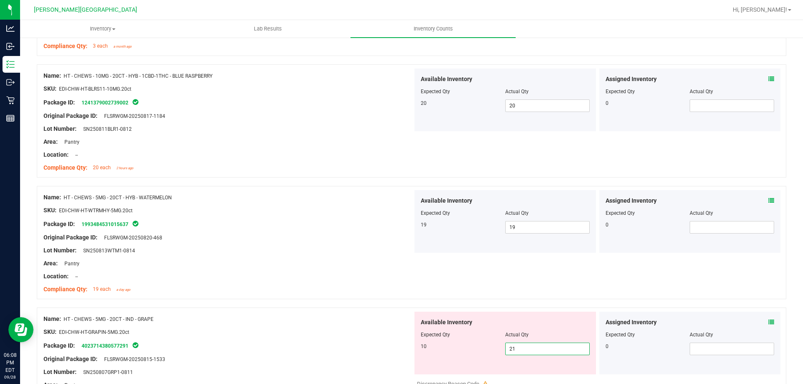
drag, startPoint x: 516, startPoint y: 348, endPoint x: 467, endPoint y: 352, distance: 49.9
click at [470, 357] on div "Available Inventory Expected Qty Actual Qty 10 21 21" at bounding box center [504, 343] width 181 height 63
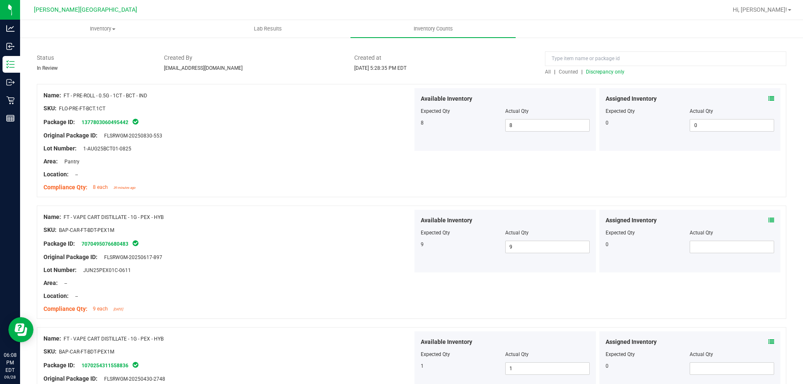
scroll to position [0, 0]
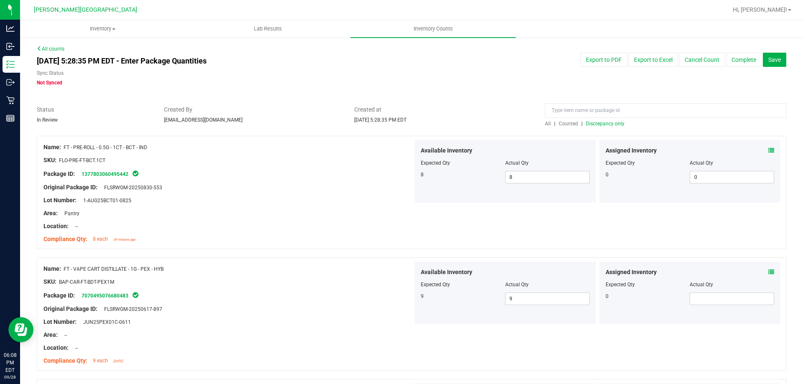
click at [604, 125] on span "Discrepancy only" at bounding box center [605, 124] width 38 height 6
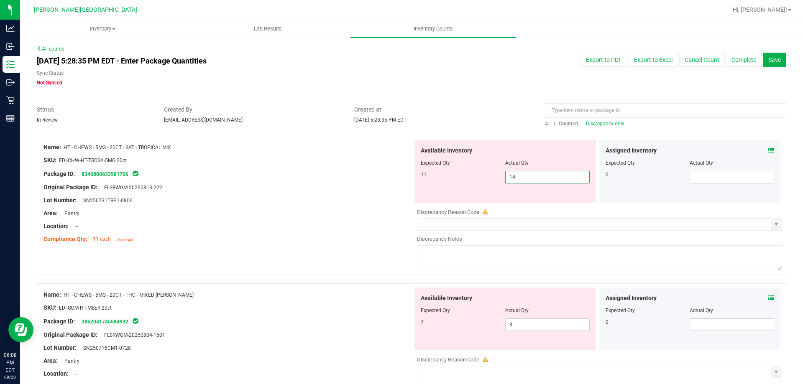
drag, startPoint x: 512, startPoint y: 173, endPoint x: 475, endPoint y: 168, distance: 38.0
click at [489, 180] on div "11 14 14" at bounding box center [505, 177] width 169 height 13
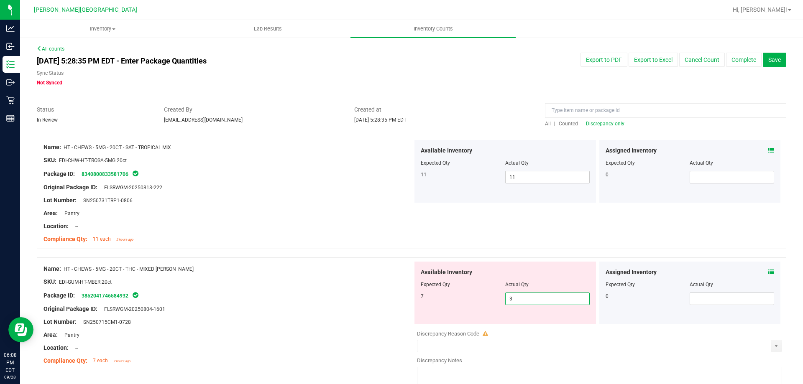
drag, startPoint x: 523, startPoint y: 296, endPoint x: 468, endPoint y: 294, distance: 54.4
click at [473, 304] on div "7 3 3" at bounding box center [505, 299] width 169 height 13
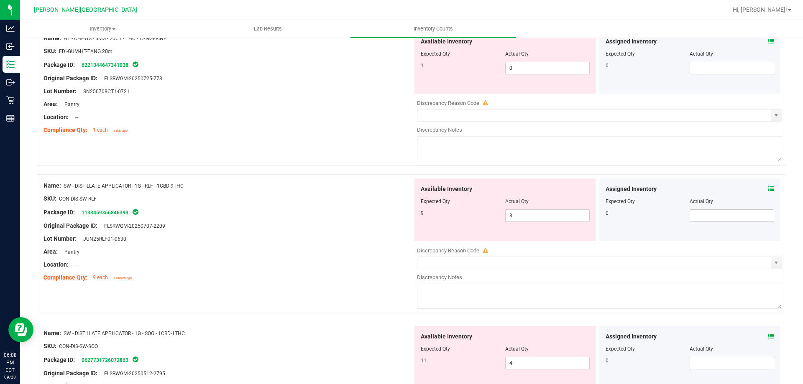
scroll to position [273, 0]
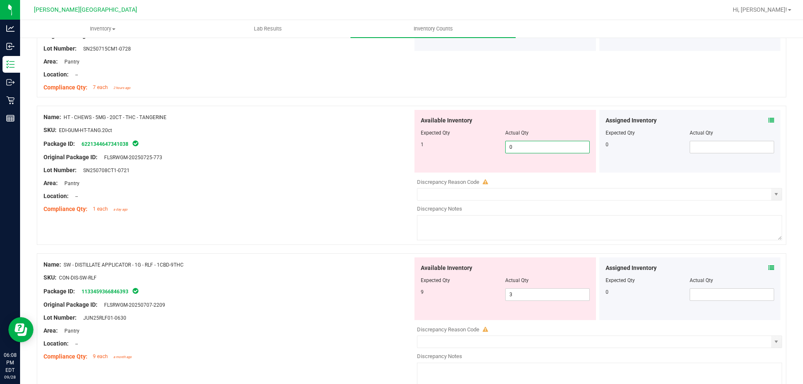
drag, startPoint x: 515, startPoint y: 147, endPoint x: 486, endPoint y: 151, distance: 28.7
click at [487, 151] on div "1 0 0" at bounding box center [505, 147] width 169 height 13
click at [465, 197] on input "text" at bounding box center [594, 195] width 354 height 12
click at [773, 193] on span "select" at bounding box center [776, 194] width 7 height 7
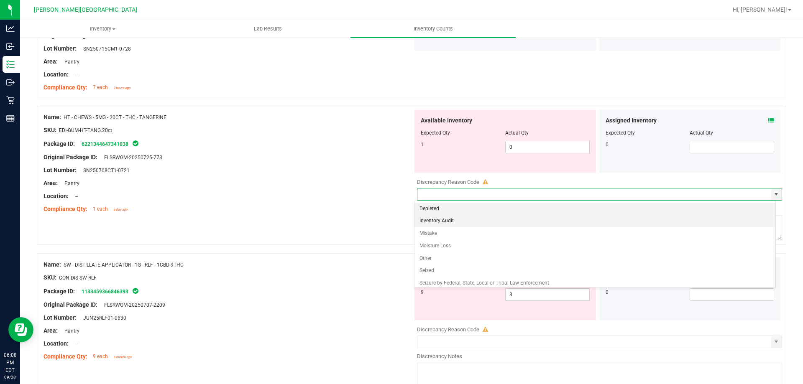
click at [437, 221] on li "Inventory Audit" at bounding box center [594, 221] width 361 height 13
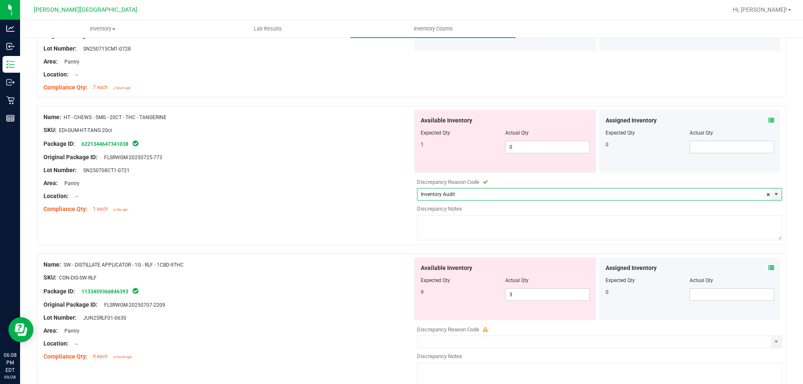
click at [452, 225] on textarea at bounding box center [599, 227] width 365 height 25
click at [317, 160] on div "Original Package ID: FLSRWGM-20250725-773" at bounding box center [227, 157] width 369 height 9
drag, startPoint x: 506, startPoint y: 296, endPoint x: 435, endPoint y: 284, distance: 72.0
click at [437, 294] on div "9 3 3" at bounding box center [505, 295] width 169 height 13
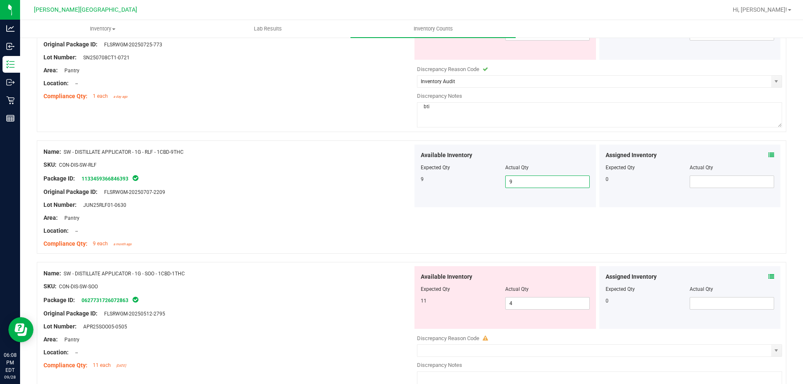
scroll to position [399, 0]
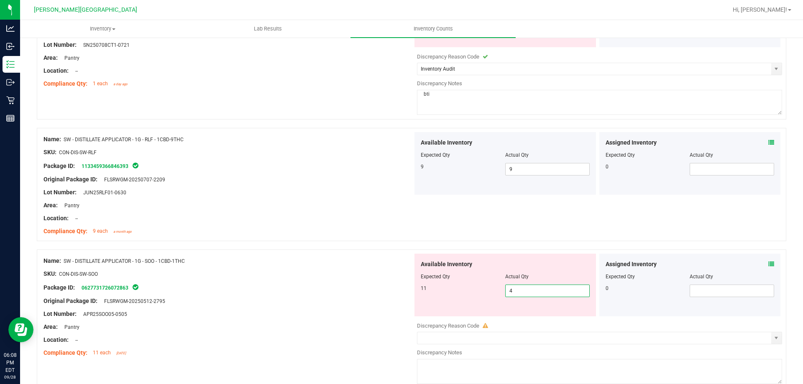
drag, startPoint x: 494, startPoint y: 291, endPoint x: 480, endPoint y: 293, distance: 14.3
click at [482, 294] on div "11 4 4" at bounding box center [505, 291] width 169 height 13
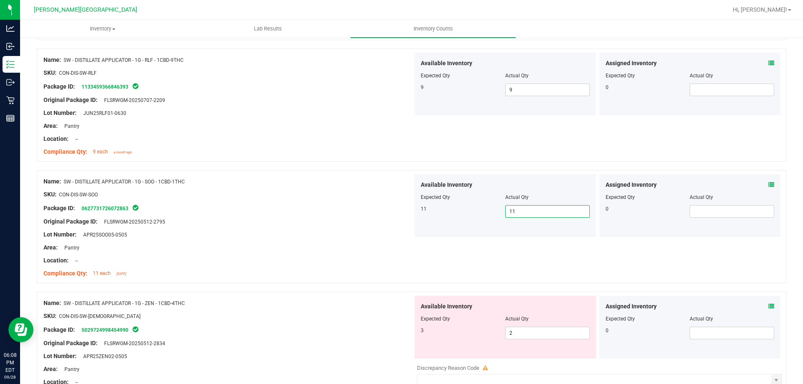
scroll to position [524, 0]
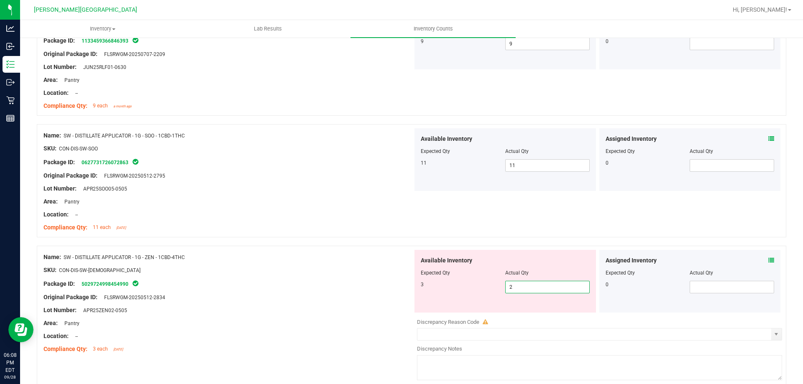
drag, startPoint x: 485, startPoint y: 290, endPoint x: 443, endPoint y: 280, distance: 43.3
click at [467, 294] on div "Available Inventory Expected Qty Actual Qty 3 2 2" at bounding box center [504, 281] width 181 height 63
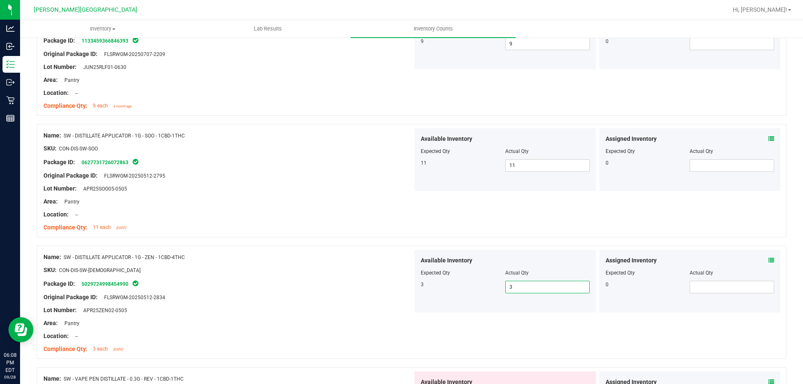
scroll to position [650, 0]
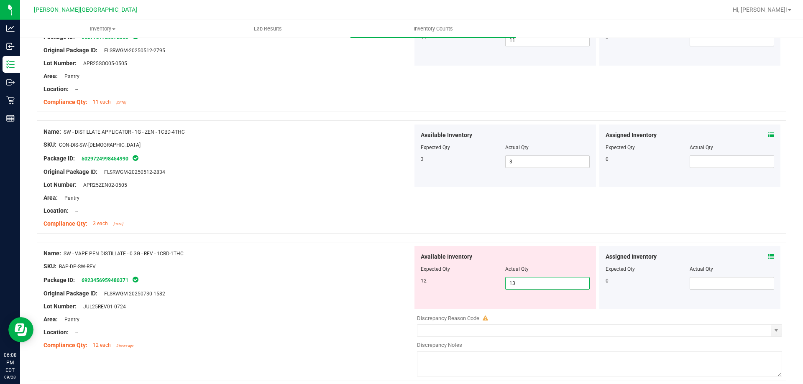
drag, startPoint x: 506, startPoint y: 285, endPoint x: 462, endPoint y: 279, distance: 43.8
click at [470, 288] on div "12 13 13" at bounding box center [505, 283] width 169 height 13
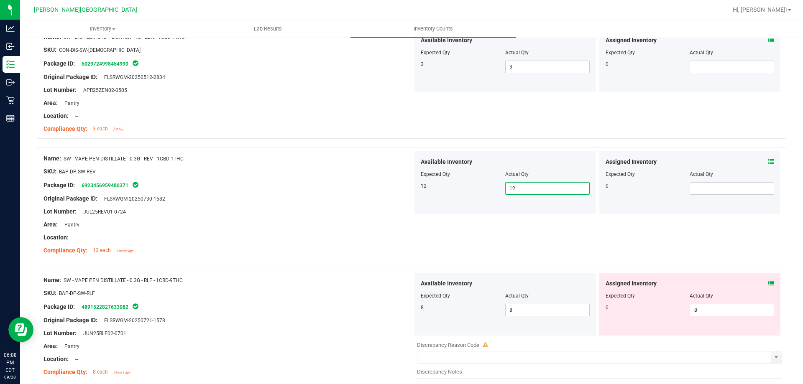
scroll to position [859, 0]
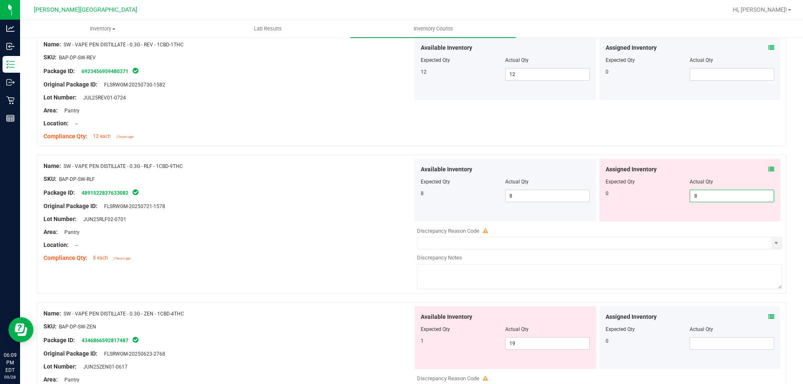
drag, startPoint x: 702, startPoint y: 193, endPoint x: 646, endPoint y: 208, distance: 58.3
click at [658, 210] on div "Assigned Inventory Expected Qty Actual Qty 0 8 8" at bounding box center [689, 190] width 181 height 63
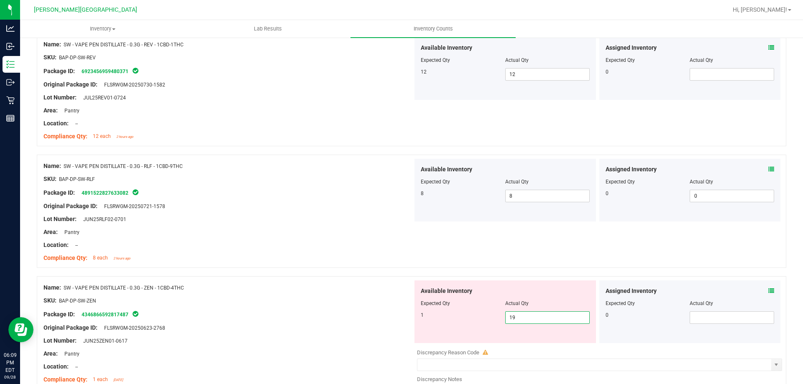
drag, startPoint x: 517, startPoint y: 317, endPoint x: 462, endPoint y: 312, distance: 55.4
click at [465, 315] on div "1 19 19" at bounding box center [505, 318] width 169 height 13
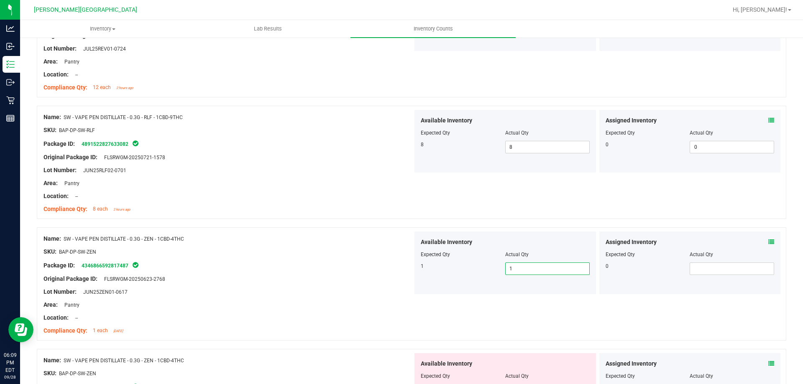
scroll to position [984, 0]
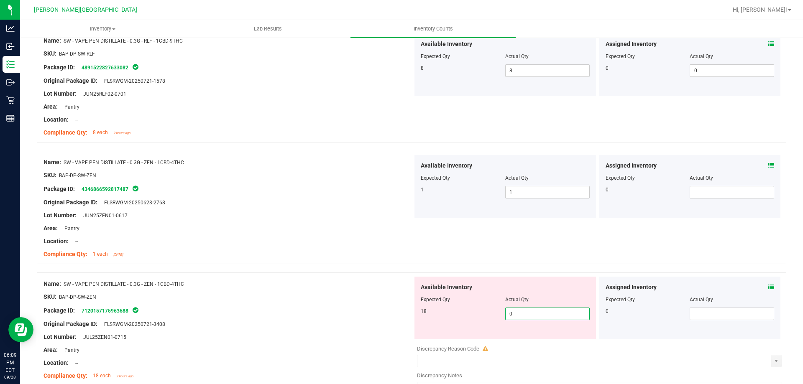
drag, startPoint x: 502, startPoint y: 312, endPoint x: 447, endPoint y: 297, distance: 56.8
click at [470, 315] on div "18 0 0" at bounding box center [505, 314] width 169 height 13
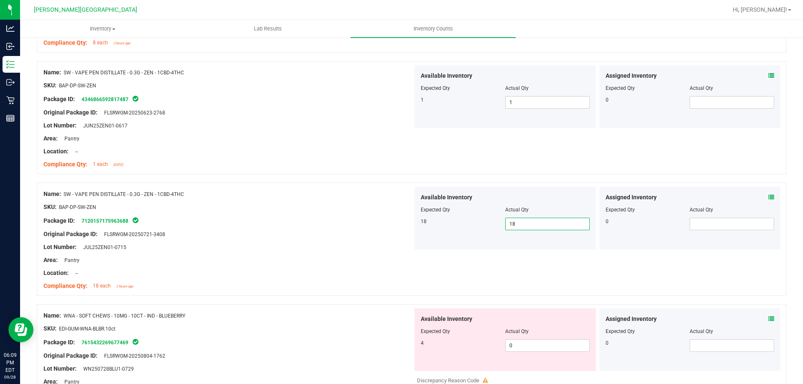
scroll to position [1110, 0]
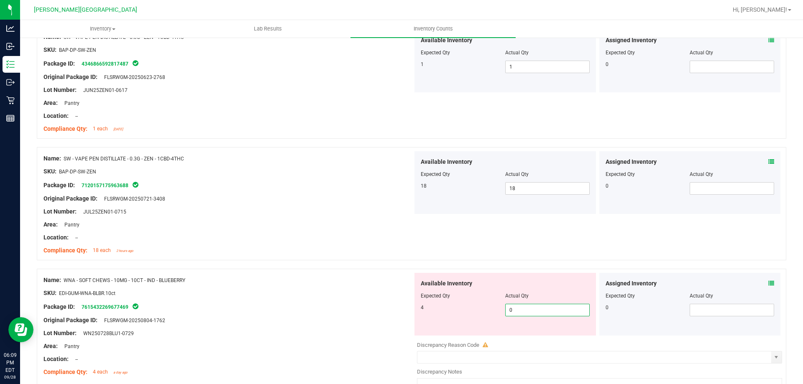
drag, startPoint x: 497, startPoint y: 308, endPoint x: 421, endPoint y: 287, distance: 78.6
click at [458, 313] on div "4 0 0" at bounding box center [505, 310] width 169 height 13
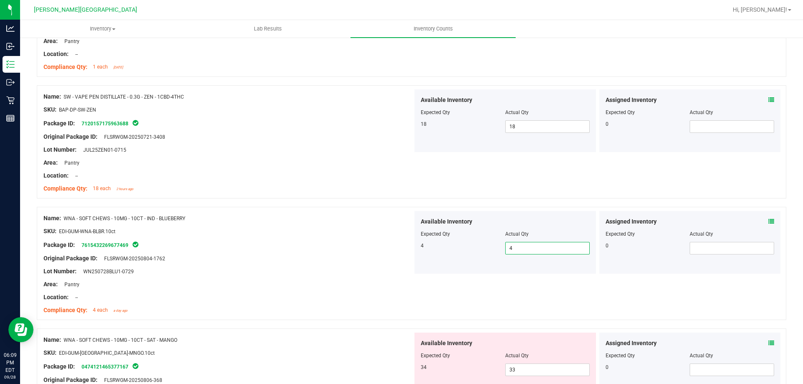
scroll to position [1235, 0]
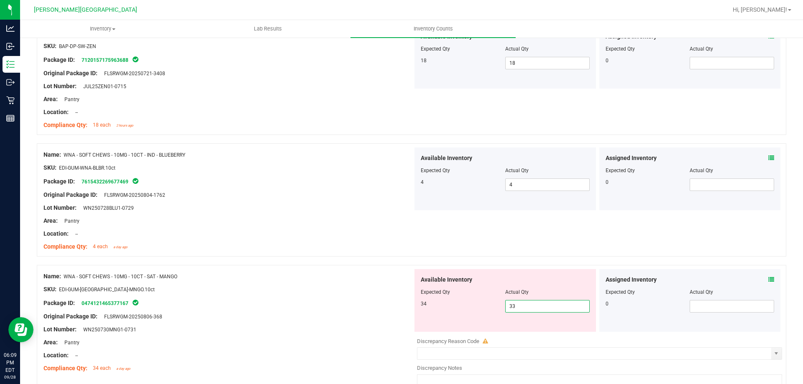
drag, startPoint x: 521, startPoint y: 305, endPoint x: 462, endPoint y: 329, distance: 64.1
click at [462, 329] on div "Available Inventory Expected Qty Actual Qty 34 33 33" at bounding box center [504, 300] width 181 height 63
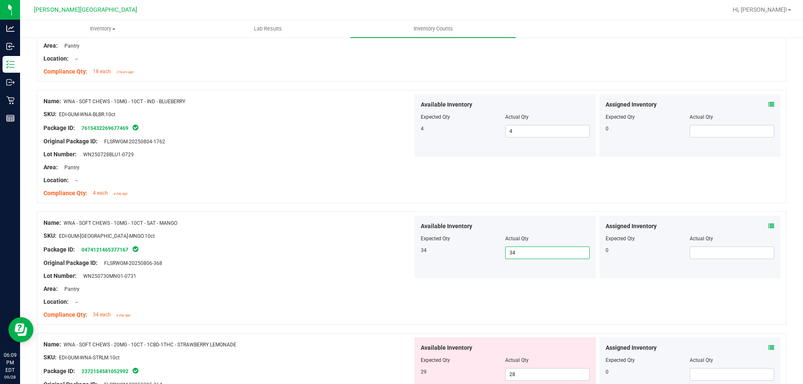
scroll to position [1402, 0]
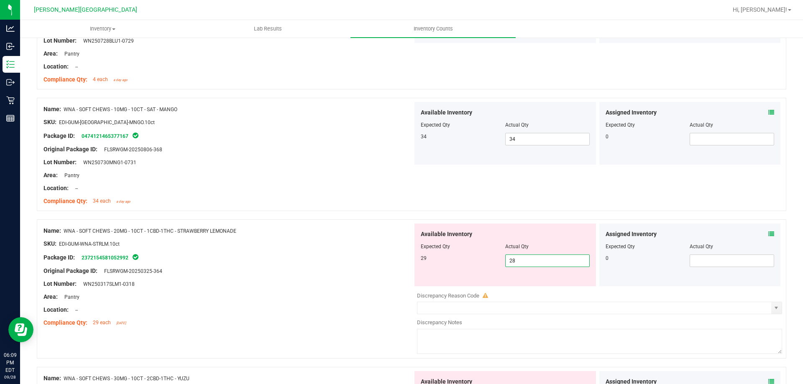
drag, startPoint x: 511, startPoint y: 261, endPoint x: 473, endPoint y: 263, distance: 37.7
click at [474, 262] on div "29 28 28" at bounding box center [505, 261] width 169 height 13
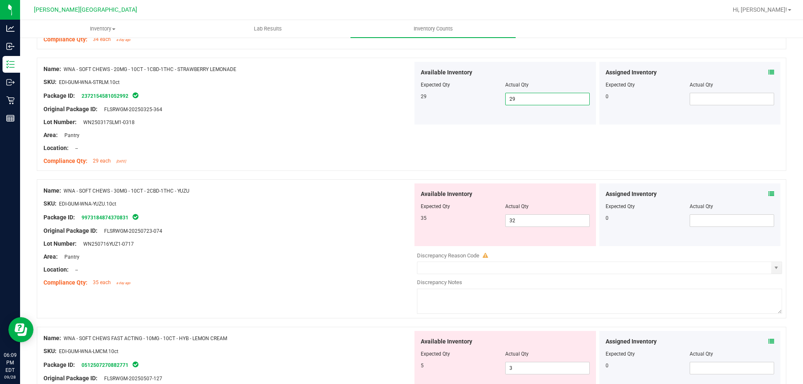
scroll to position [1570, 0]
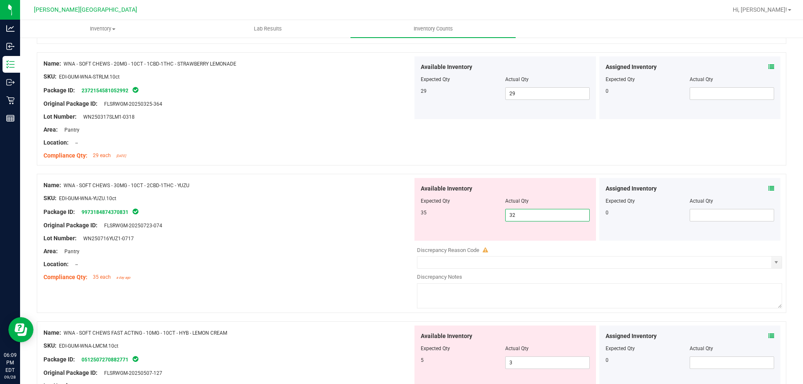
drag, startPoint x: 475, startPoint y: 215, endPoint x: 446, endPoint y: 227, distance: 31.5
click at [455, 223] on div "Available Inventory Expected Qty Actual Qty 35 32 32" at bounding box center [504, 209] width 181 height 63
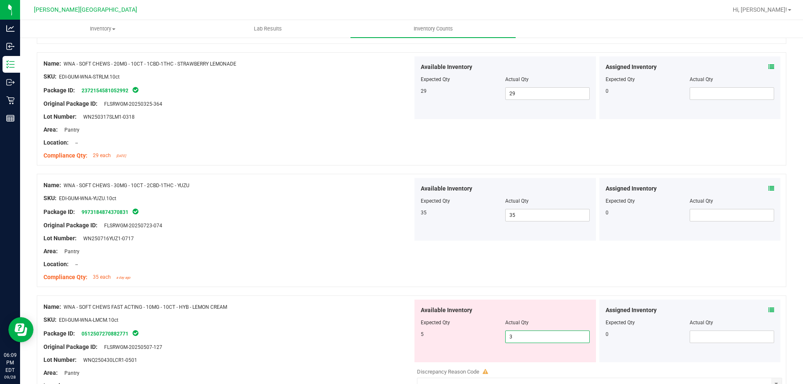
drag, startPoint x: 517, startPoint y: 335, endPoint x: 488, endPoint y: 347, distance: 31.7
click at [488, 347] on div "Available Inventory Expected Qty Actual Qty 5 3 3" at bounding box center [504, 331] width 181 height 63
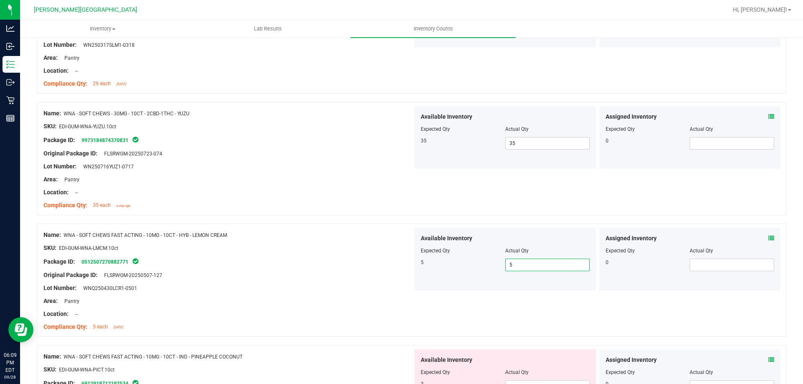
scroll to position [1737, 0]
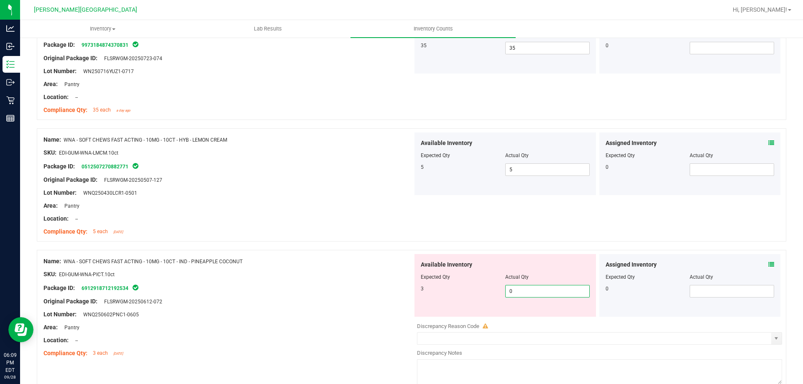
drag, startPoint x: 518, startPoint y: 291, endPoint x: 457, endPoint y: 303, distance: 62.5
click at [460, 301] on div "Available Inventory Expected Qty Actual Qty 3 0 0" at bounding box center [504, 285] width 181 height 63
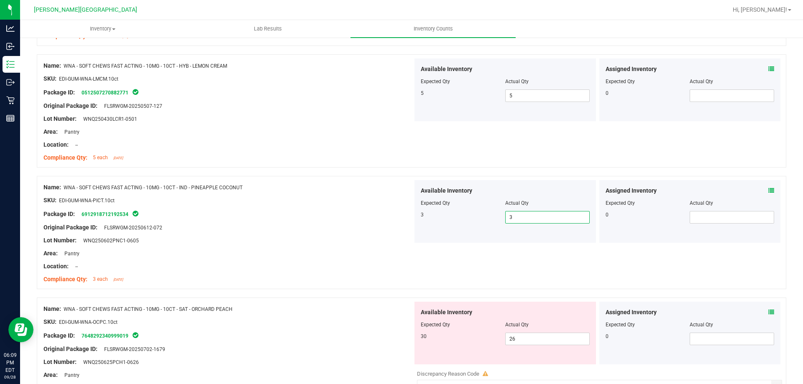
scroll to position [1904, 0]
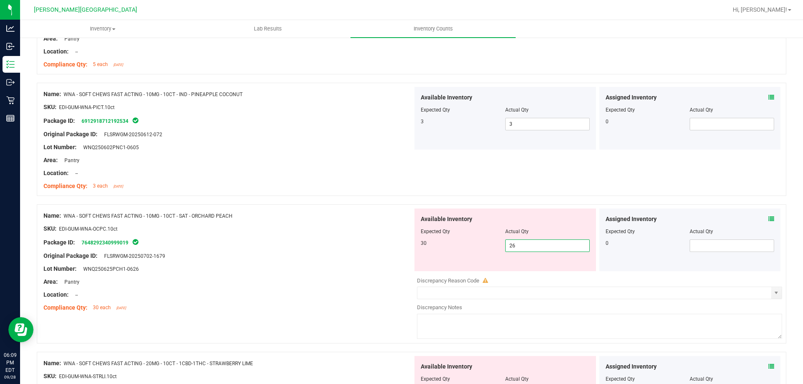
drag, startPoint x: 514, startPoint y: 247, endPoint x: 478, endPoint y: 253, distance: 36.8
click at [478, 253] on div "Available Inventory Expected Qty Actual Qty 30 26 26" at bounding box center [504, 240] width 181 height 63
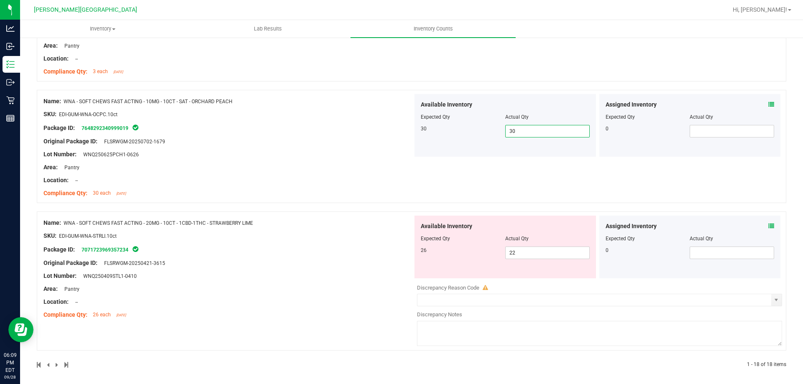
scroll to position [2022, 0]
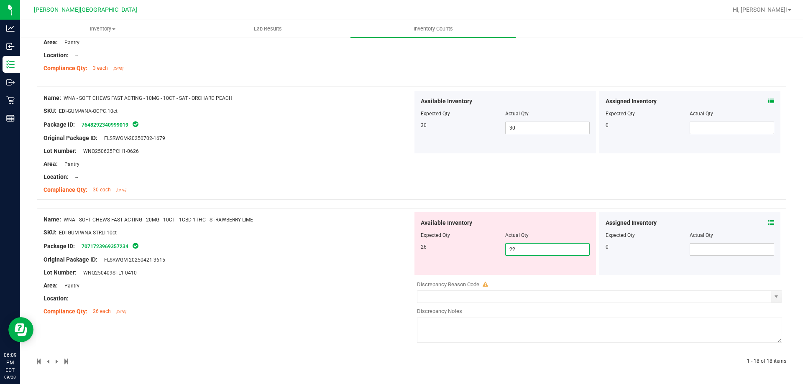
drag, startPoint x: 477, startPoint y: 257, endPoint x: 446, endPoint y: 278, distance: 37.3
click at [456, 269] on div "Available Inventory Expected Qty Actual Qty 26 22 22" at bounding box center [504, 243] width 181 height 63
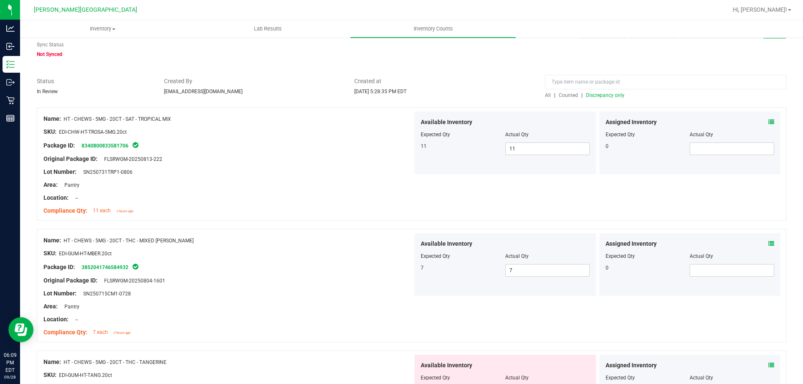
scroll to position [0, 0]
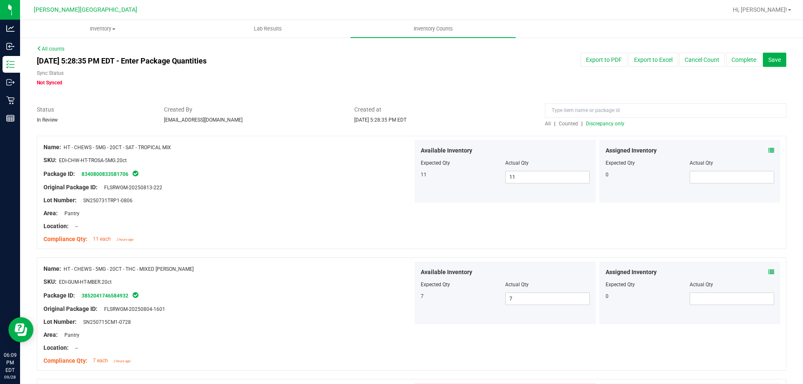
click at [601, 123] on span "Discrepancy only" at bounding box center [605, 124] width 38 height 6
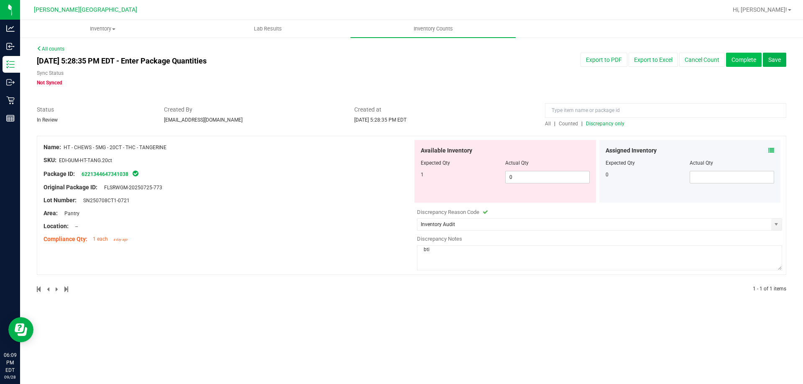
click at [745, 65] on button "Complete" at bounding box center [744, 60] width 36 height 14
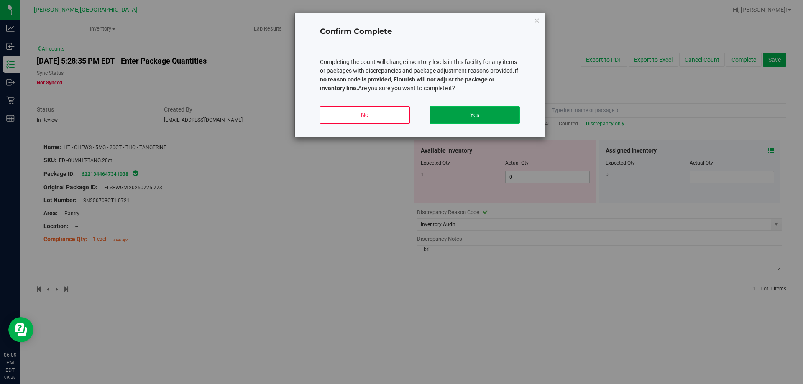
click at [466, 113] on button "Yes" at bounding box center [474, 115] width 90 height 18
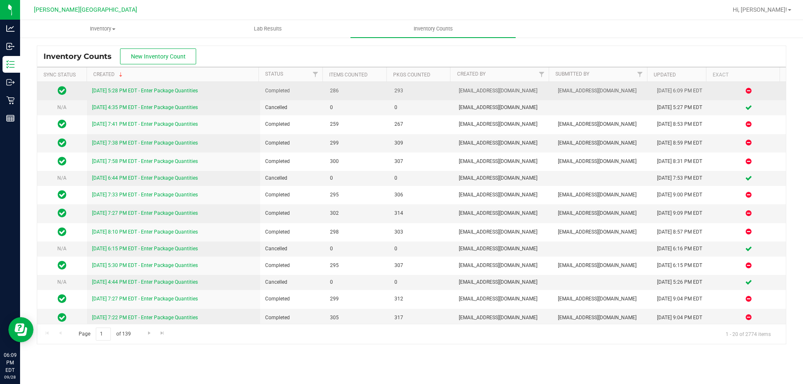
click at [150, 88] on link "[DATE] 5:28 PM EDT - Enter Package Quantities" at bounding box center [145, 91] width 106 height 6
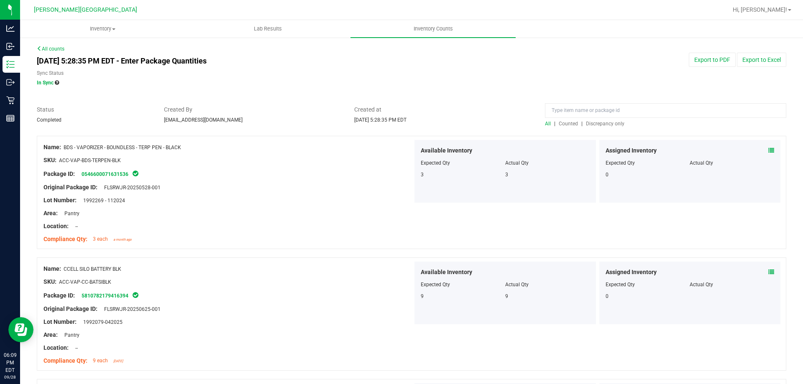
click at [588, 124] on span "Discrepancy only" at bounding box center [605, 124] width 38 height 6
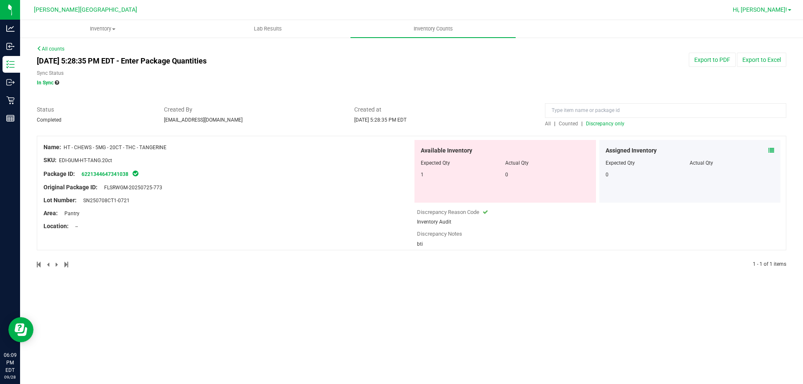
click at [779, 5] on div "Hi, [PERSON_NAME]!" at bounding box center [761, 10] width 65 height 15
click at [778, 13] on span "Hi, [PERSON_NAME]!" at bounding box center [760, 9] width 54 height 7
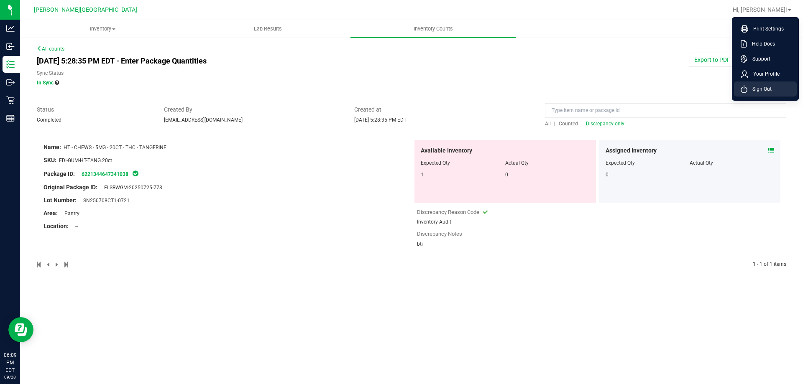
click at [768, 89] on span "Sign Out" at bounding box center [759, 89] width 24 height 8
